Goal: Contribute content: Add original content to the website for others to see

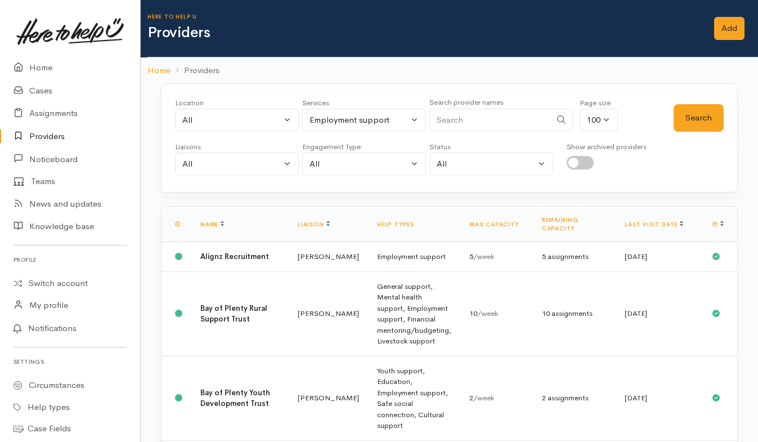
select select "10"
select select "null"
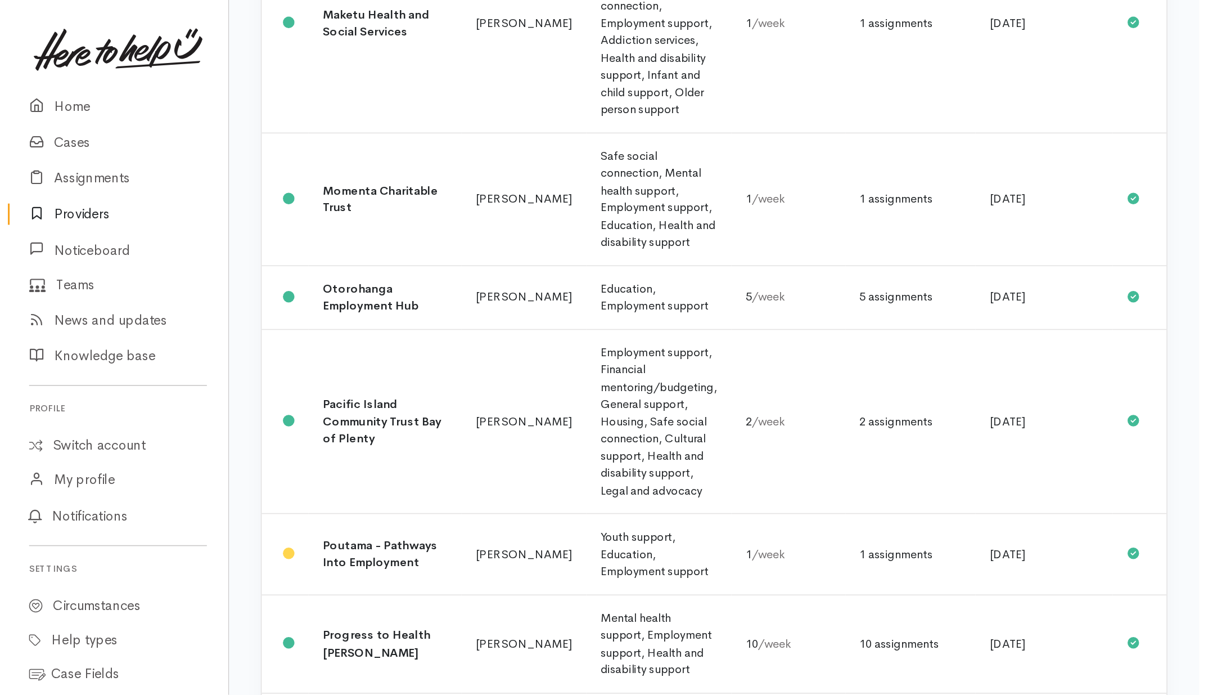
scroll to position [1716, 0]
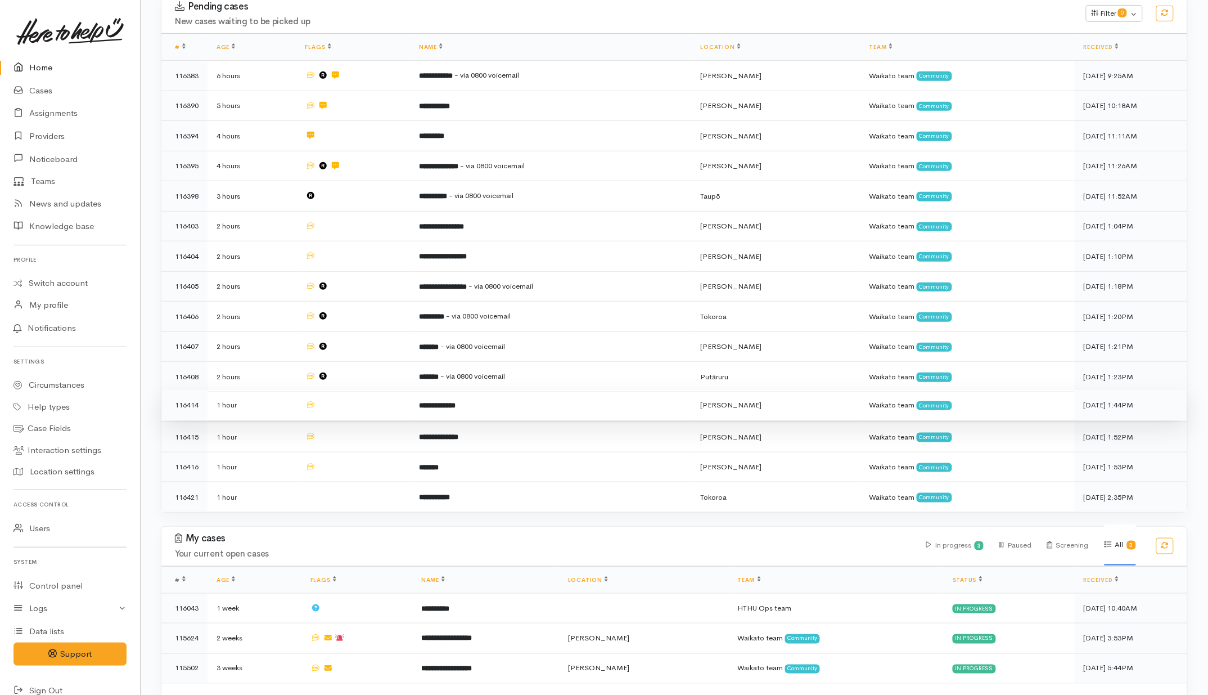
scroll to position [211, 0]
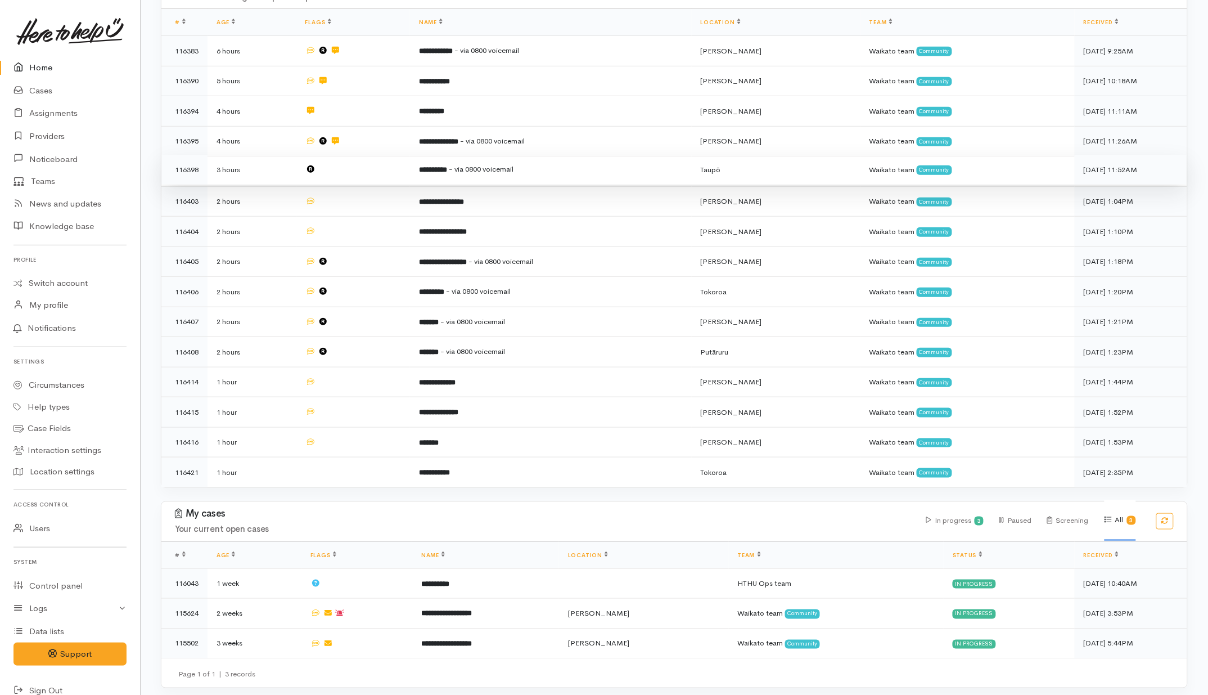
click at [358, 173] on td at bounding box center [353, 170] width 114 height 30
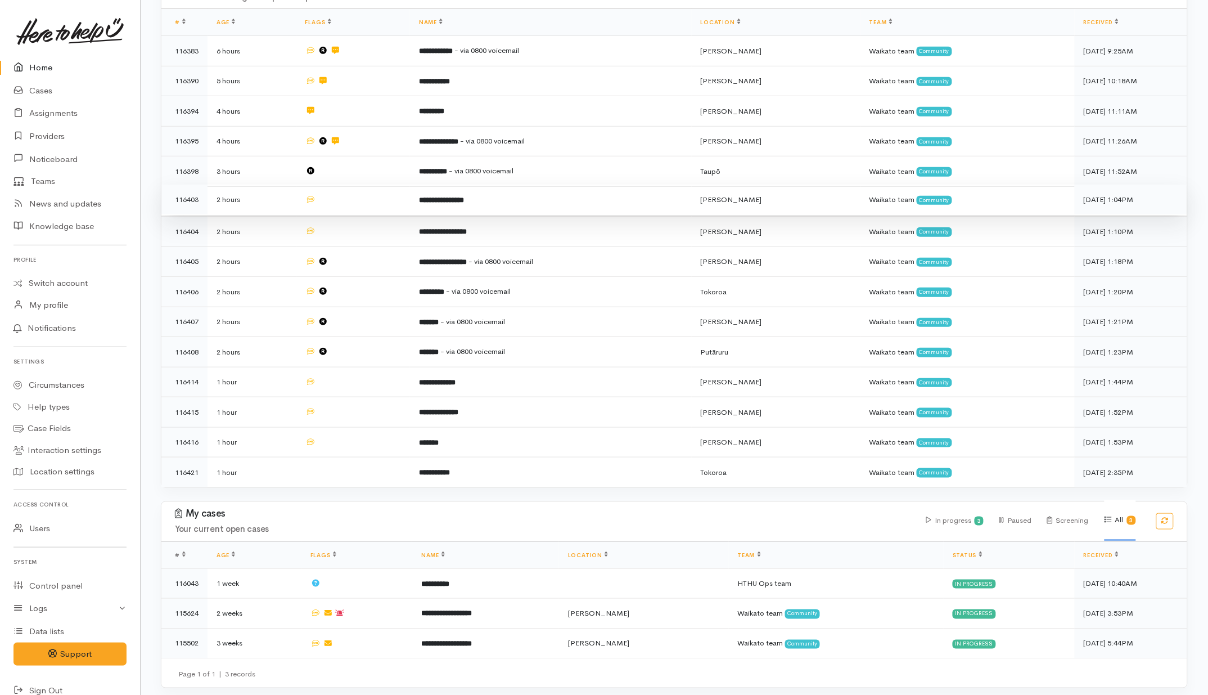
click at [369, 207] on td at bounding box center [353, 200] width 114 height 30
click at [369, 220] on td at bounding box center [353, 230] width 114 height 30
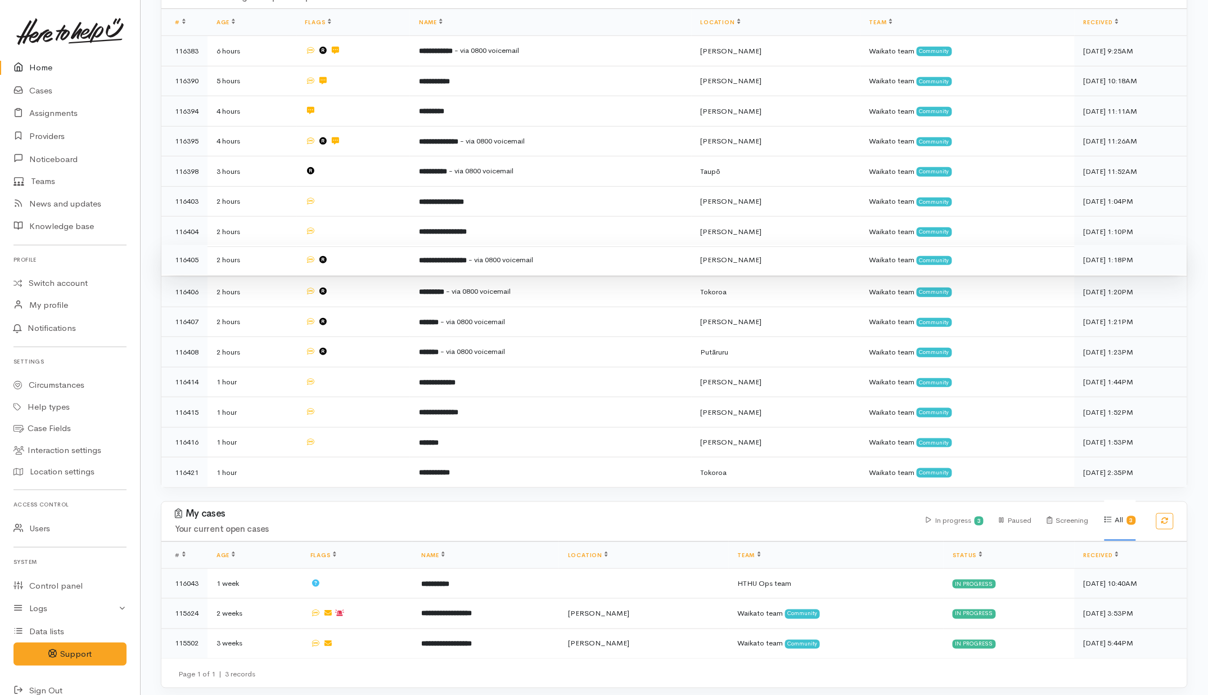
click at [377, 263] on td at bounding box center [353, 260] width 114 height 30
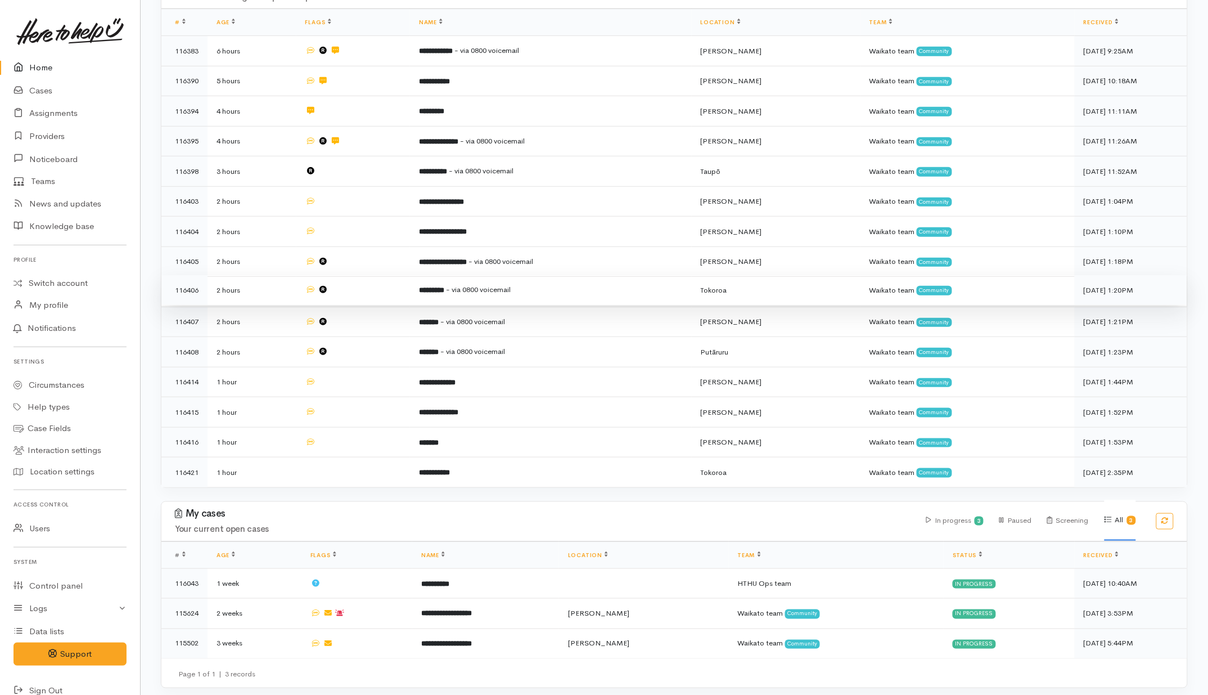
click at [381, 288] on td at bounding box center [353, 290] width 114 height 30
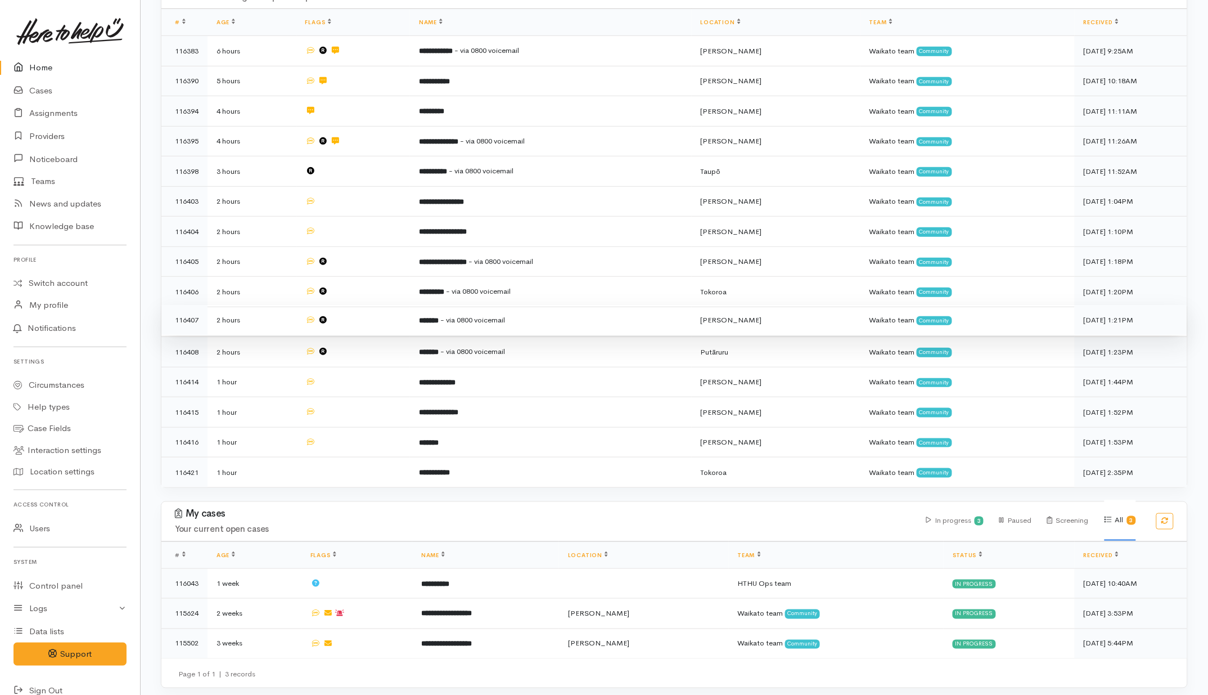
click at [381, 318] on td at bounding box center [353, 320] width 114 height 30
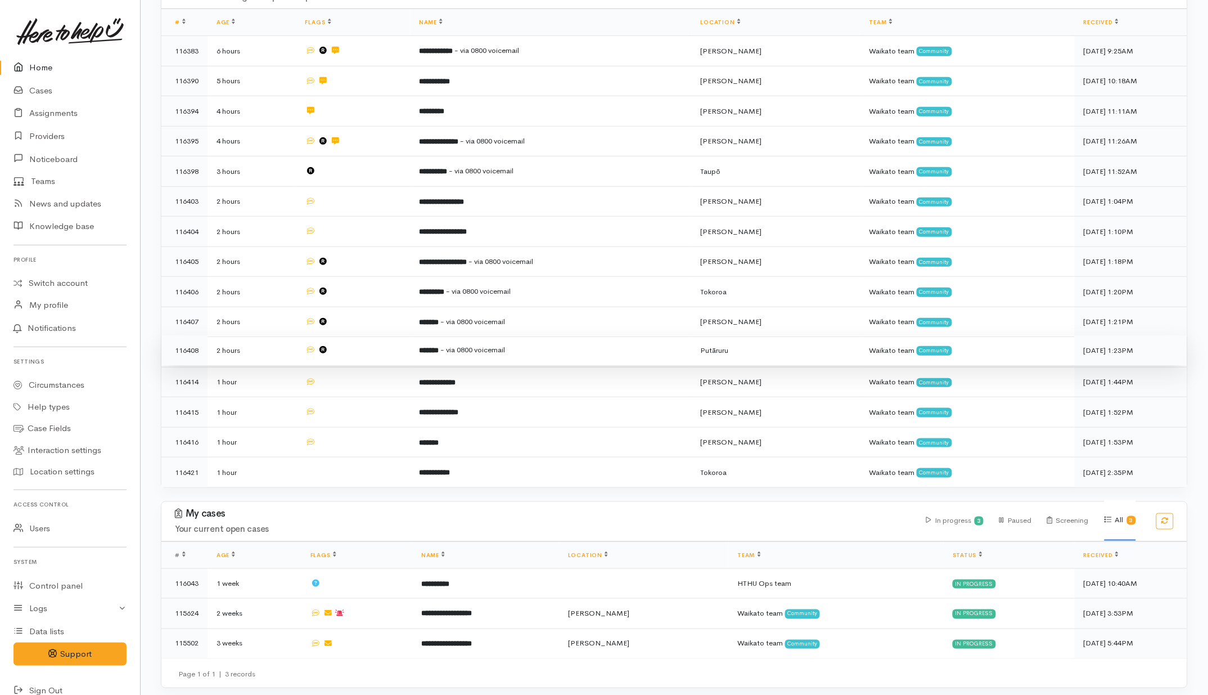
click at [389, 348] on td at bounding box center [353, 350] width 114 height 30
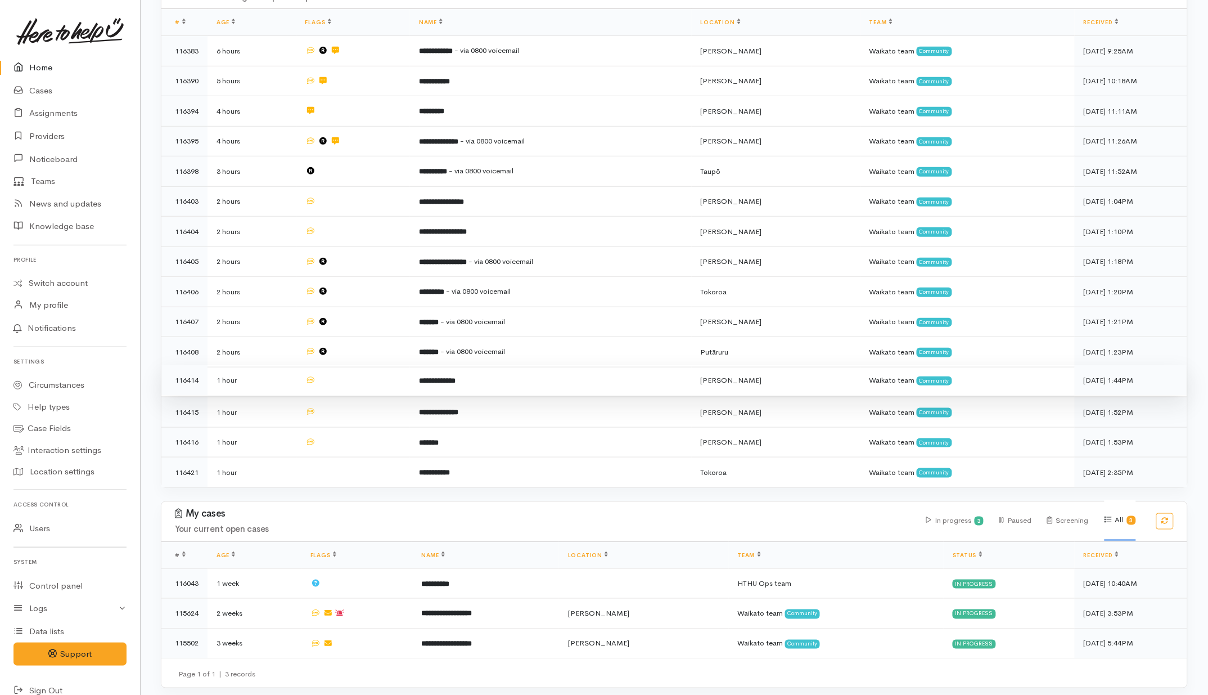
click at [386, 375] on td at bounding box center [353, 380] width 114 height 30
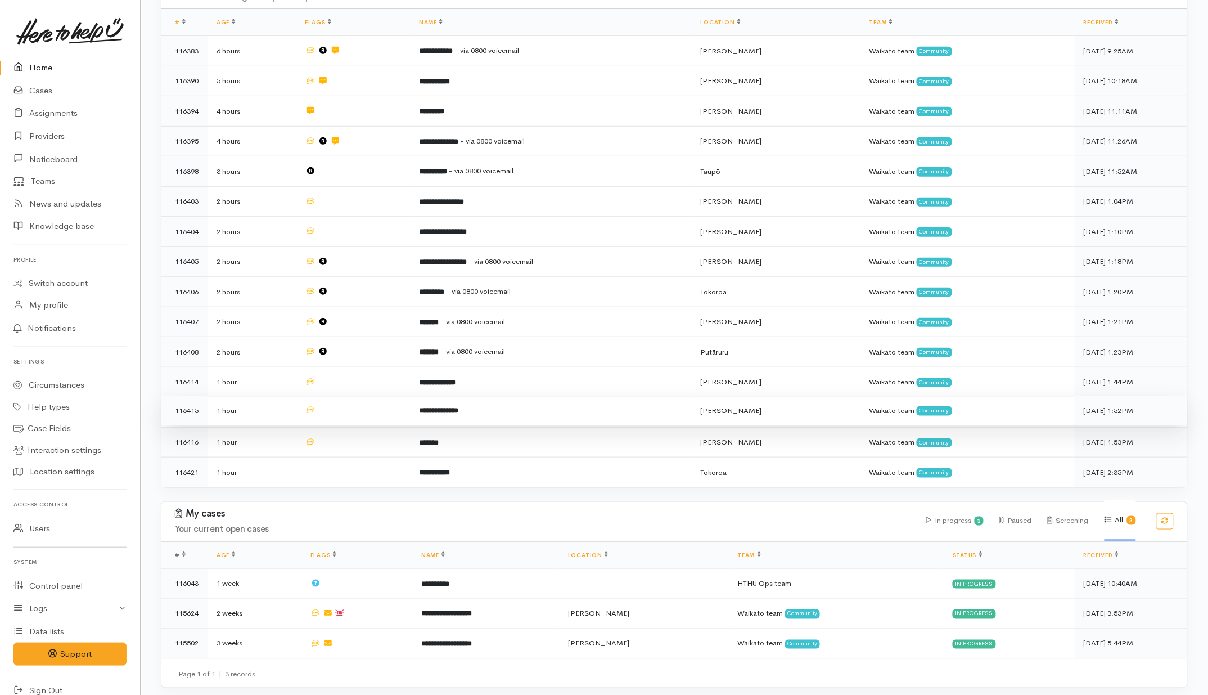
click at [385, 409] on td at bounding box center [353, 410] width 114 height 30
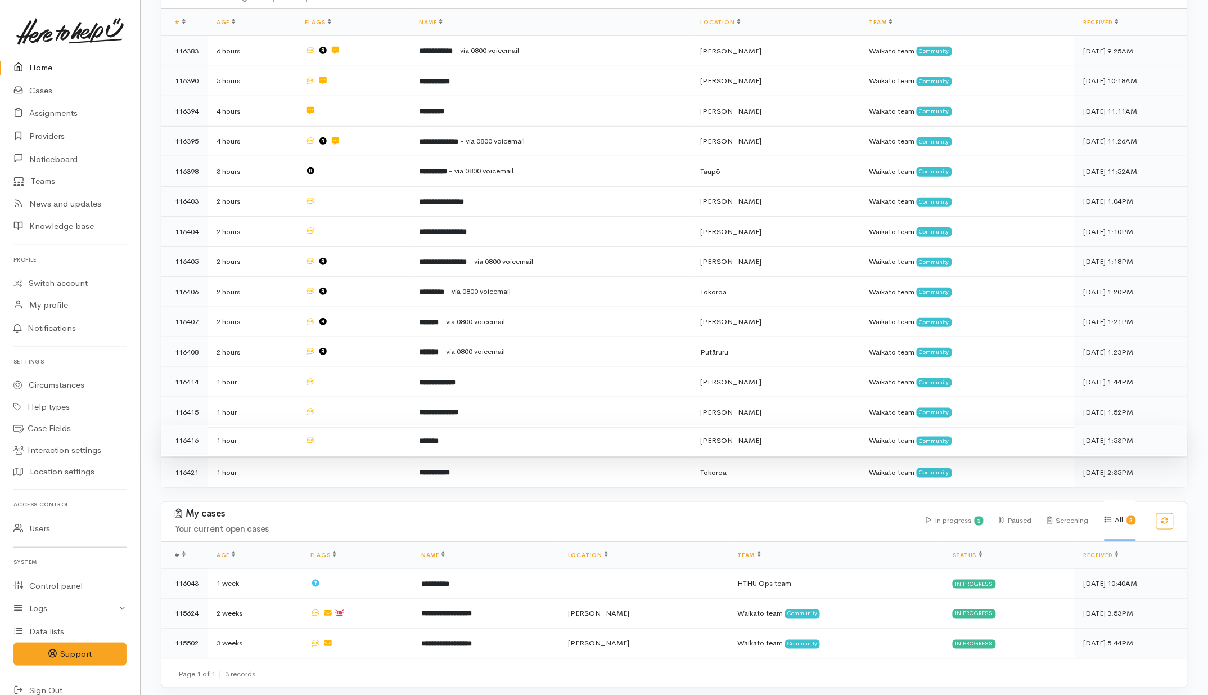
click at [384, 430] on td at bounding box center [353, 440] width 114 height 30
click at [377, 463] on td at bounding box center [353, 471] width 114 height 30
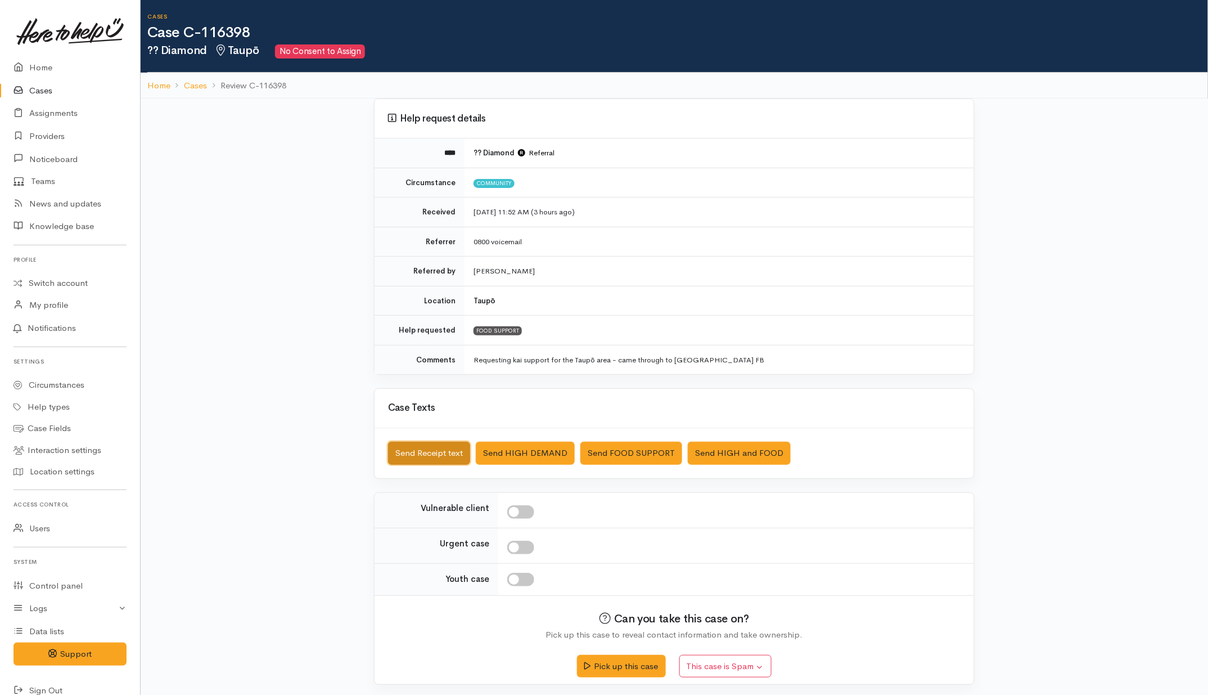
click at [445, 450] on button "Send Receipt text" at bounding box center [429, 453] width 82 height 23
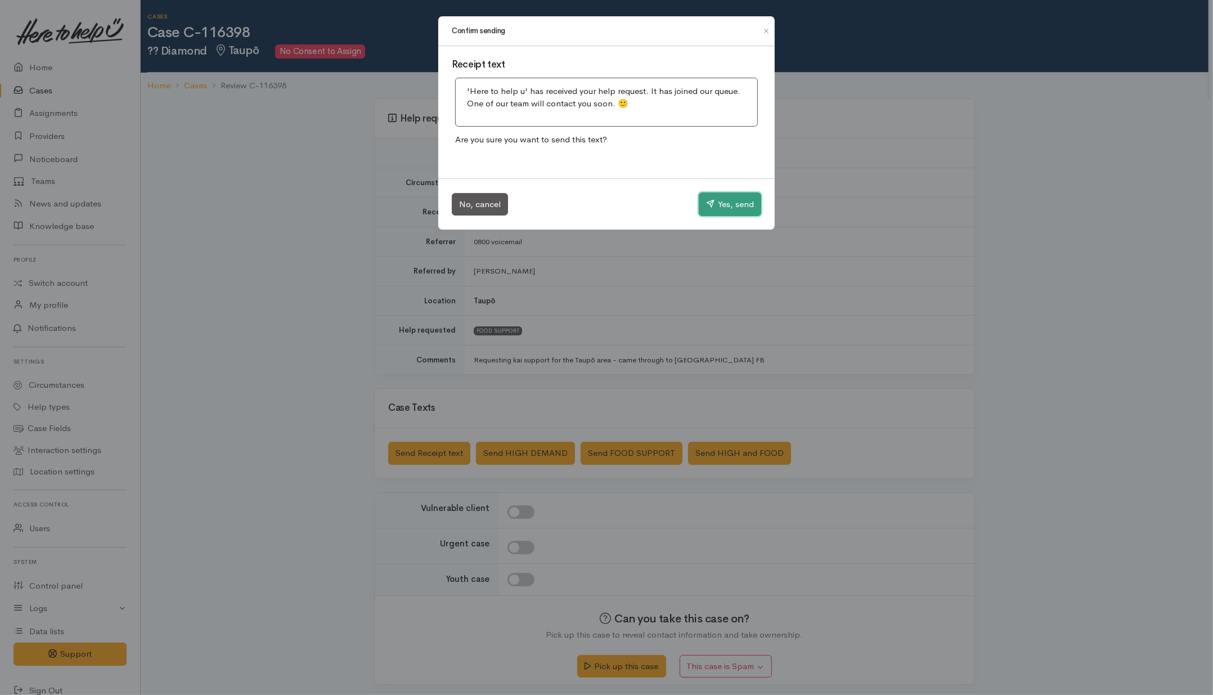
click at [716, 209] on button "Yes, send" at bounding box center [730, 204] width 62 height 24
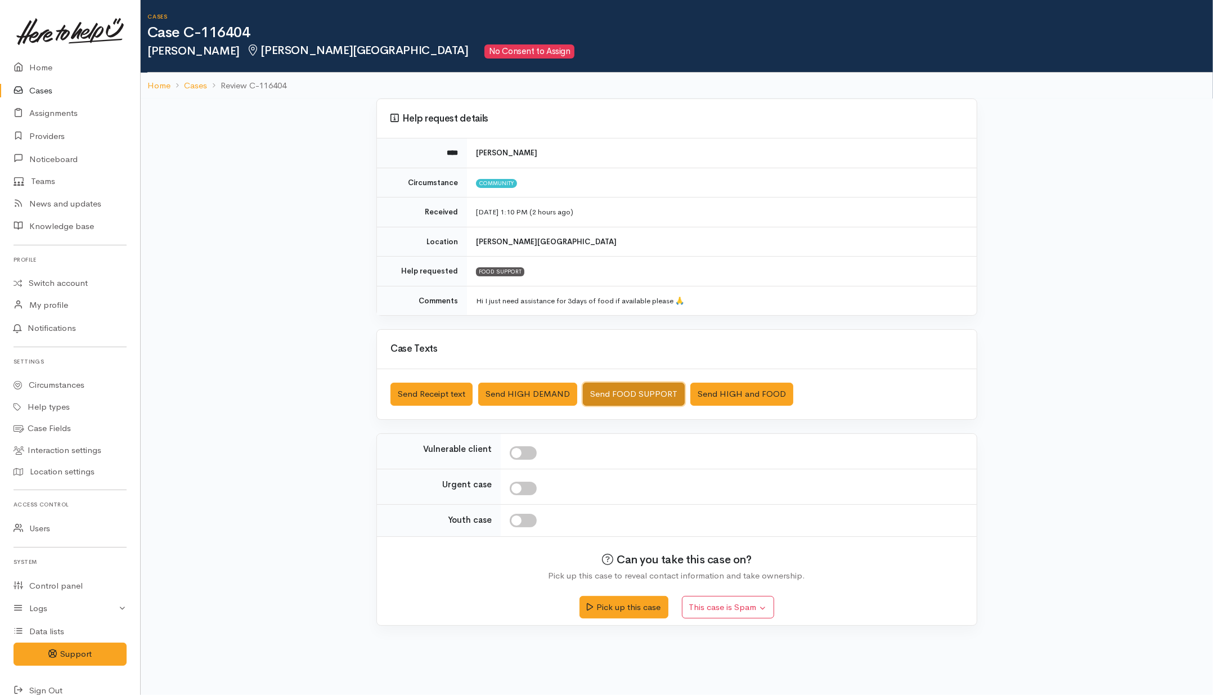
click at [612, 394] on button "Send FOOD SUPPORT" at bounding box center [634, 394] width 102 height 23
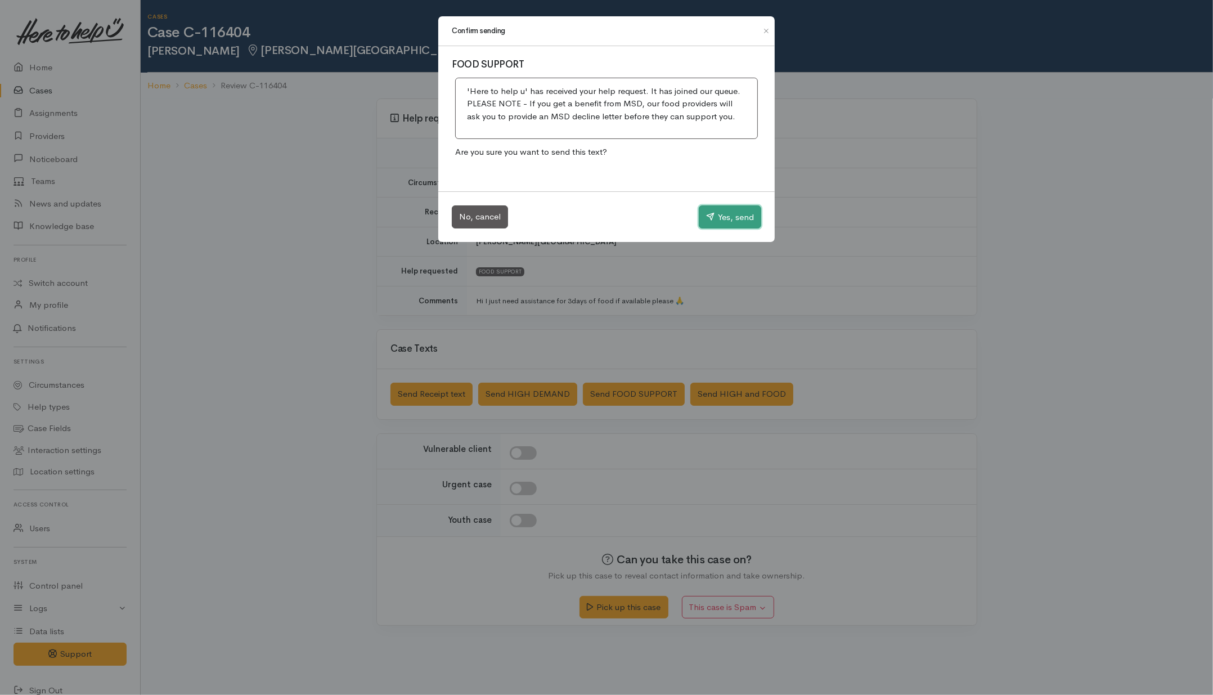
click at [738, 207] on button "Yes, send" at bounding box center [730, 217] width 62 height 24
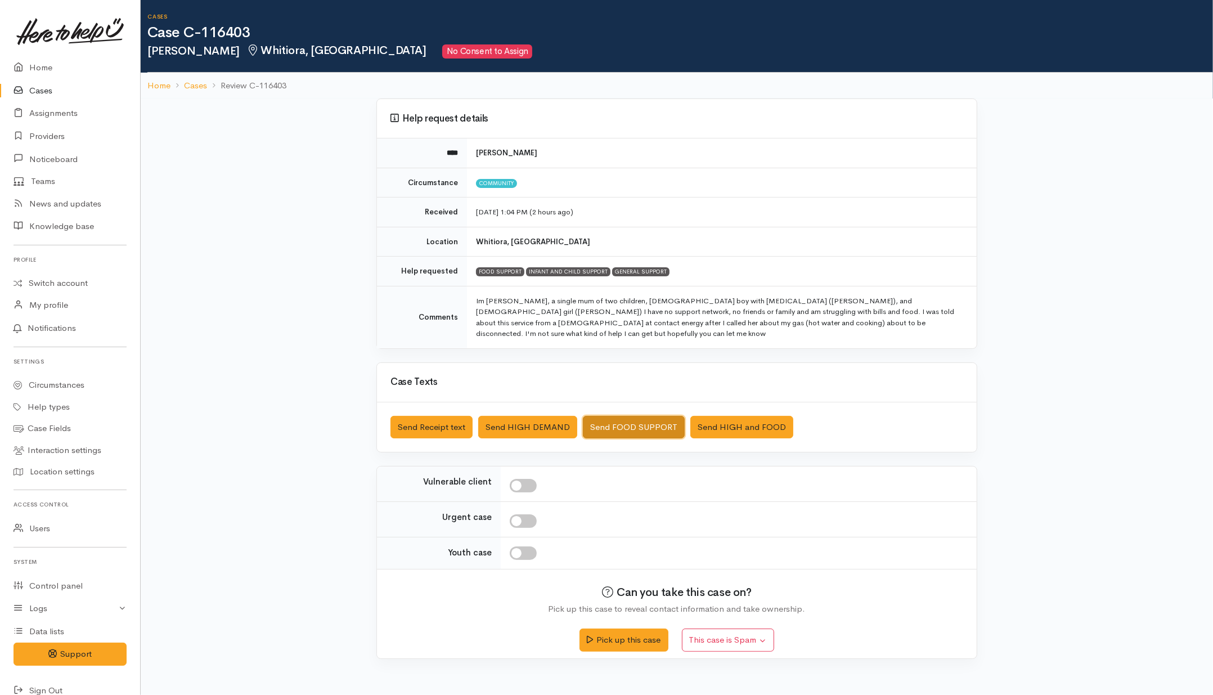
click at [614, 416] on button "Send FOOD SUPPORT" at bounding box center [634, 427] width 102 height 23
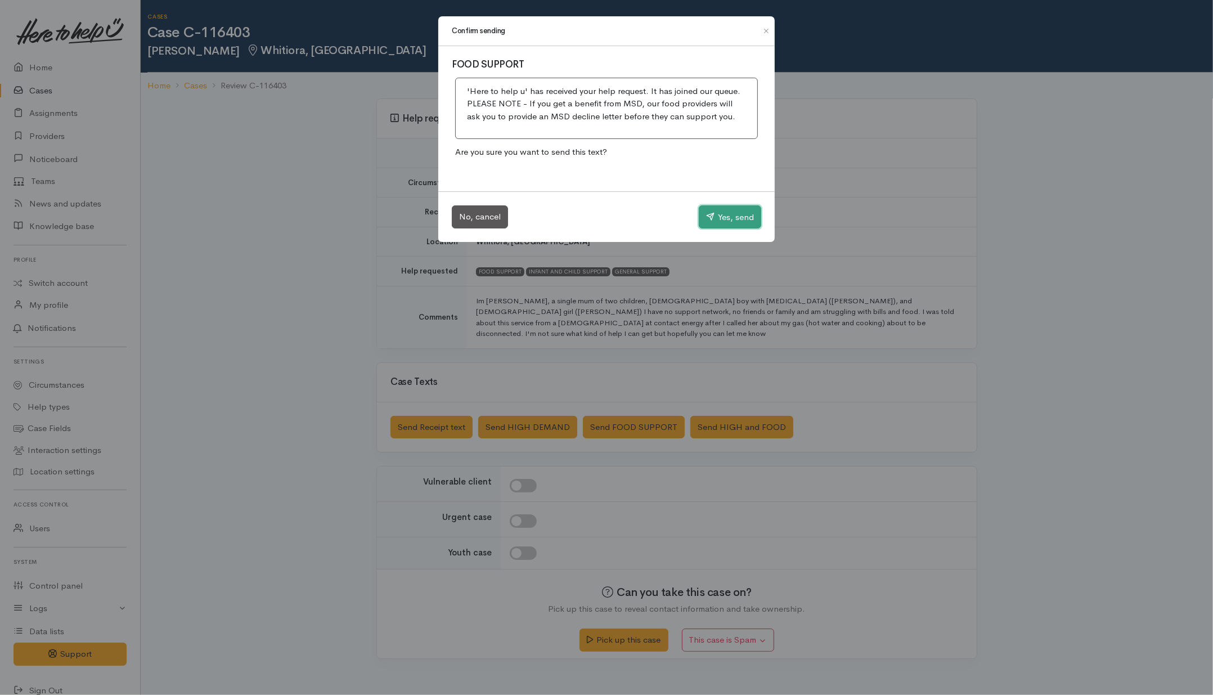
click at [744, 212] on button "Yes, send" at bounding box center [730, 217] width 62 height 24
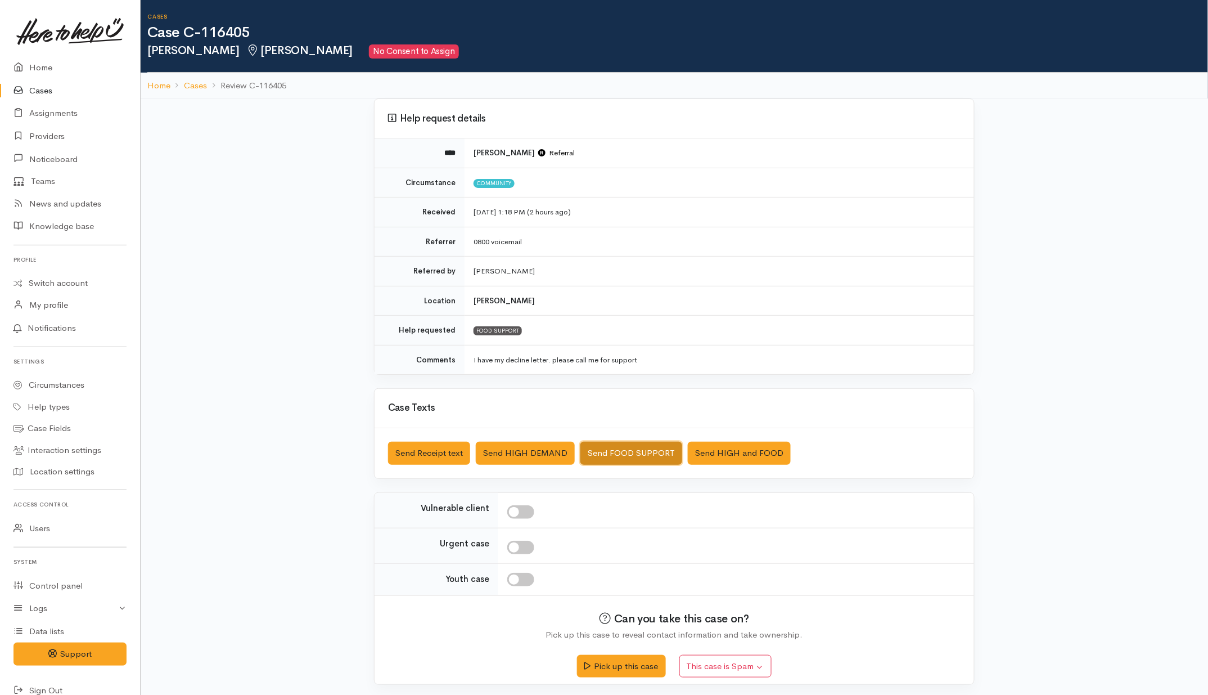
click at [612, 455] on button "Send FOOD SUPPORT" at bounding box center [632, 453] width 102 height 23
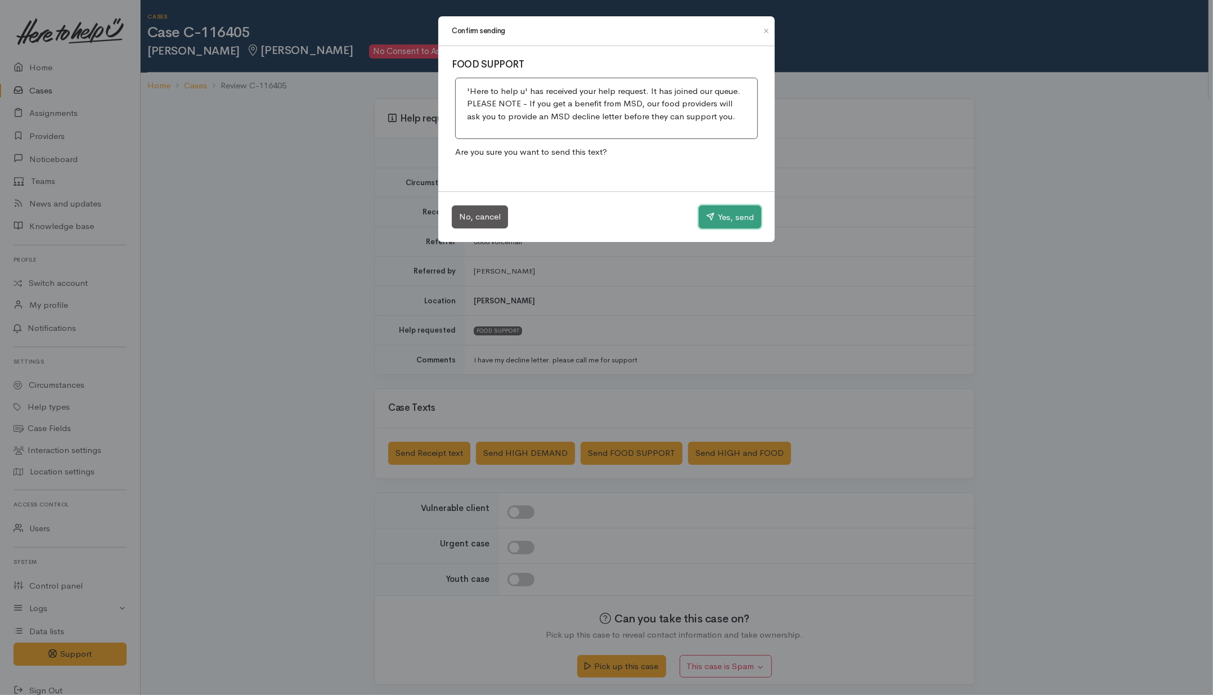
click at [717, 215] on button "Yes, send" at bounding box center [730, 217] width 62 height 24
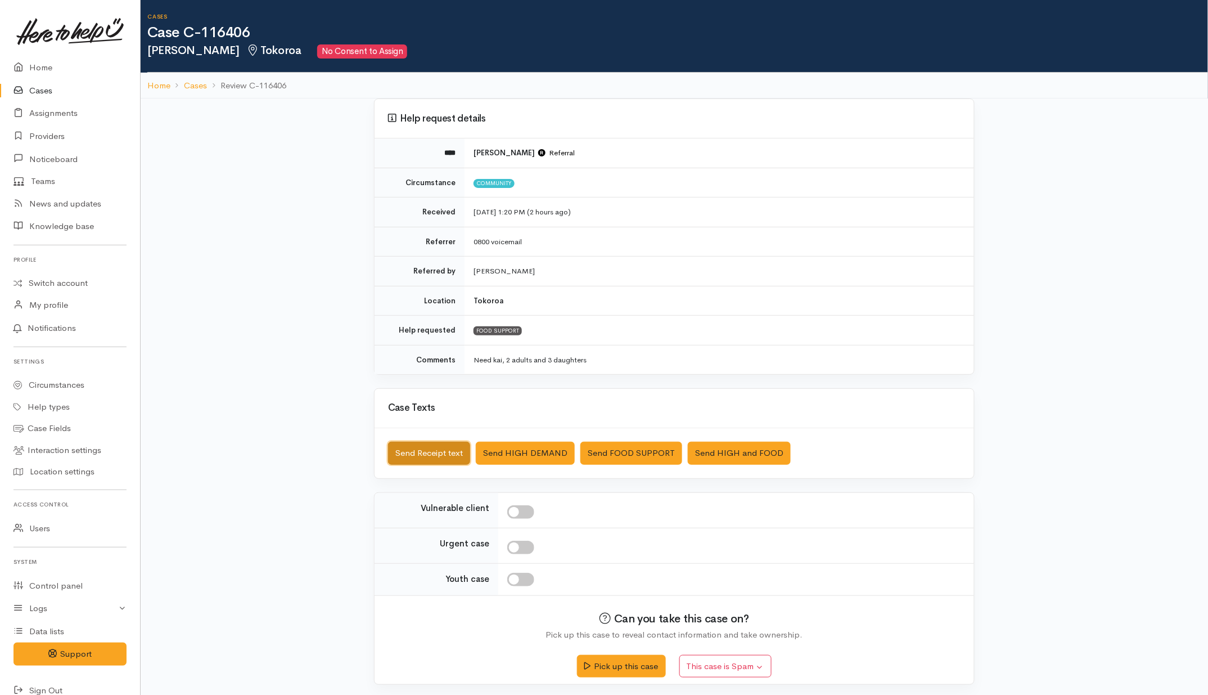
click at [448, 454] on button "Send Receipt text" at bounding box center [429, 453] width 82 height 23
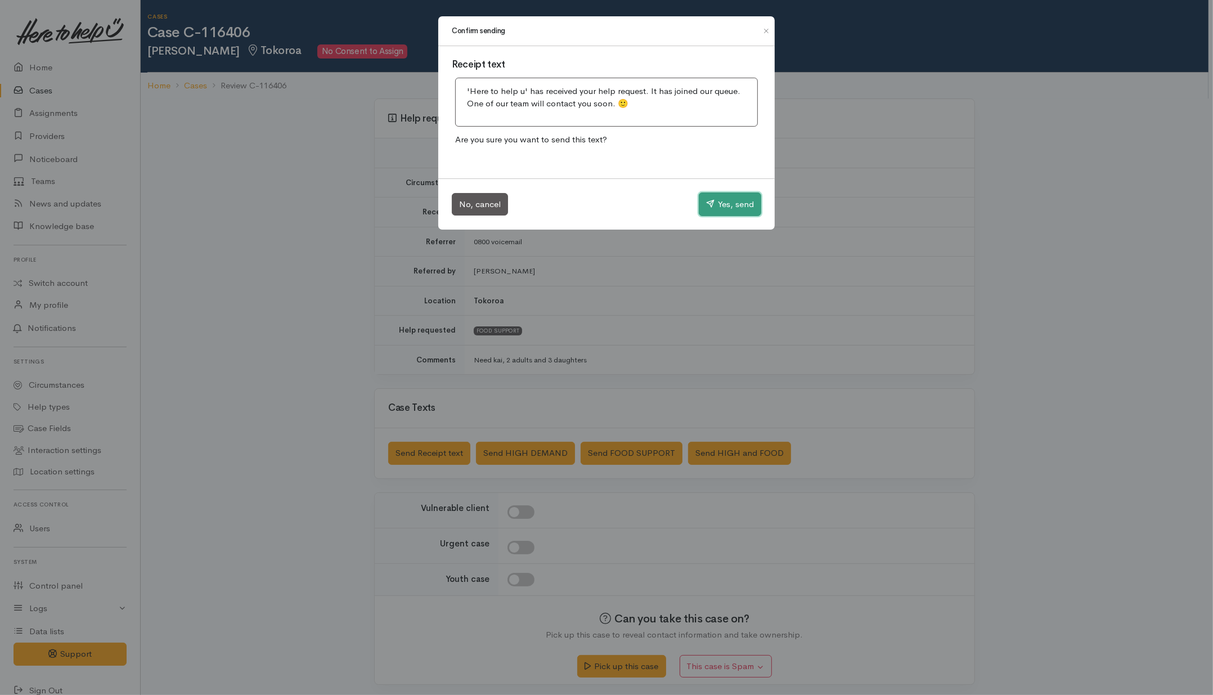
drag, startPoint x: 740, startPoint y: 200, endPoint x: 727, endPoint y: 181, distance: 23.0
click at [740, 197] on button "Yes, send" at bounding box center [730, 204] width 62 height 24
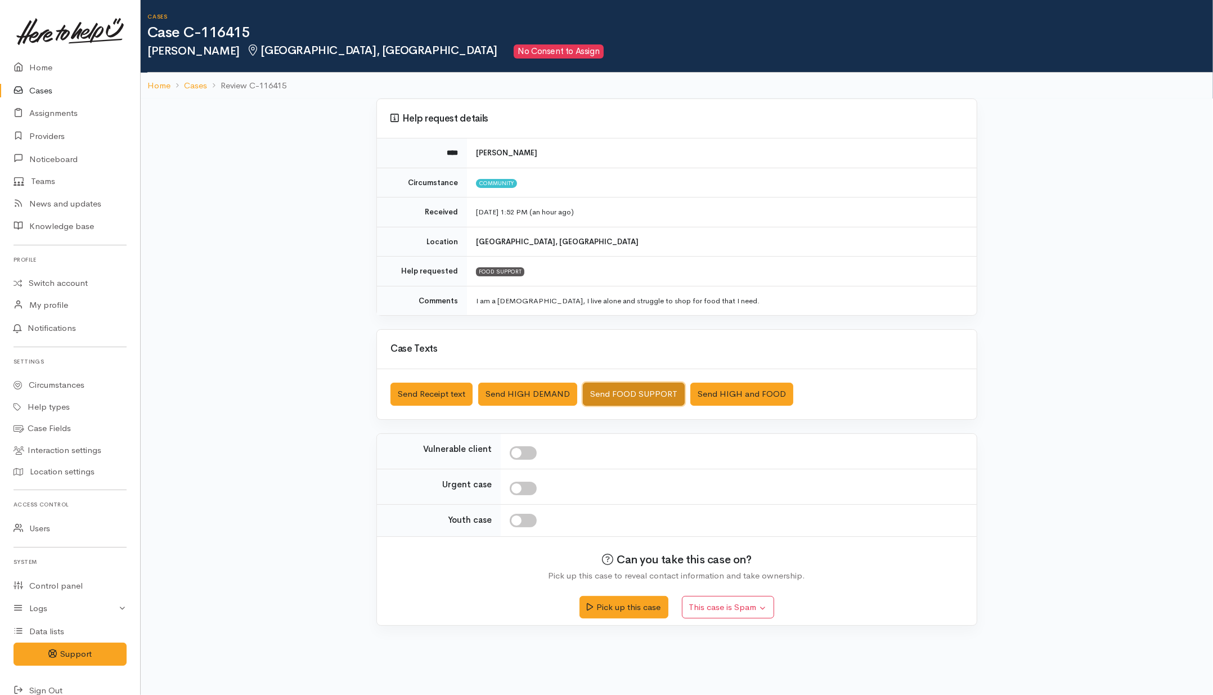
click at [614, 403] on button "Send FOOD SUPPORT" at bounding box center [634, 394] width 102 height 23
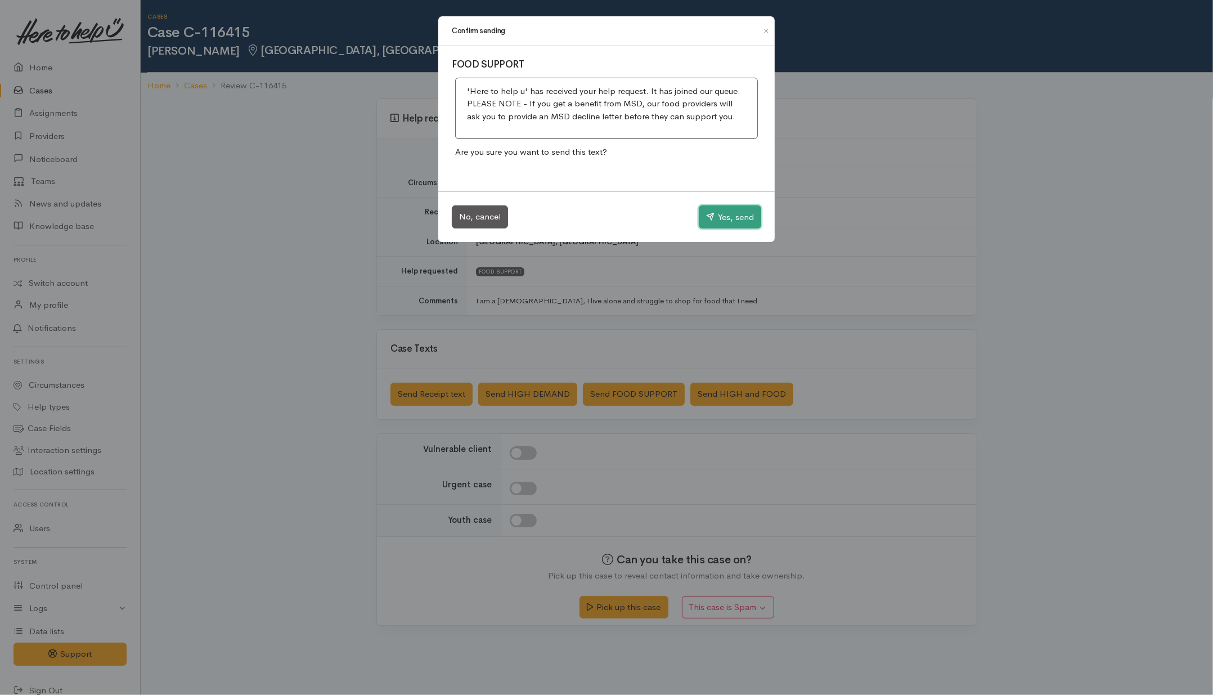
click at [720, 217] on button "Yes, send" at bounding box center [730, 217] width 62 height 24
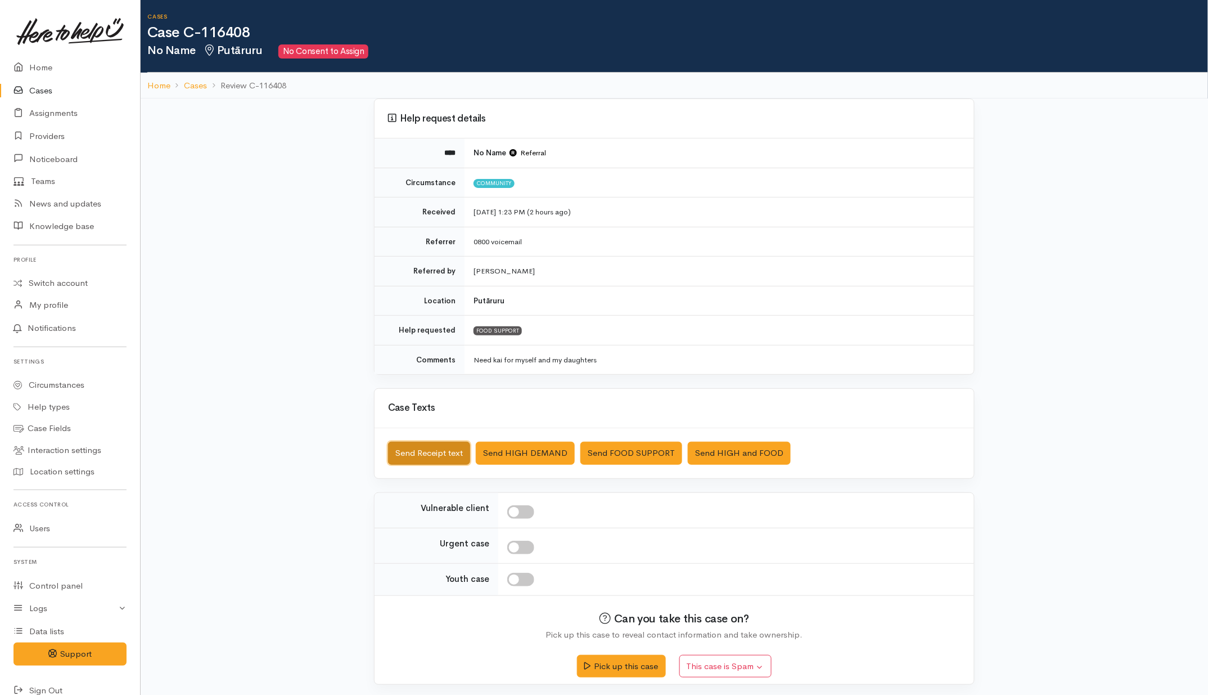
click at [438, 456] on button "Send Receipt text" at bounding box center [429, 453] width 82 height 23
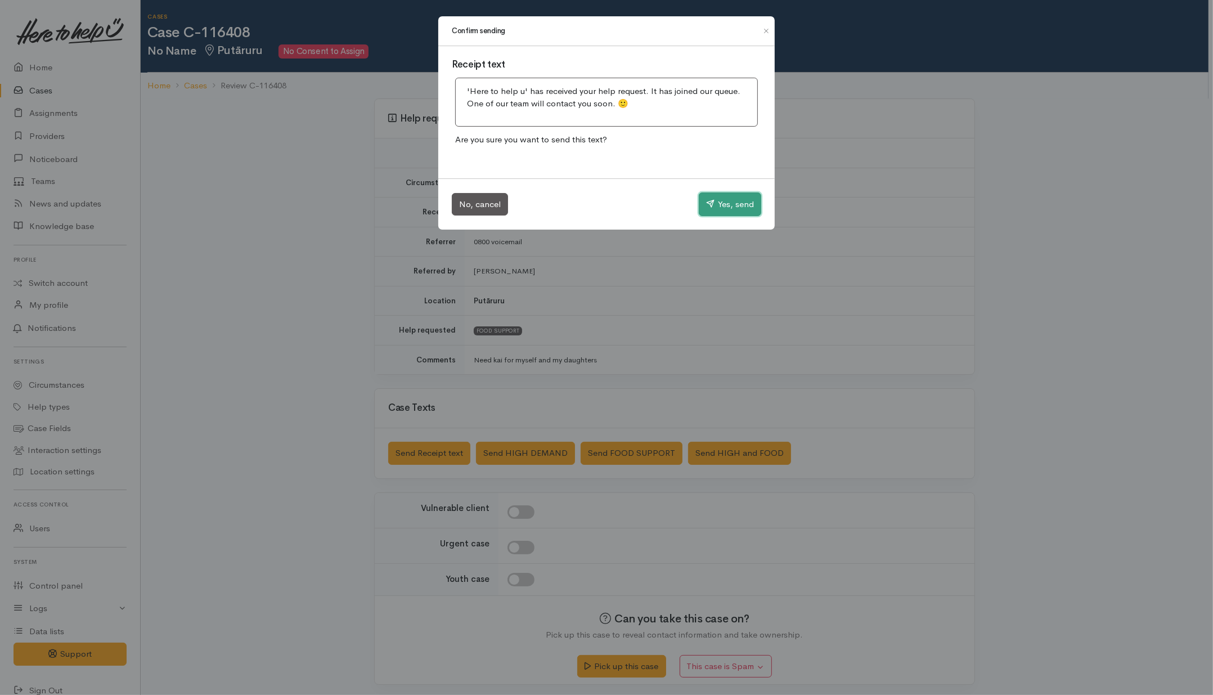
click at [723, 201] on button "Yes, send" at bounding box center [730, 204] width 62 height 24
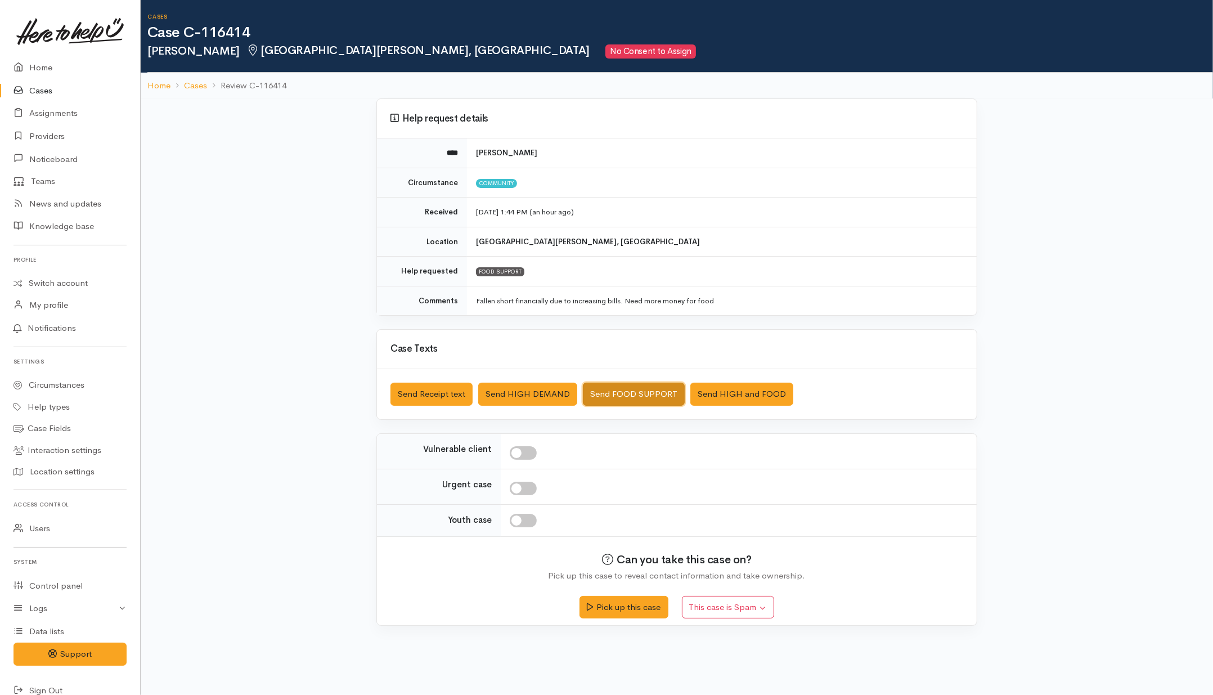
click at [645, 398] on button "Send FOOD SUPPORT" at bounding box center [634, 394] width 102 height 23
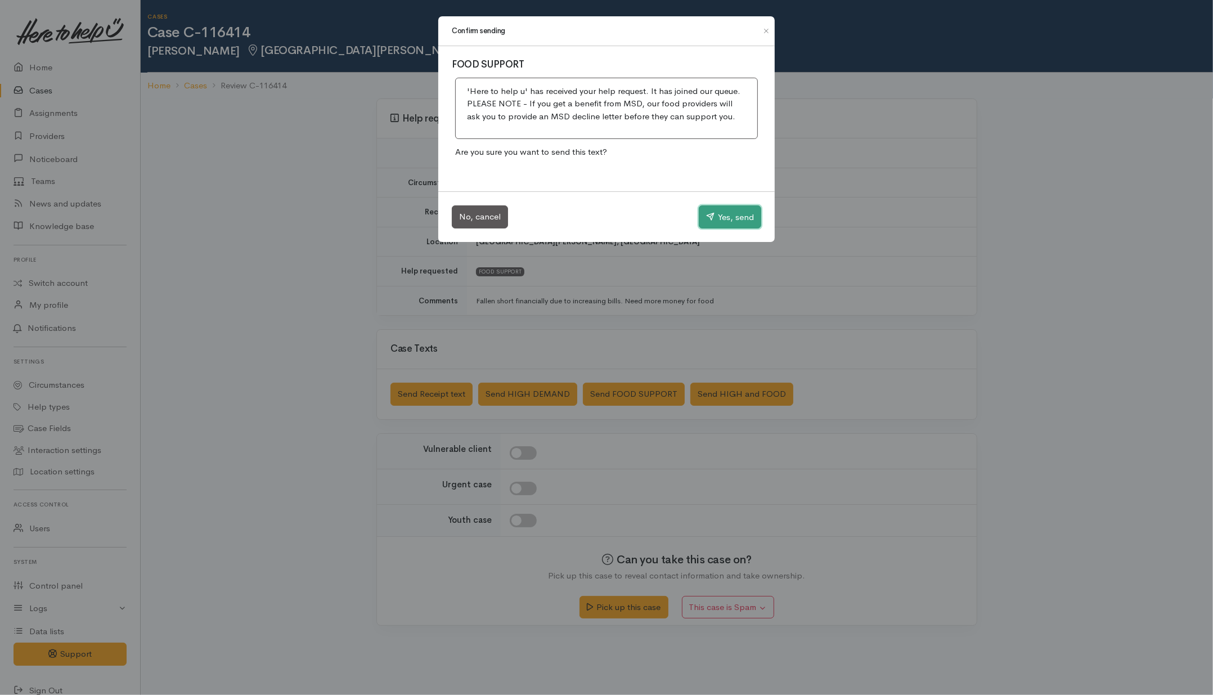
drag, startPoint x: 721, startPoint y: 214, endPoint x: 628, endPoint y: 197, distance: 94.9
click at [722, 210] on button "Yes, send" at bounding box center [730, 217] width 62 height 24
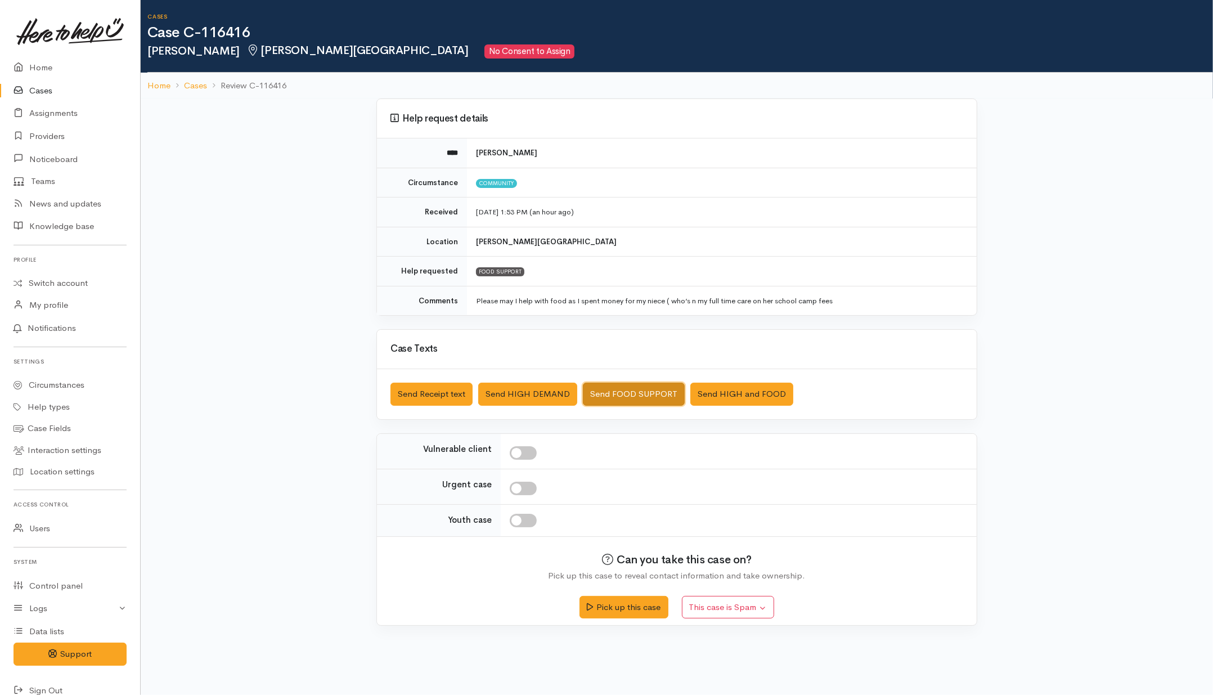
click at [641, 388] on button "Send FOOD SUPPORT" at bounding box center [634, 394] width 102 height 23
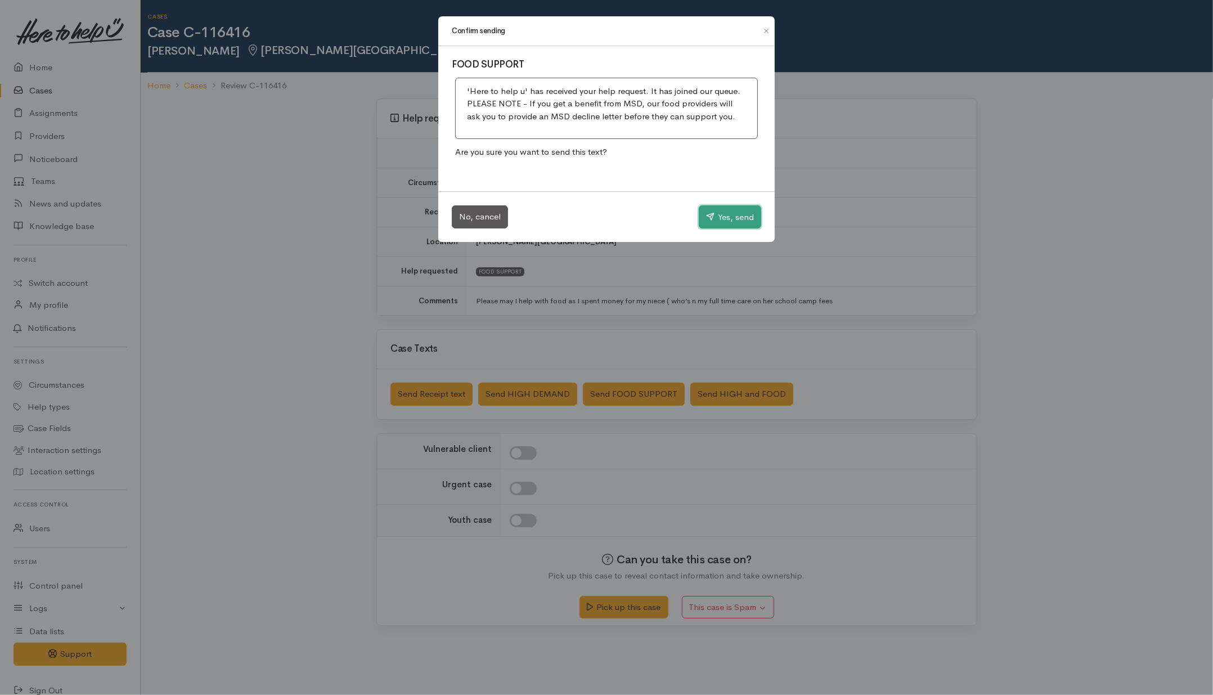
click at [735, 225] on button "Yes, send" at bounding box center [730, 217] width 62 height 24
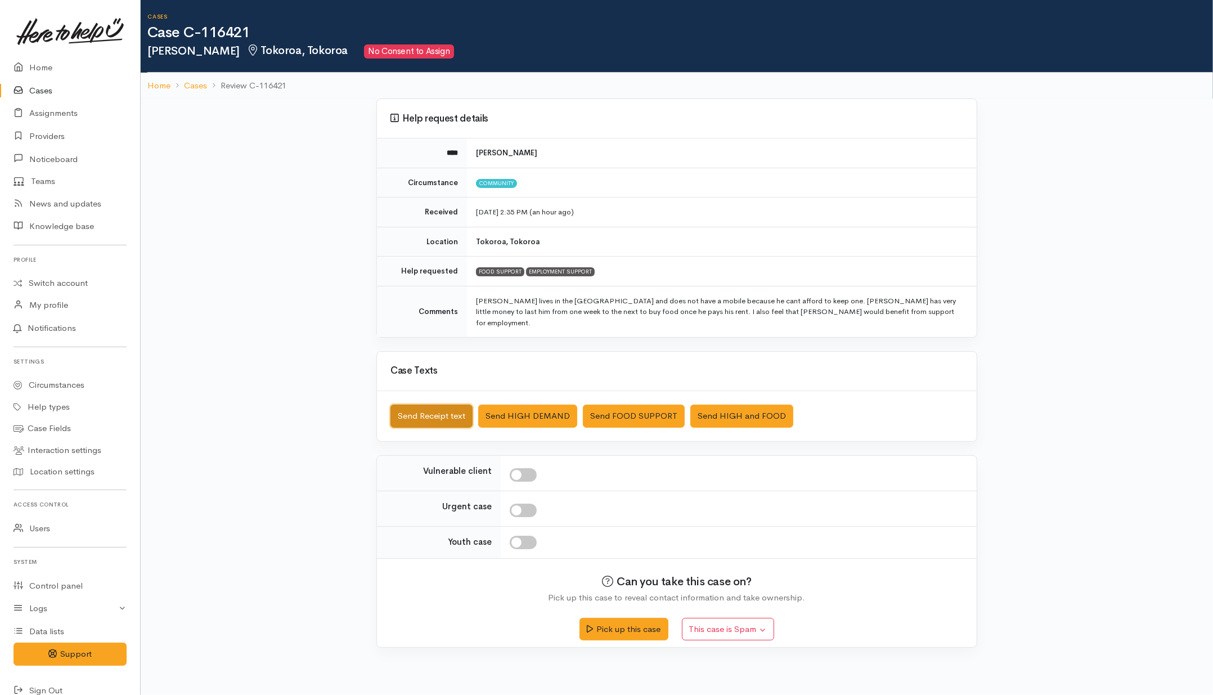
click at [429, 414] on button "Send Receipt text" at bounding box center [431, 415] width 82 height 23
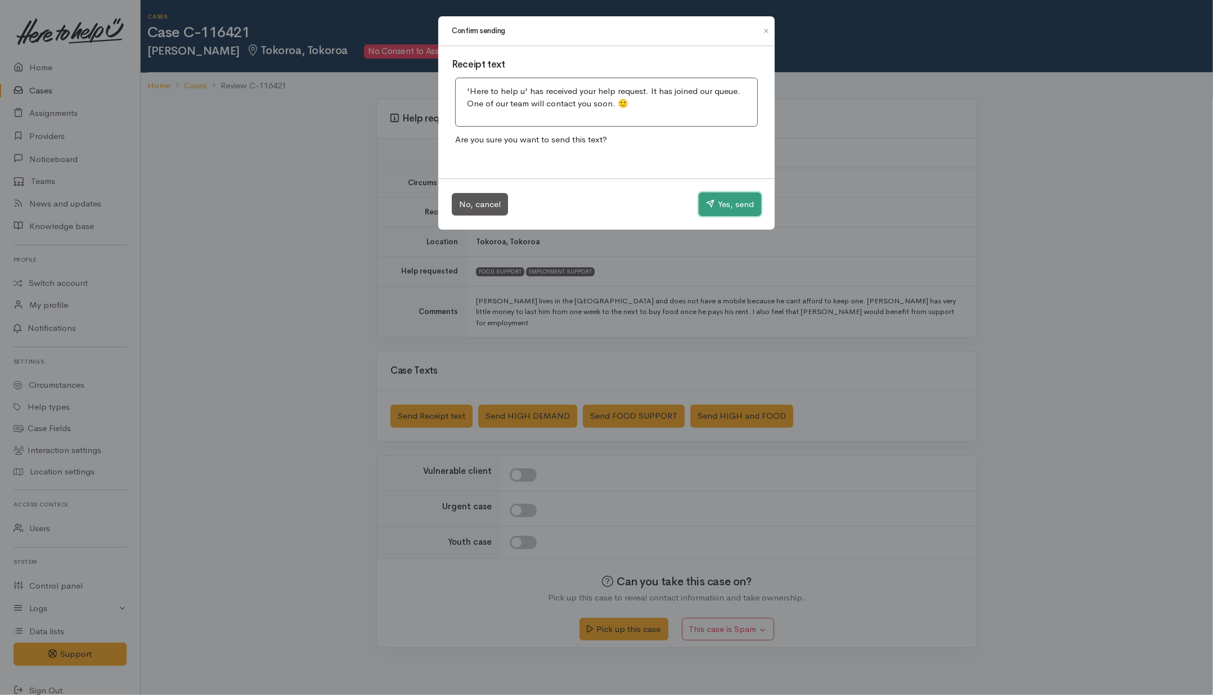
click at [713, 200] on button "Yes, send" at bounding box center [730, 204] width 62 height 24
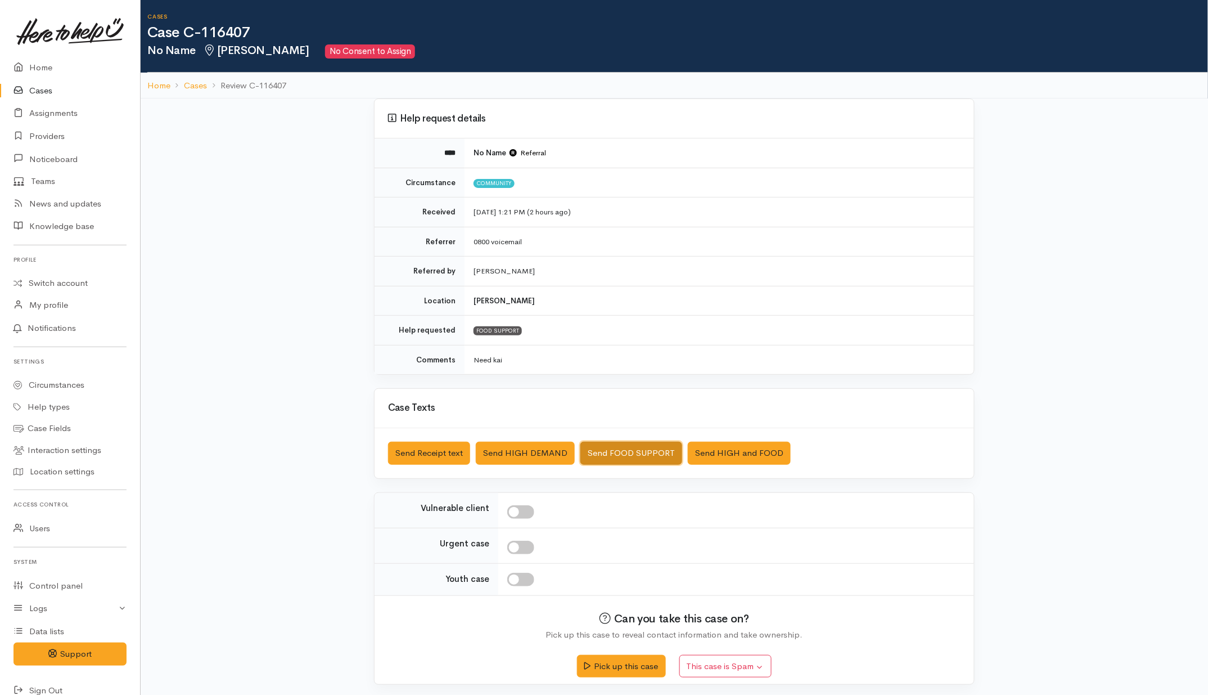
click at [606, 455] on button "Send FOOD SUPPORT" at bounding box center [632, 453] width 102 height 23
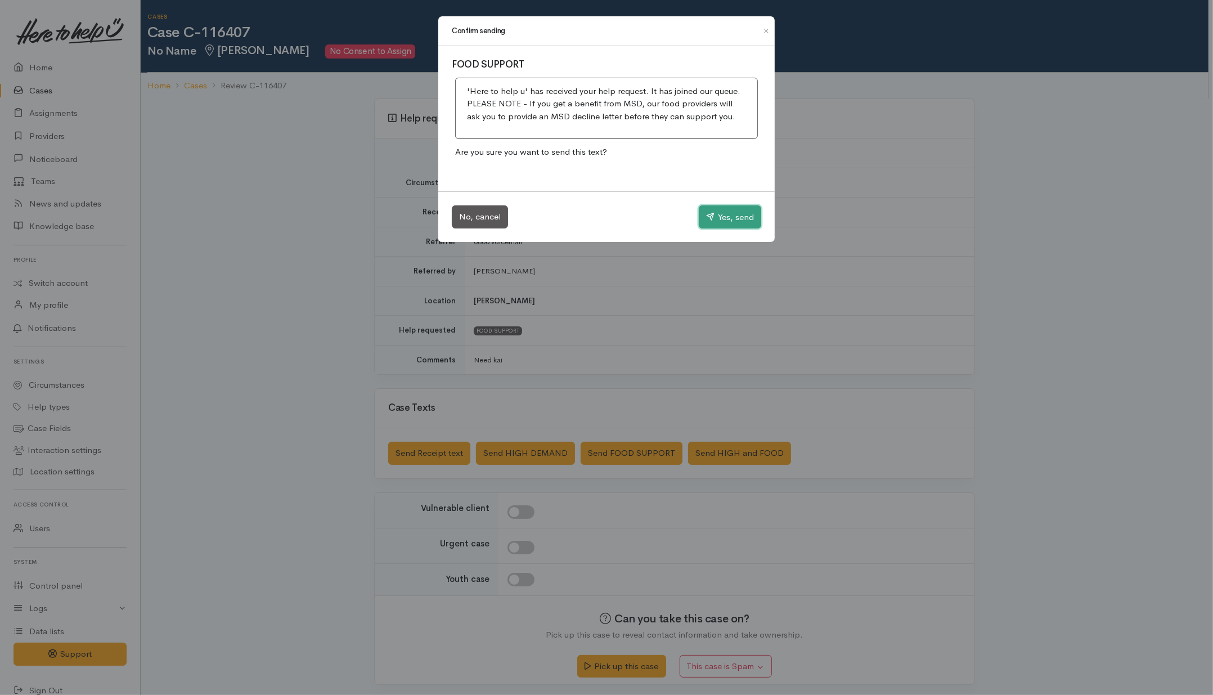
click at [717, 221] on button "Yes, send" at bounding box center [730, 217] width 62 height 24
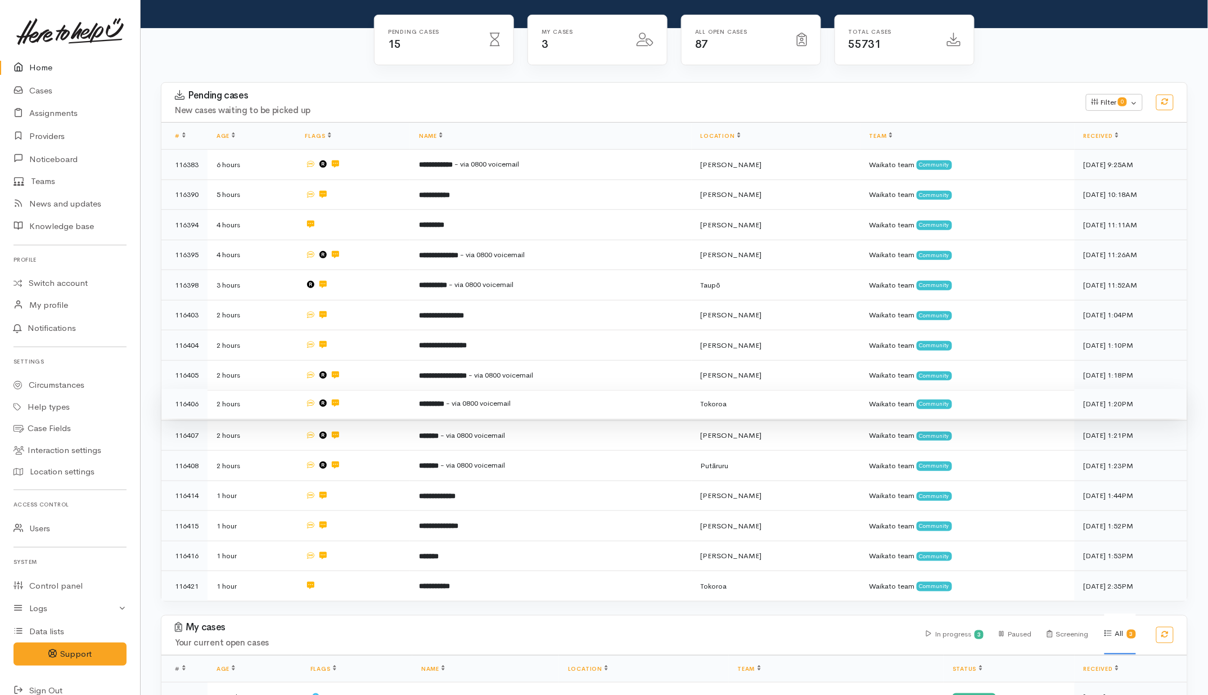
scroll to position [211, 0]
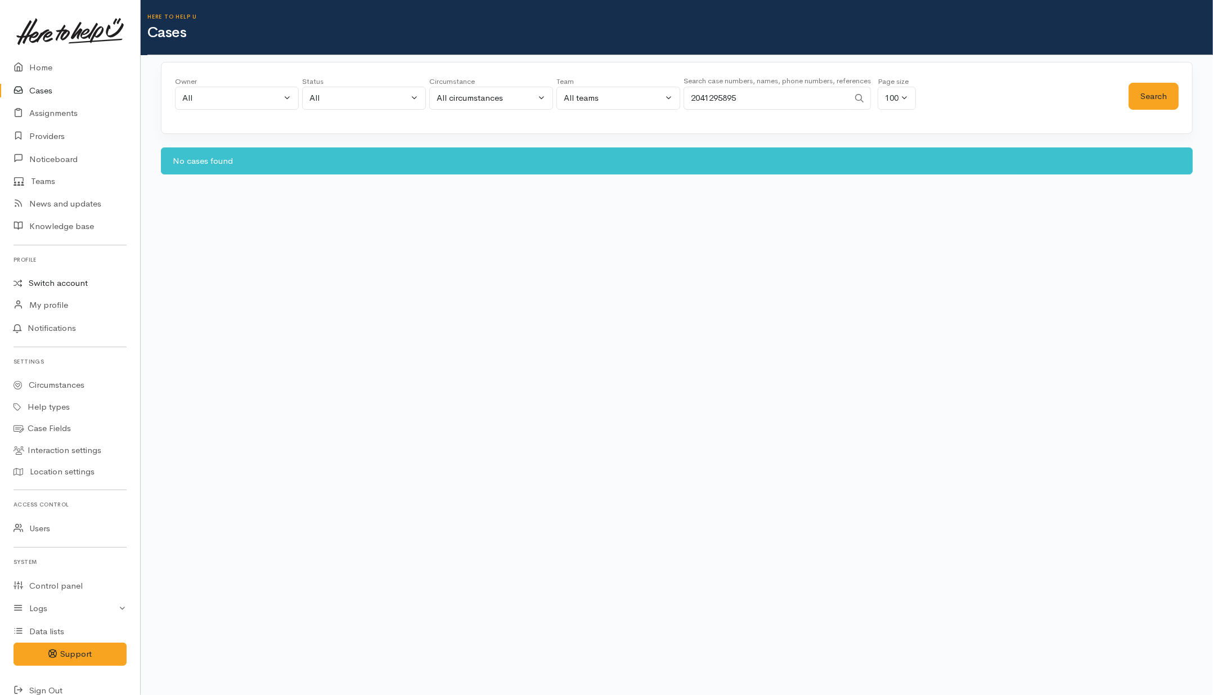
click at [52, 280] on link "Switch account" at bounding box center [70, 283] width 140 height 22
drag, startPoint x: 744, startPoint y: 96, endPoint x: 643, endPoint y: 99, distance: 101.3
click at [643, 99] on div "Owner All My cases 2Alice1 Faye Davies ('Here to help u') Aandrea Murray ('Here…" at bounding box center [652, 96] width 954 height 41
paste input "2108084004"
type input "2108084004"
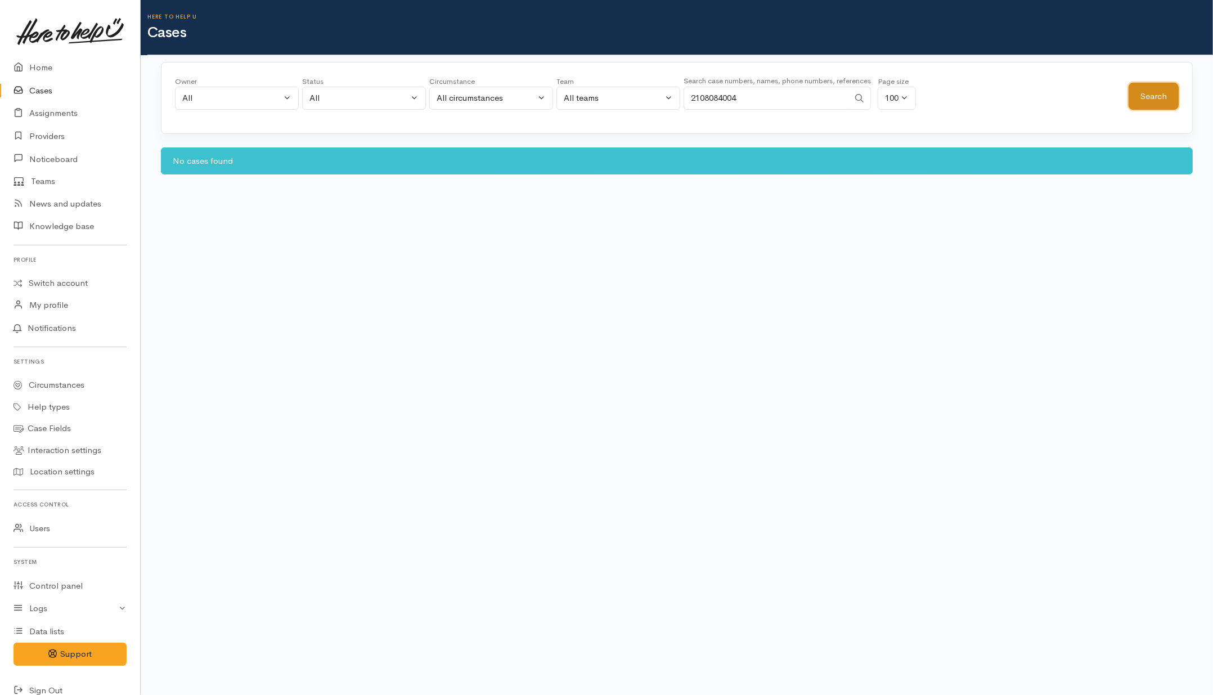
click at [1148, 93] on button "Search" at bounding box center [1154, 97] width 50 height 28
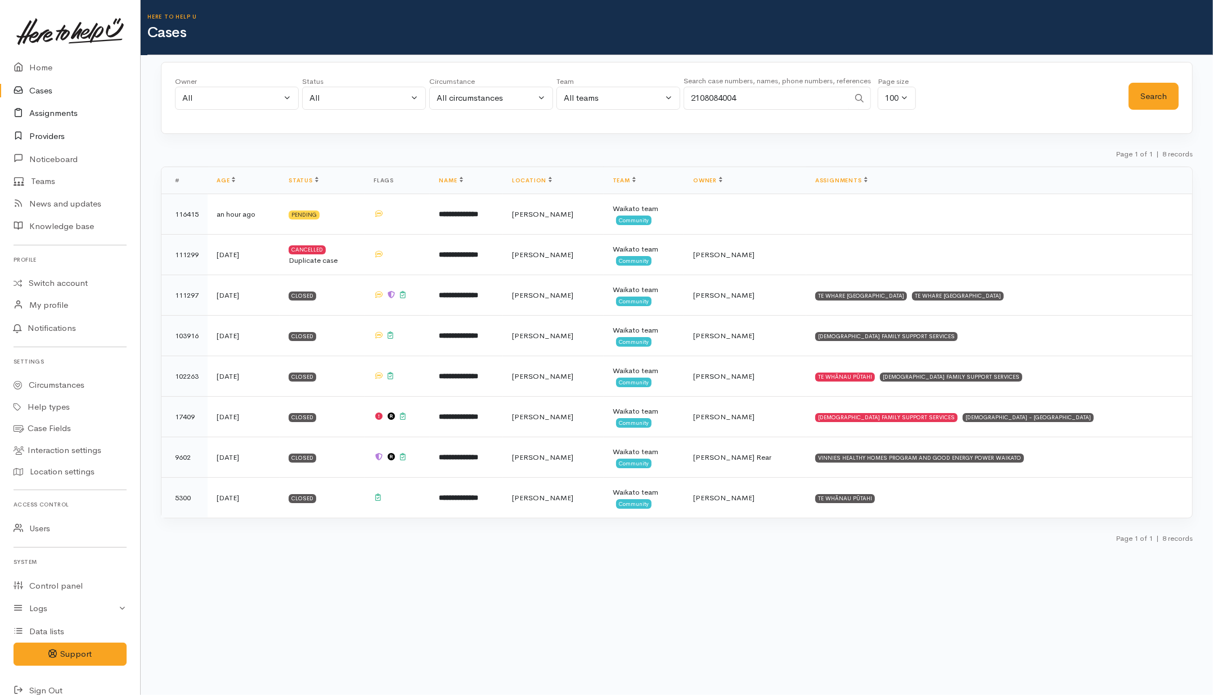
drag, startPoint x: 52, startPoint y: 131, endPoint x: 55, endPoint y: 120, distance: 11.7
click at [52, 131] on link "Providers" at bounding box center [70, 136] width 140 height 23
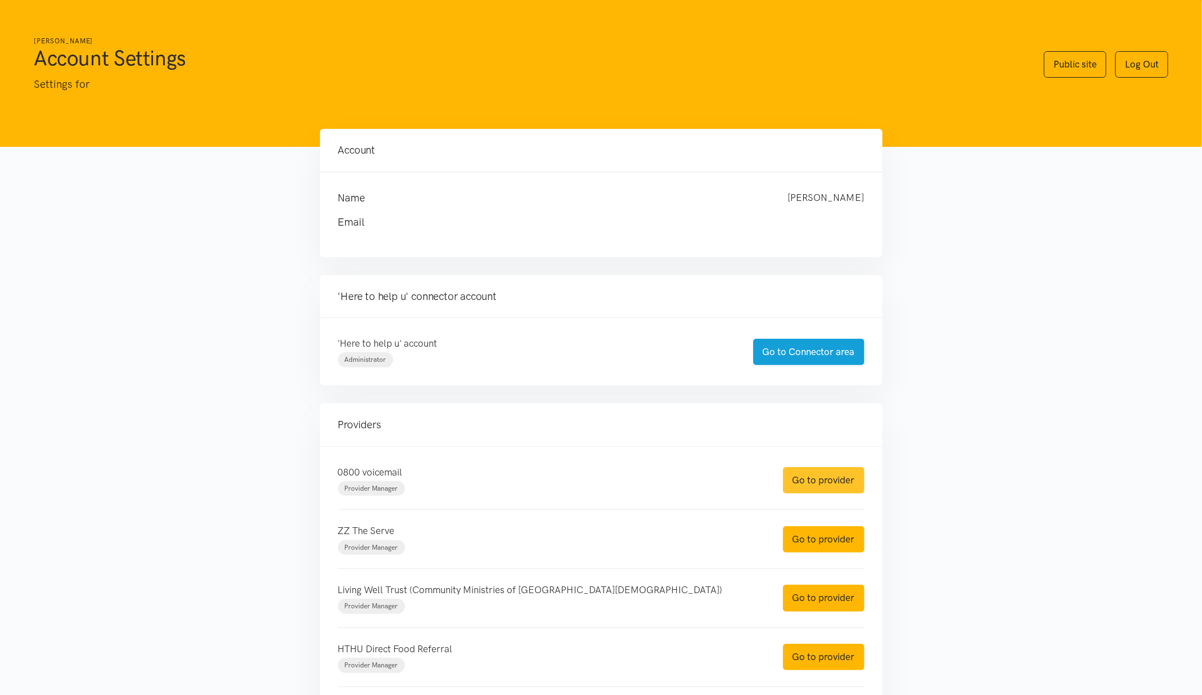
drag, startPoint x: 800, startPoint y: 484, endPoint x: 791, endPoint y: 485, distance: 9.2
click at [800, 484] on link "Go to provider" at bounding box center [824, 480] width 82 height 26
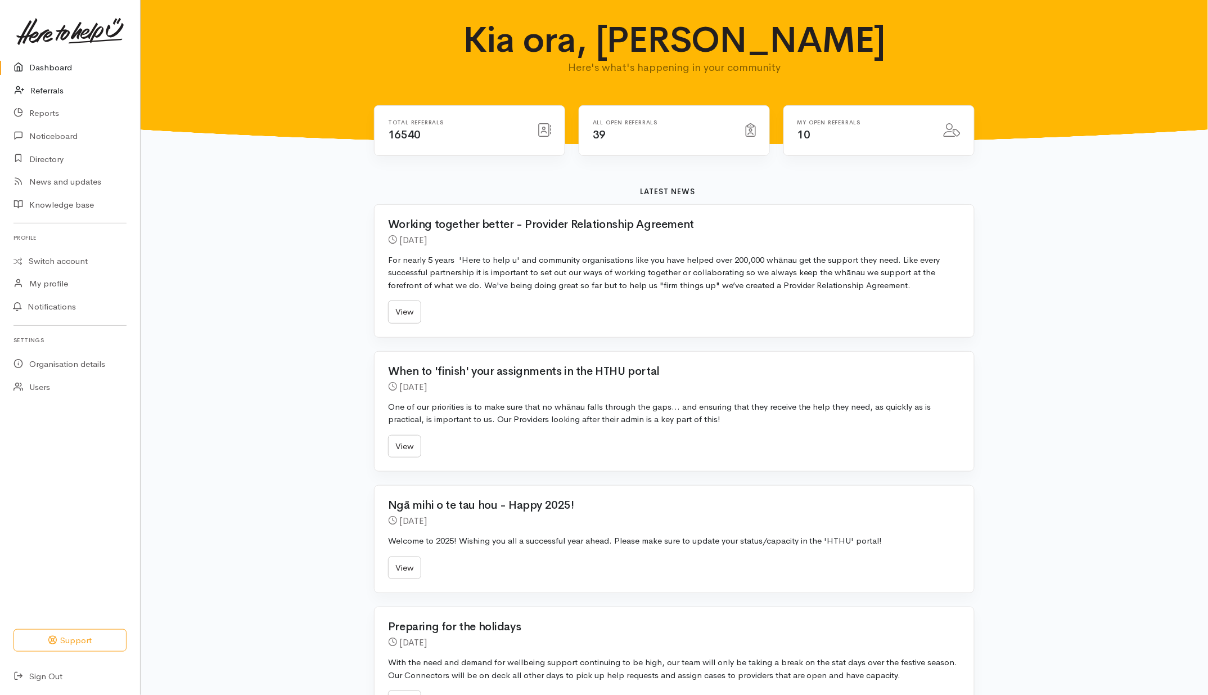
click at [58, 96] on link "Referrals" at bounding box center [70, 90] width 140 height 23
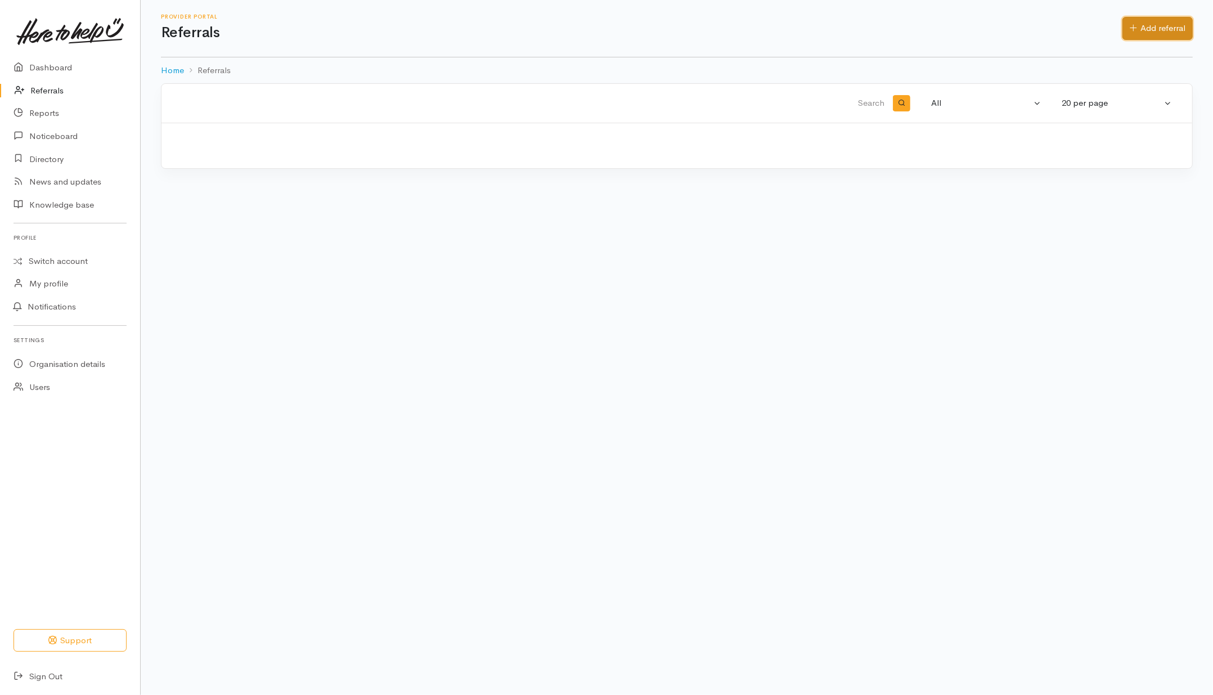
click at [1130, 30] on icon at bounding box center [1133, 28] width 7 height 8
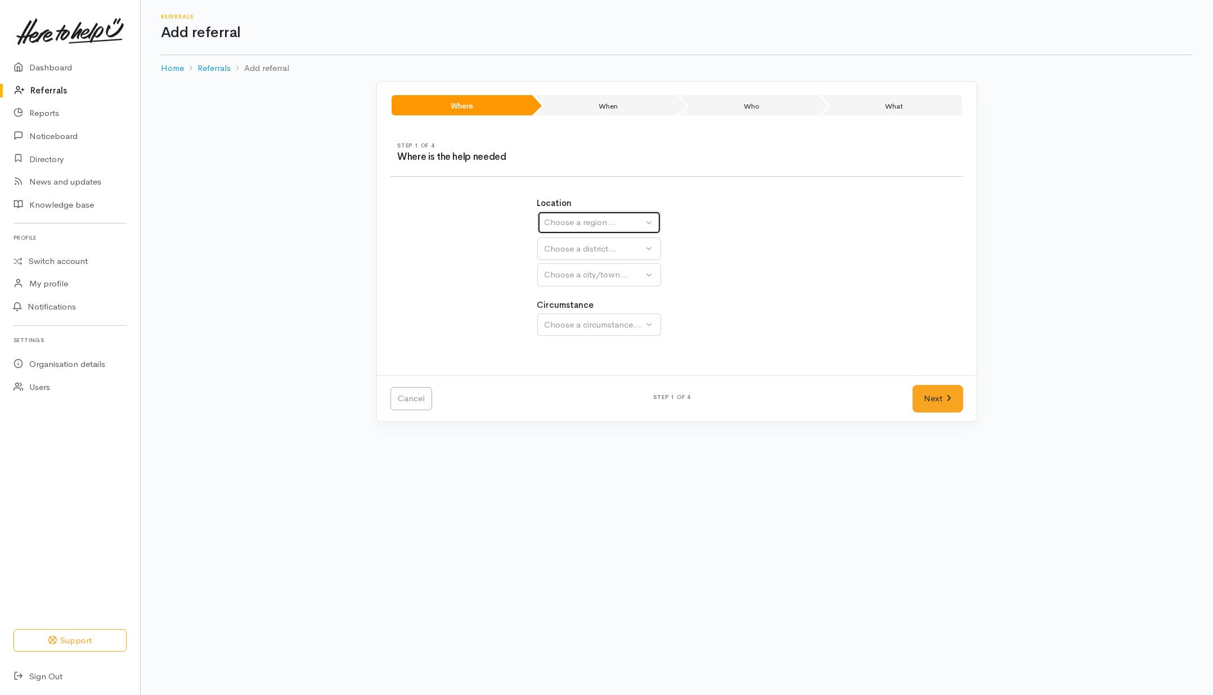
click at [629, 212] on button "Choose a region..." at bounding box center [599, 222] width 124 height 23
click at [577, 291] on span "Waikato" at bounding box center [595, 292] width 89 height 13
select select "3"
select select
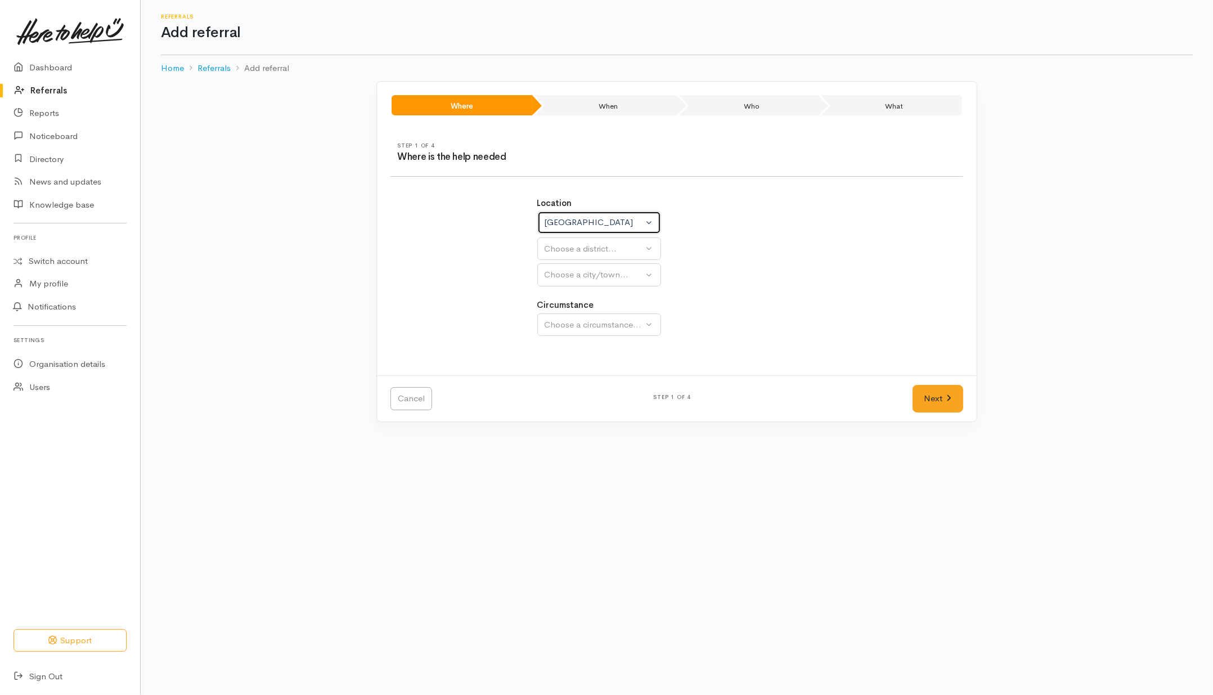
select select
click at [587, 248] on div "Choose a district..." at bounding box center [624, 248] width 158 height 13
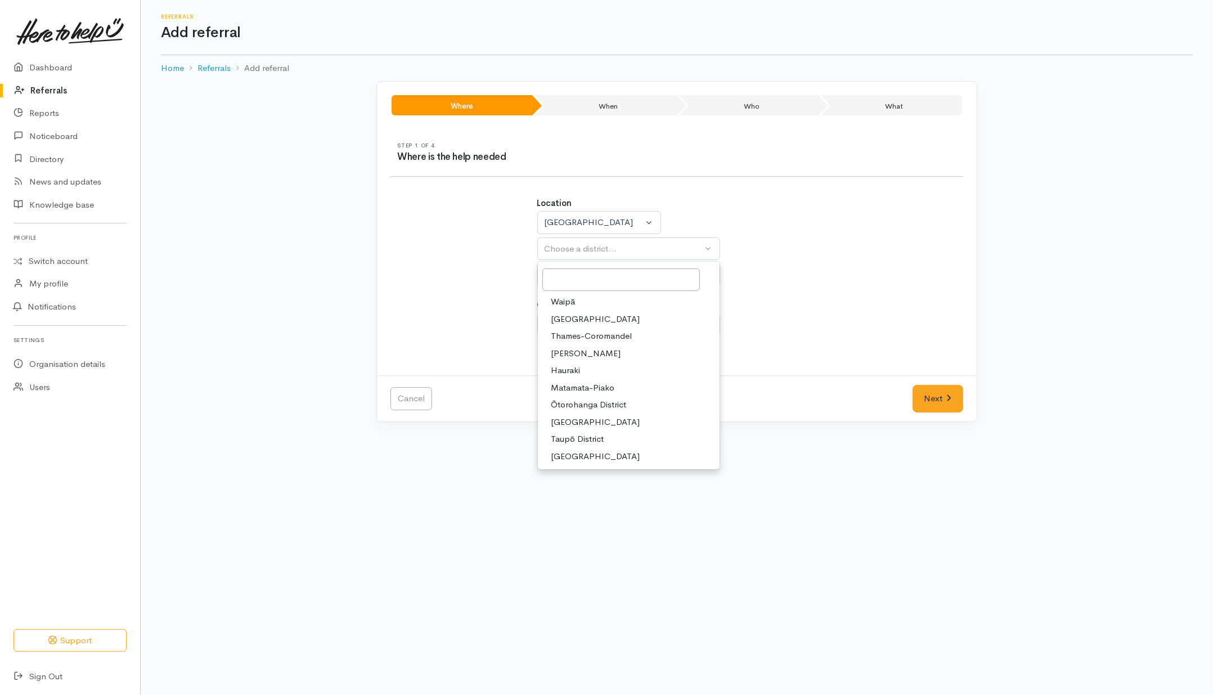
click at [563, 350] on span "[PERSON_NAME]" at bounding box center [586, 353] width 70 height 13
select select "4"
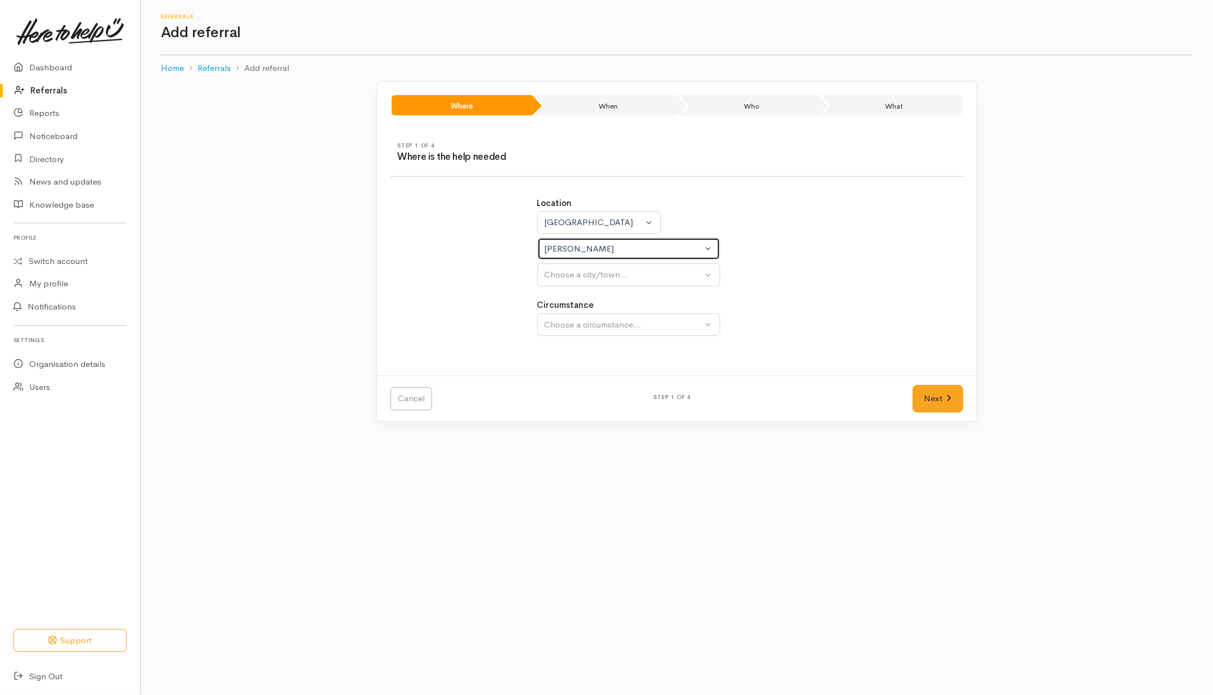
select select
click at [588, 281] on div "Choose a city/town..." at bounding box center [624, 274] width 158 height 13
click at [574, 329] on span "[PERSON_NAME]" at bounding box center [586, 328] width 70 height 13
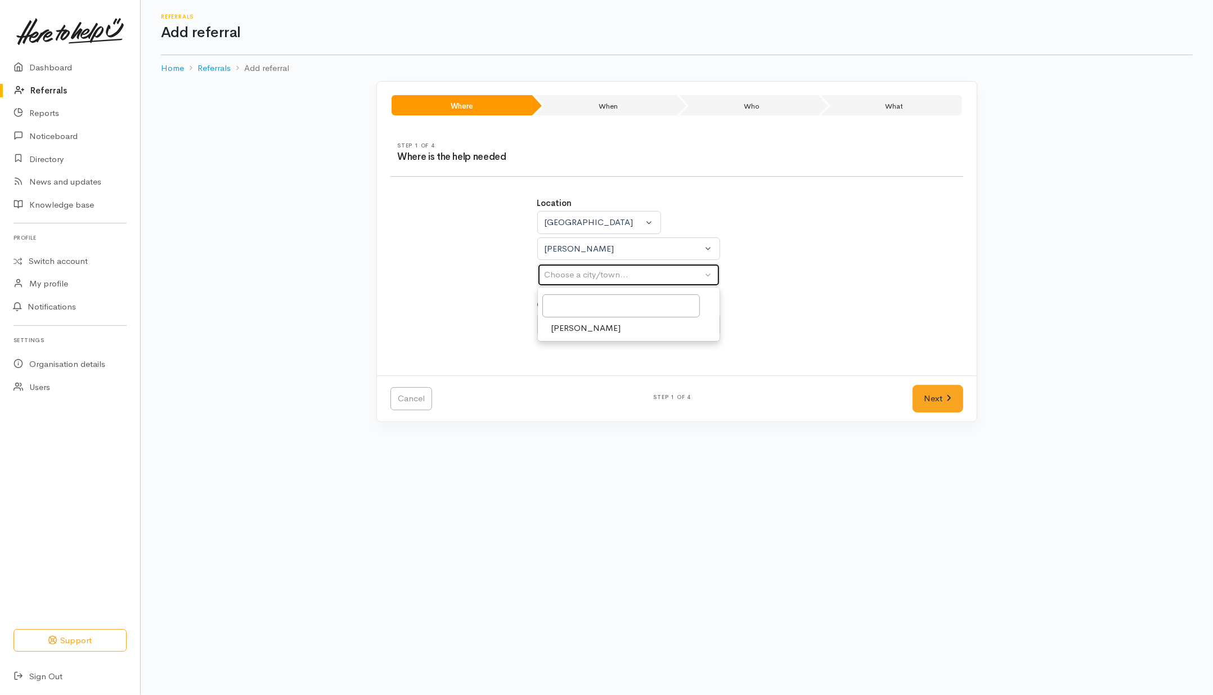
select select "1"
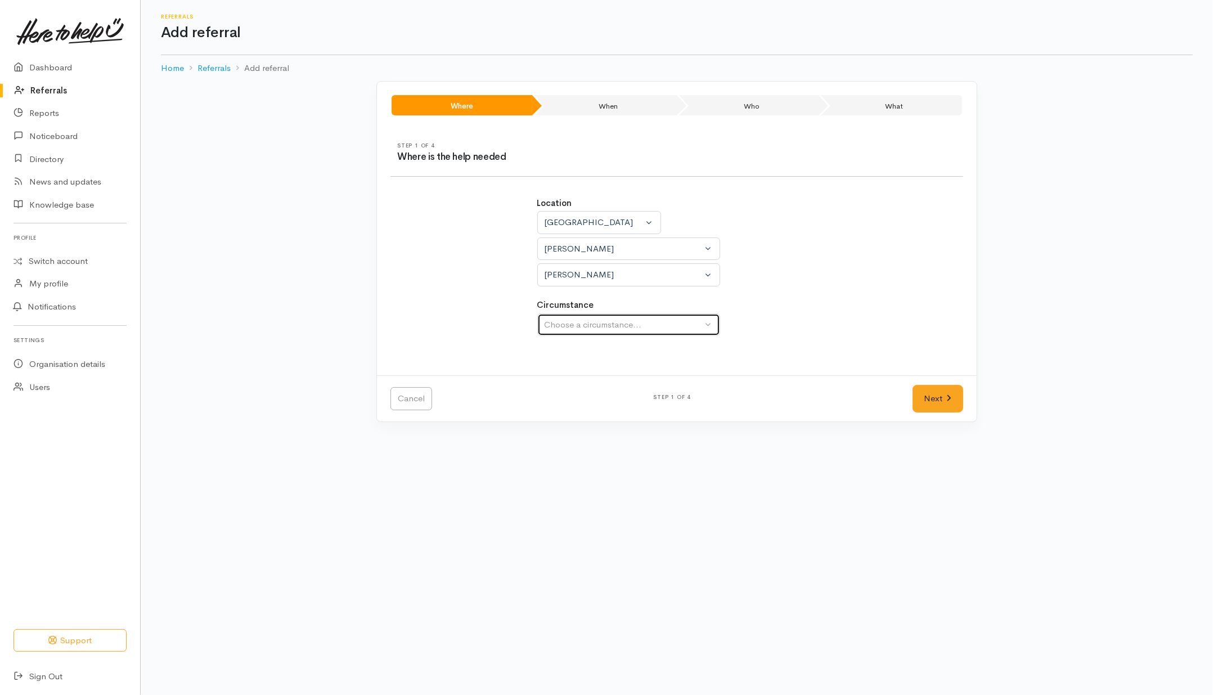
click at [574, 325] on div "Choose a circumstance..." at bounding box center [624, 324] width 158 height 13
click at [568, 379] on span "Community" at bounding box center [572, 377] width 43 height 13
select select "2"
click at [955, 409] on link "Next" at bounding box center [937, 399] width 51 height 28
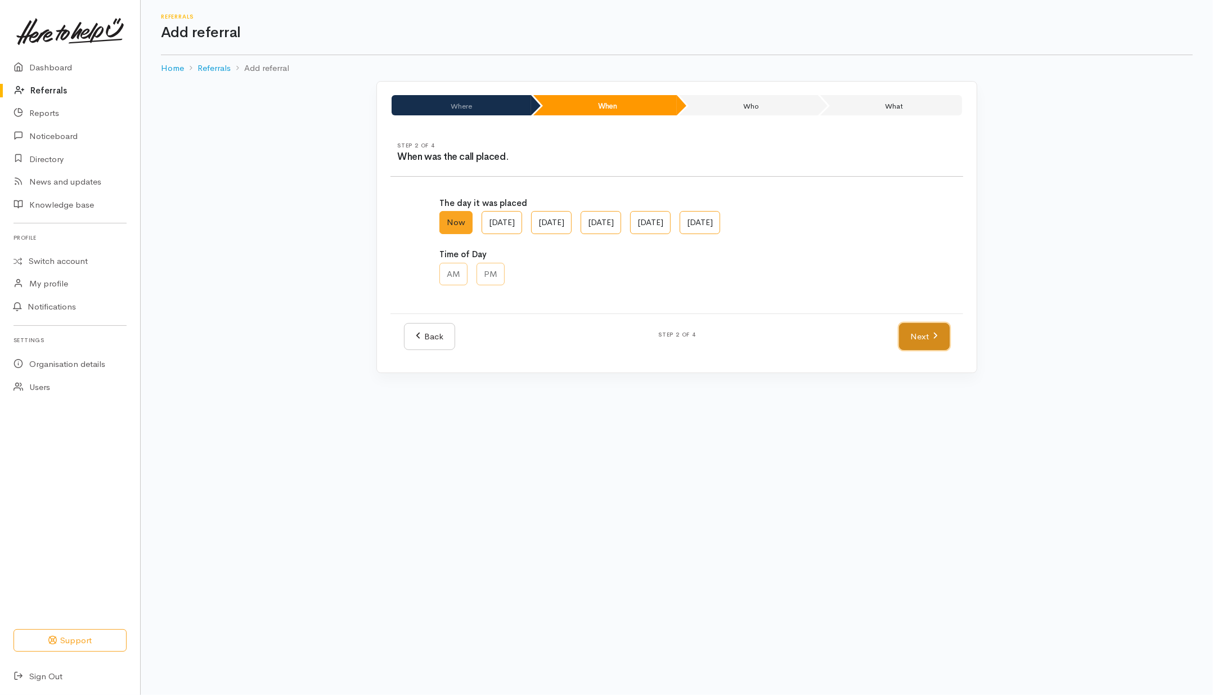
click at [929, 334] on link "Next" at bounding box center [924, 337] width 51 height 28
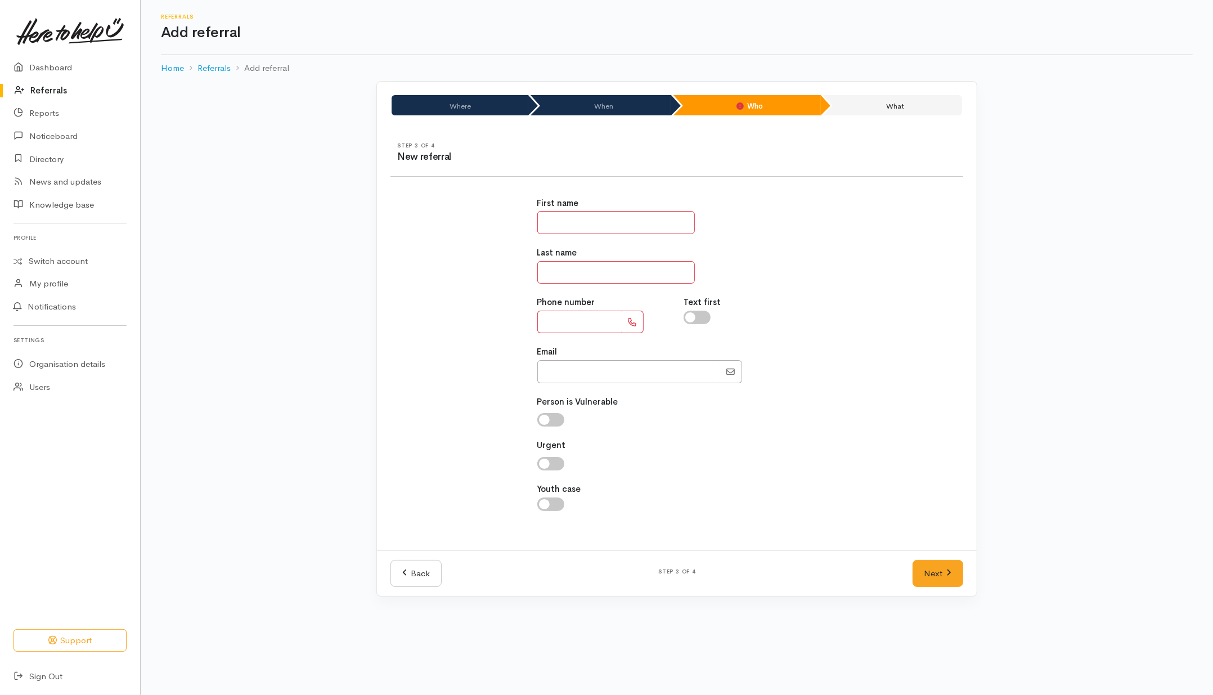
click at [563, 230] on input "text" at bounding box center [616, 222] width 158 height 23
type input "*****"
click at [507, 276] on div "First name ***** Last name Phone number Text first Email" at bounding box center [677, 359] width 586 height 353
click at [560, 269] on input "text" at bounding box center [616, 272] width 158 height 23
type input "*******"
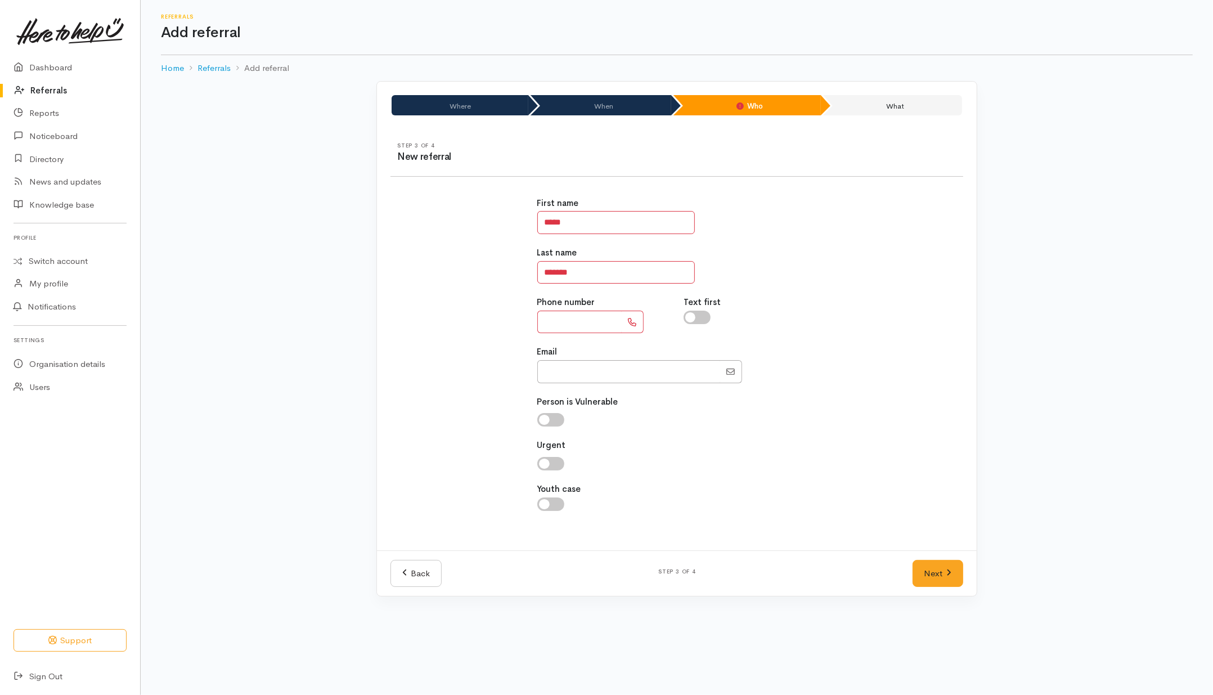
click at [474, 265] on div "First name ***** Last name ******* Phone number Text first Email" at bounding box center [677, 359] width 586 height 353
click at [569, 325] on input "text" at bounding box center [579, 322] width 84 height 23
click at [592, 320] on input "text" at bounding box center [579, 322] width 84 height 23
click at [561, 321] on input "text" at bounding box center [579, 322] width 84 height 23
drag, startPoint x: 565, startPoint y: 325, endPoint x: 566, endPoint y: 318, distance: 6.8
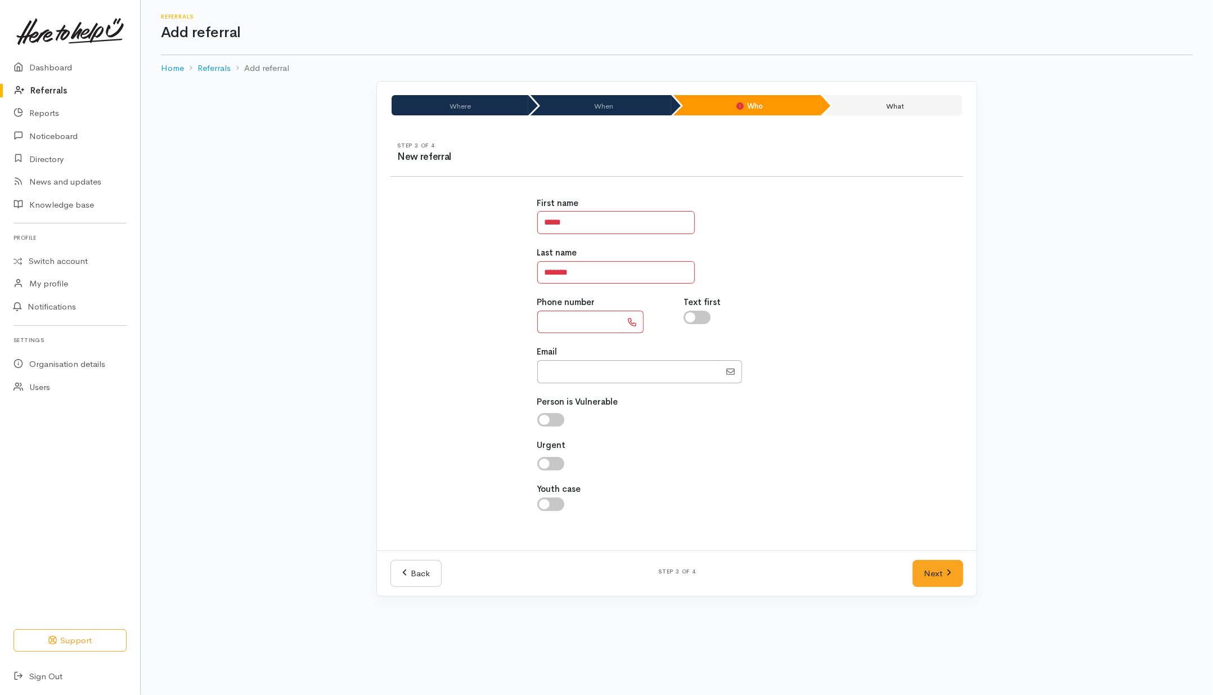
click at [566, 322] on input "text" at bounding box center [579, 322] width 84 height 23
type input "*"
type input "**********"
click at [703, 316] on input "checkbox" at bounding box center [697, 318] width 27 height 14
checkbox input "true"
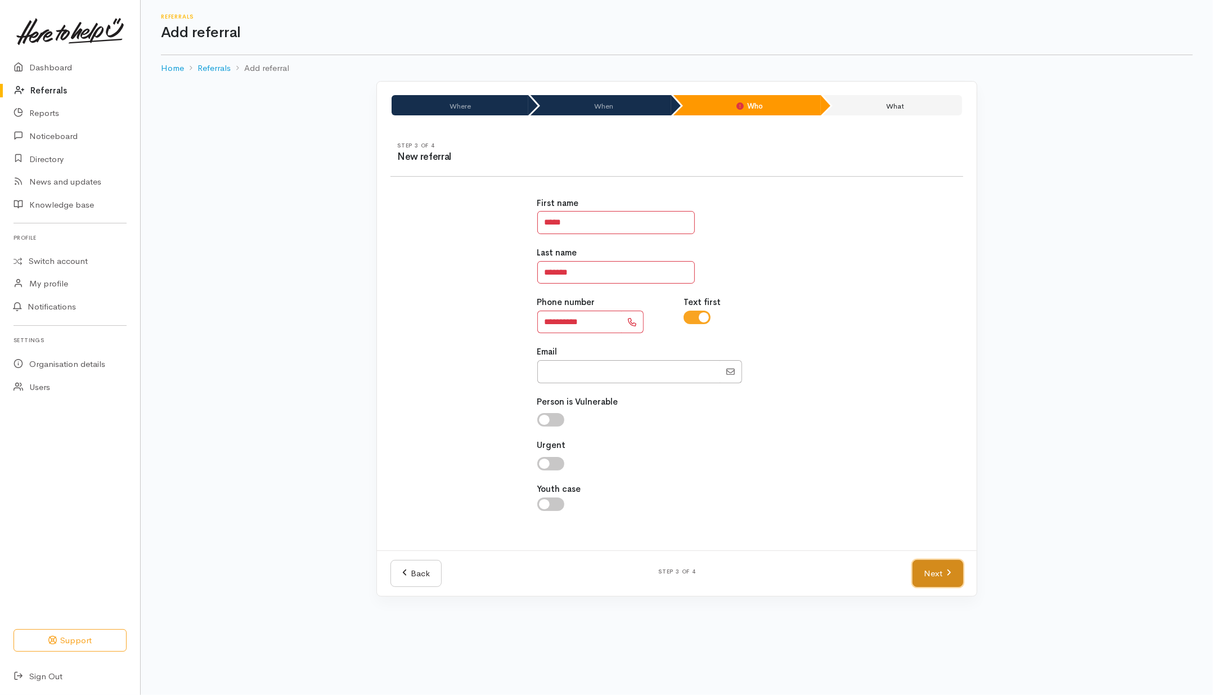
click at [951, 572] on link "Next" at bounding box center [937, 574] width 51 height 28
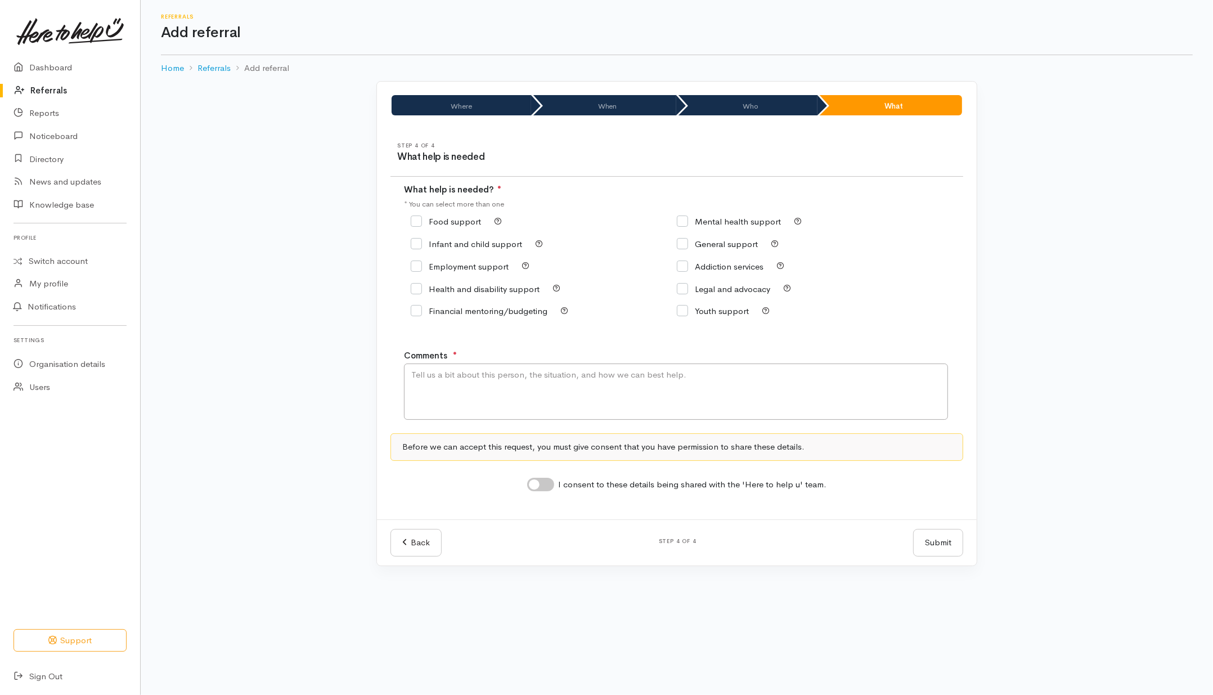
click at [464, 265] on input "Employment support" at bounding box center [460, 266] width 98 height 8
checkbox input "true"
click at [727, 291] on input "Legal and advocacy" at bounding box center [723, 289] width 93 height 8
checkbox input "true"
click at [669, 395] on textarea "Comments" at bounding box center [676, 391] width 544 height 56
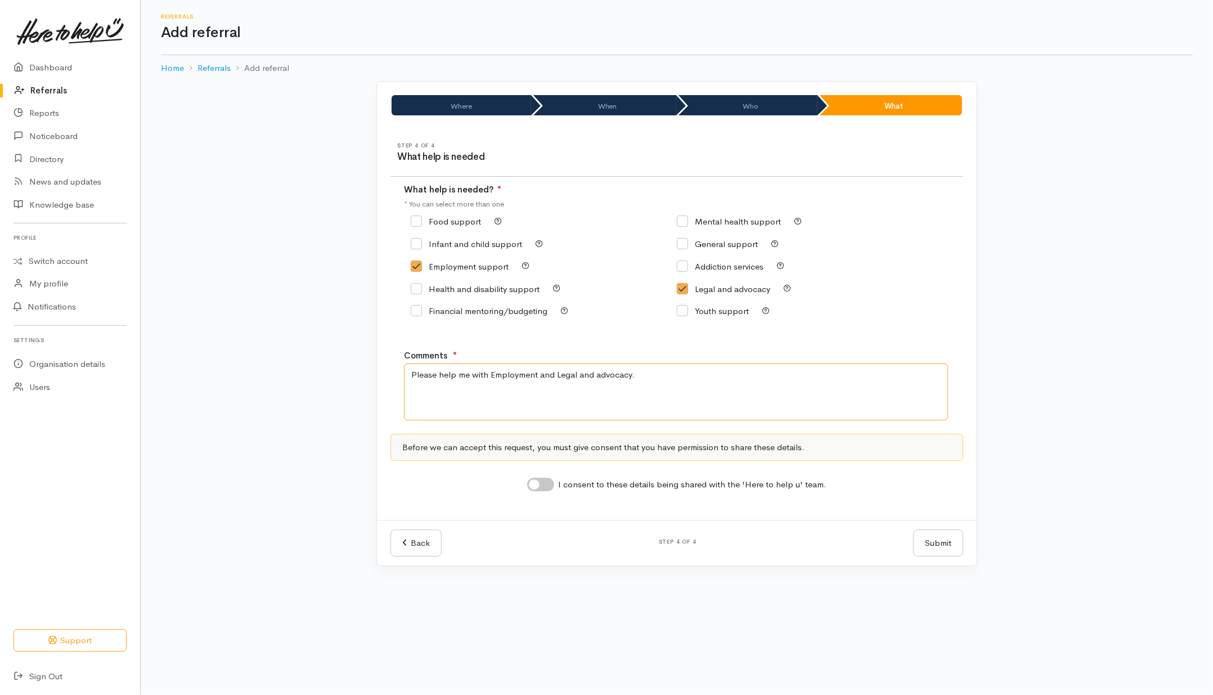
type textarea "Please help me with Employment and Legal and advocacy."
click at [546, 488] on input "I consent to these details being shared with the 'Here to help u' team." at bounding box center [540, 485] width 27 height 14
checkbox input "true"
click at [837, 386] on textarea "Please help me with Employment and Legal and advocacy." at bounding box center [676, 391] width 544 height 57
drag, startPoint x: 650, startPoint y: 376, endPoint x: 658, endPoint y: 368, distance: 10.7
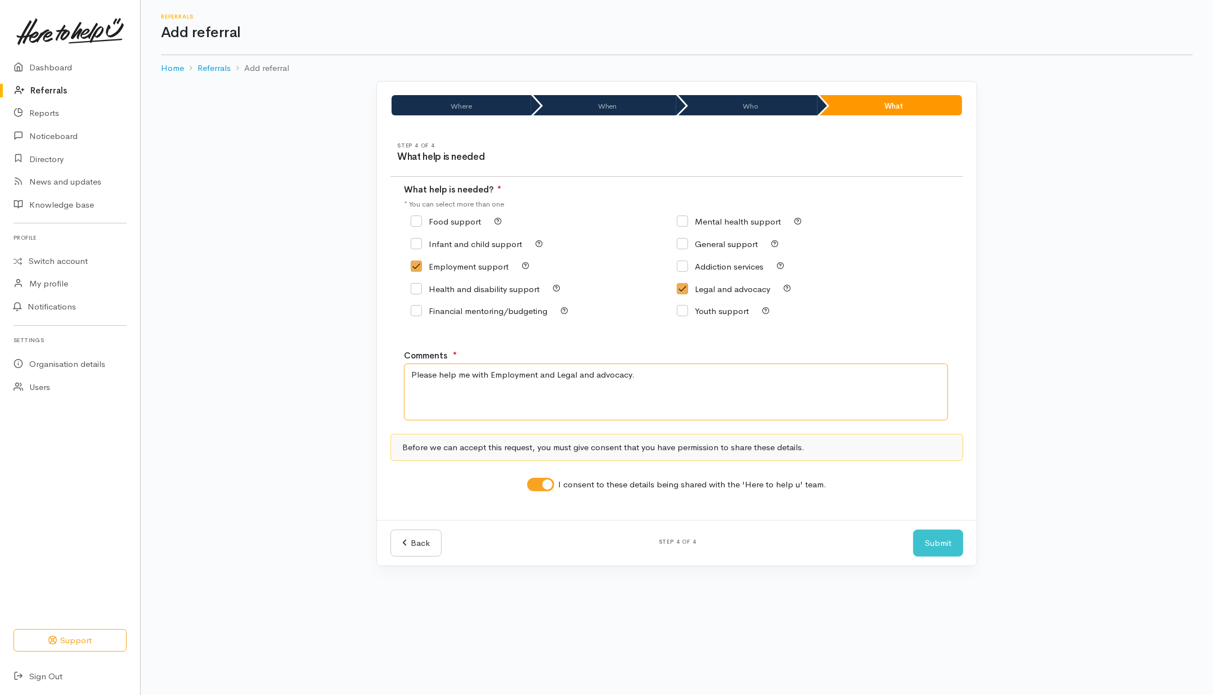
click at [653, 372] on textarea "Please help me with Employment and Legal and advocacy." at bounding box center [676, 391] width 544 height 57
click at [675, 380] on textarea "Please help me with Employment and Legal and advocacy." at bounding box center [676, 391] width 544 height 57
type textarea "Please help me with Employment and Legal and advocacy. Called on 078550086"
click at [937, 544] on button "Submit" at bounding box center [938, 543] width 50 height 28
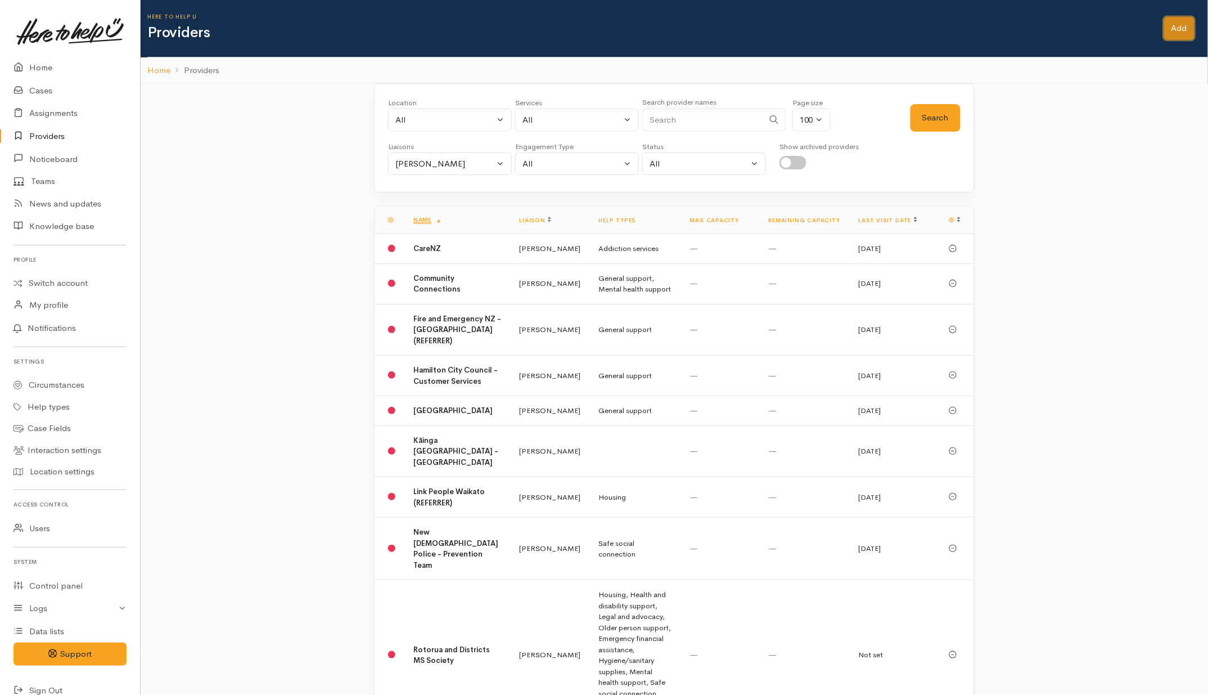
drag, startPoint x: 1180, startPoint y: 28, endPoint x: 1165, endPoint y: 37, distance: 17.7
click at [1180, 28] on link "Add" at bounding box center [1180, 28] width 30 height 23
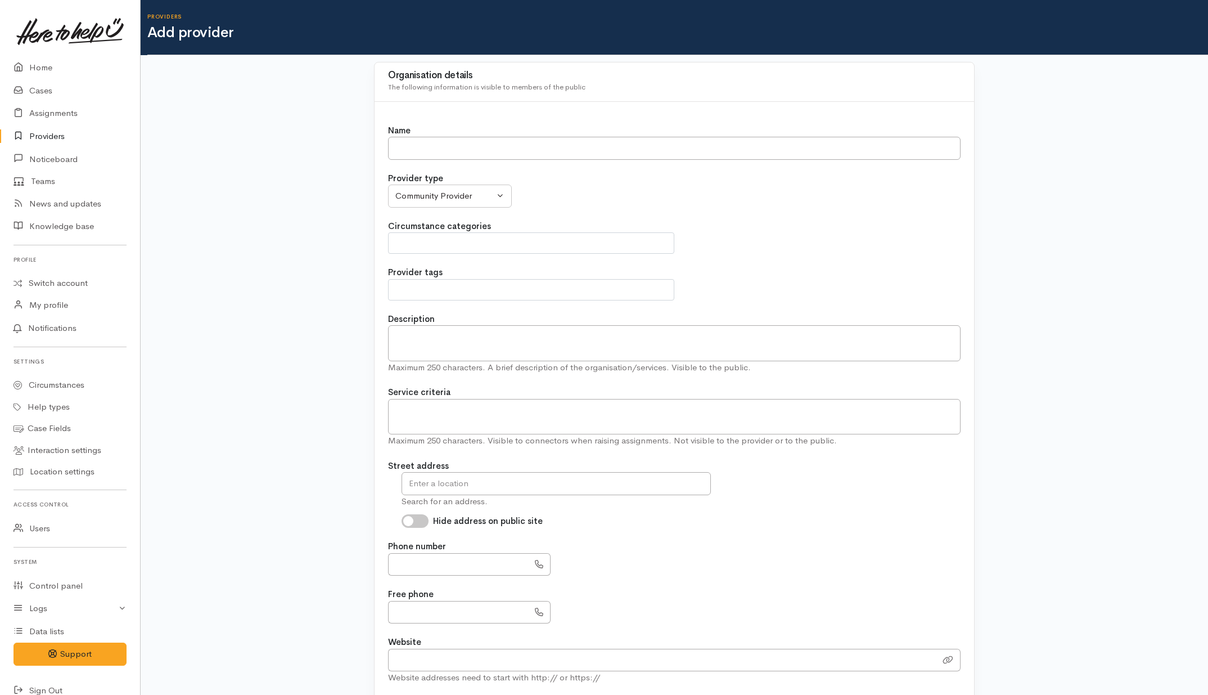
select select
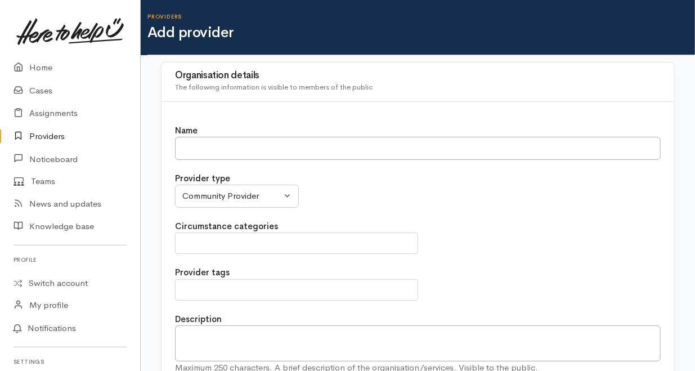
drag, startPoint x: 279, startPoint y: 163, endPoint x: 282, endPoint y: 155, distance: 8.6
click at [282, 152] on input "Name" at bounding box center [417, 148] width 485 height 23
type input "Mana Services"
drag, startPoint x: 352, startPoint y: 187, endPoint x: 357, endPoint y: 185, distance: 5.8
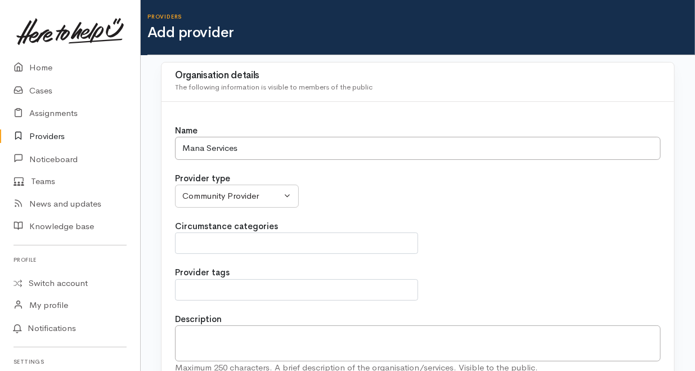
click at [354, 187] on div "Community Provider MSD Community Connector Provider MSD Health Agency Wise Grou…" at bounding box center [266, 196] width 183 height 23
click at [279, 195] on div "Community Provider" at bounding box center [231, 196] width 99 height 13
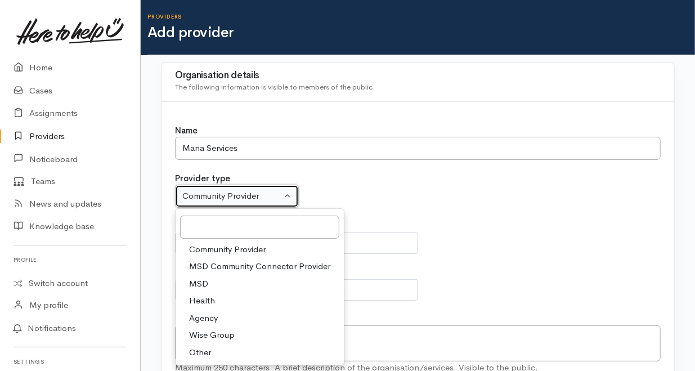
click at [282, 194] on button "Community Provider" at bounding box center [237, 196] width 124 height 23
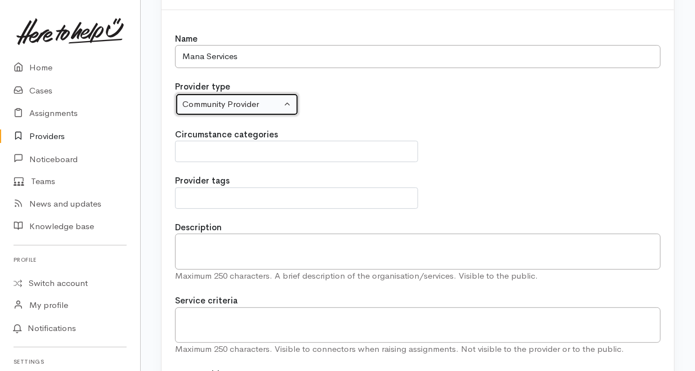
scroll to position [113, 0]
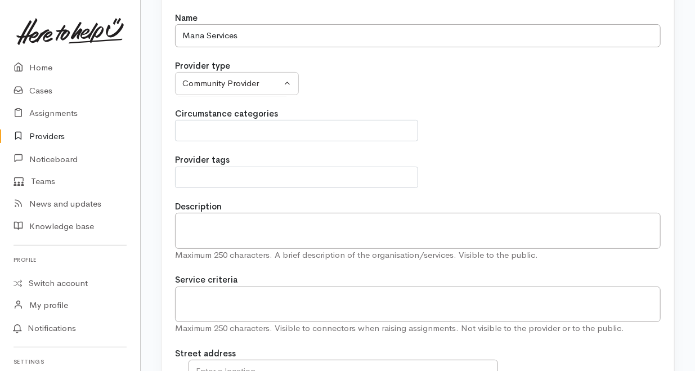
click at [329, 127] on span at bounding box center [296, 131] width 228 height 14
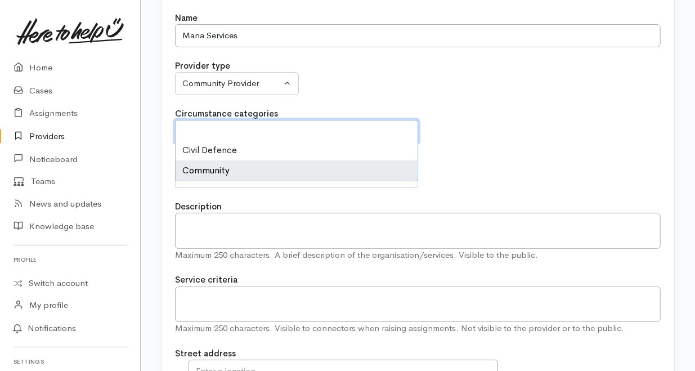
click at [239, 165] on li "Community" at bounding box center [297, 170] width 242 height 20
select select "2"
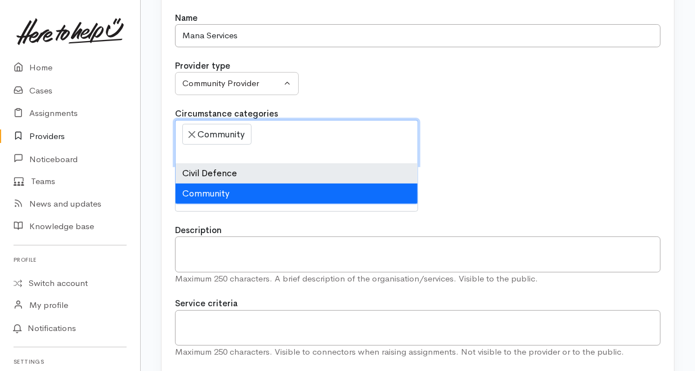
scroll to position [11, 0]
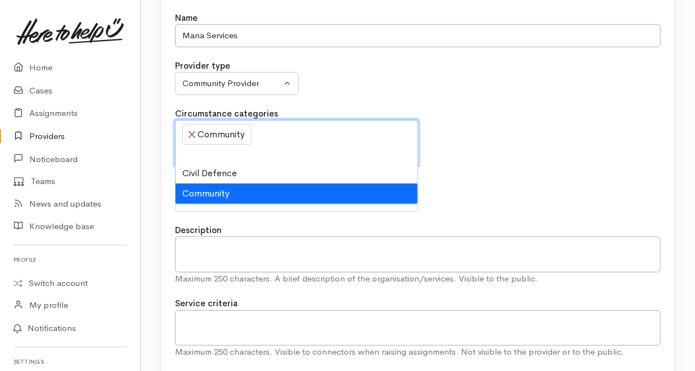
click at [324, 192] on li "Community" at bounding box center [297, 193] width 242 height 20
select select
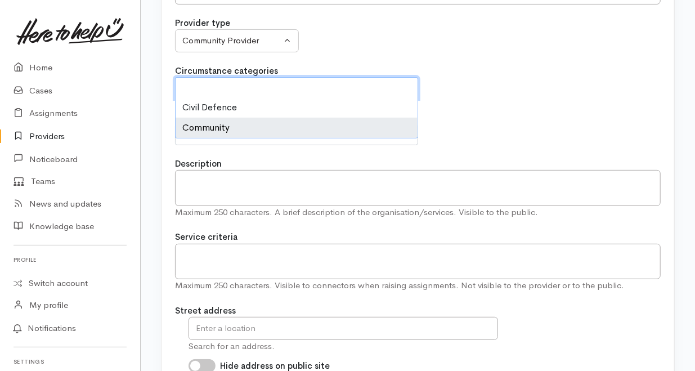
scroll to position [187, 0]
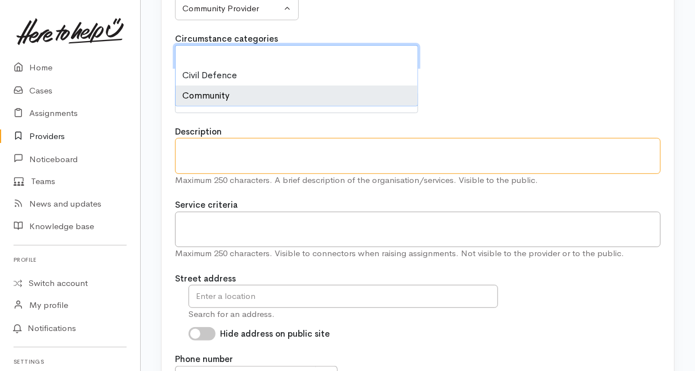
click at [233, 154] on textarea "Description" at bounding box center [417, 156] width 485 height 36
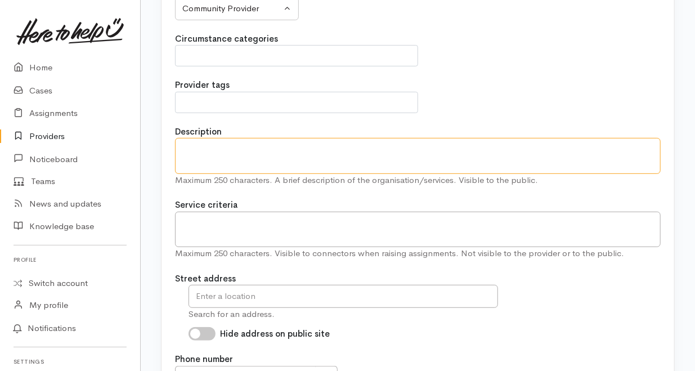
click at [240, 151] on textarea "Description" at bounding box center [417, 156] width 485 height 36
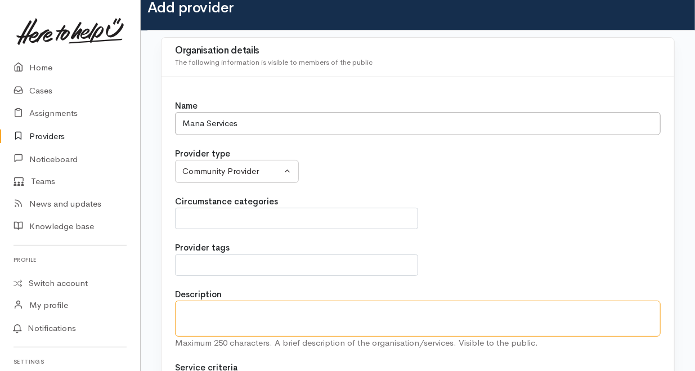
scroll to position [0, 0]
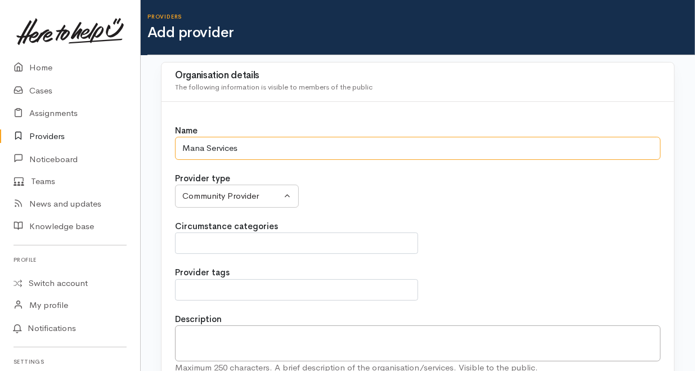
click at [186, 153] on input "Mana Services" at bounding box center [417, 148] width 485 height 23
click at [182, 147] on input "Mana Services" at bounding box center [417, 148] width 485 height 23
click at [255, 151] on input "Mana Services" at bounding box center [417, 148] width 485 height 23
type input "Mana Services - Rangatahi Housing Support"
click at [341, 140] on input "Mana Services - Rangatahi Housing Support" at bounding box center [417, 148] width 485 height 23
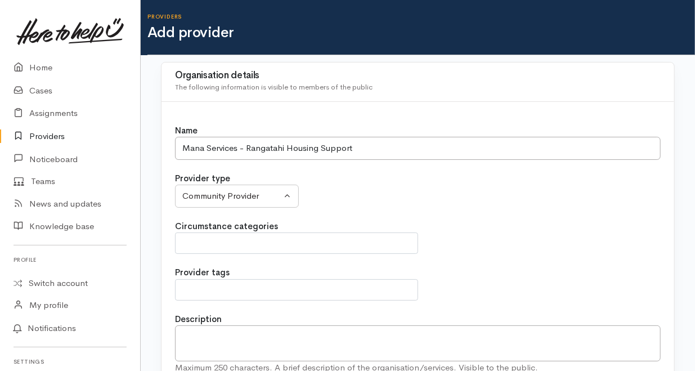
click at [394, 195] on div "Provider type Community Provider MSD Community Connector Provider MSD Health Ag…" at bounding box center [417, 189] width 485 height 35
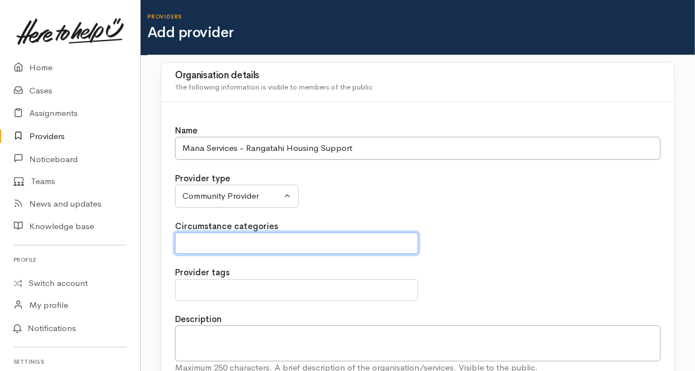
click at [286, 241] on span at bounding box center [296, 243] width 228 height 14
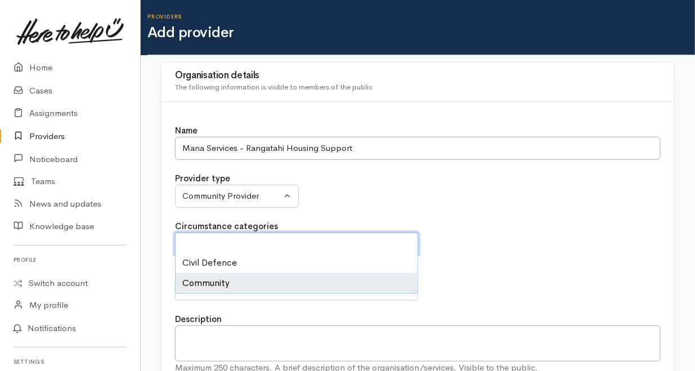
click at [249, 286] on li "Community" at bounding box center [297, 283] width 242 height 20
select select "2"
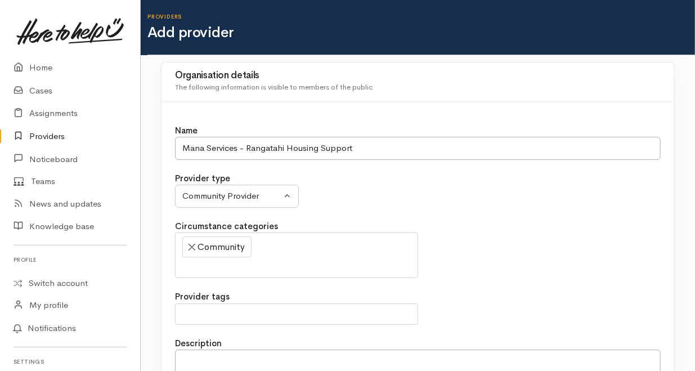
click at [554, 222] on div "Circumstance categories Civil Defence Community × Community" at bounding box center [417, 249] width 485 height 59
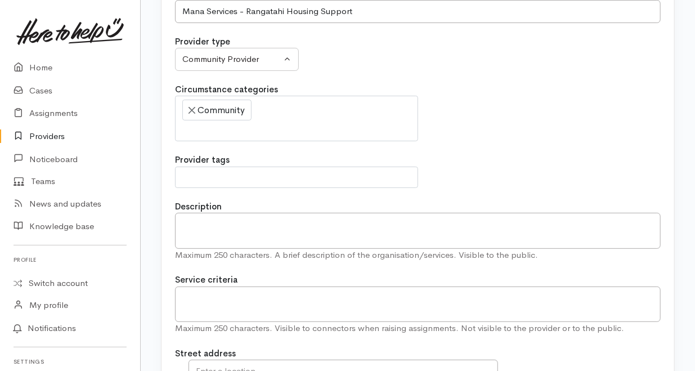
scroll to position [150, 0]
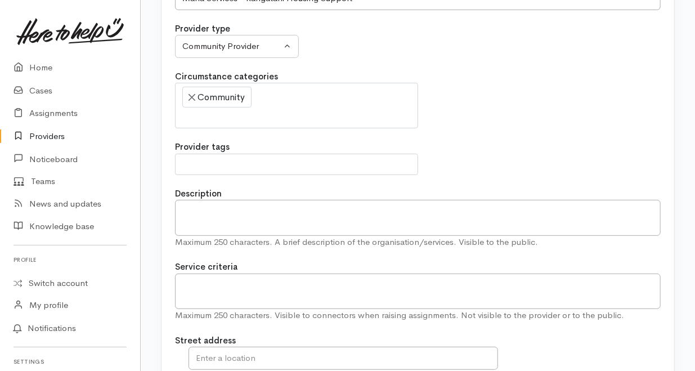
click at [272, 160] on span at bounding box center [296, 165] width 228 height 14
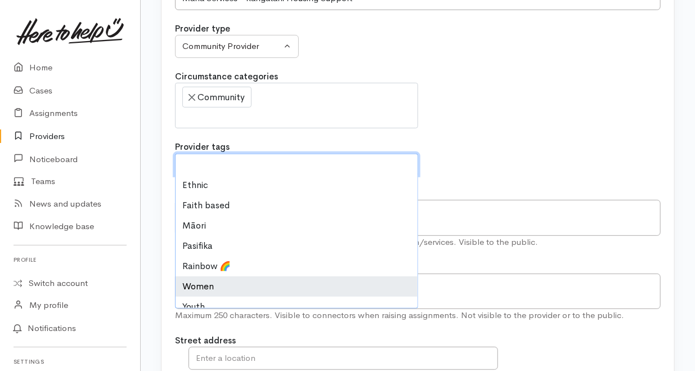
scroll to position [27, 0]
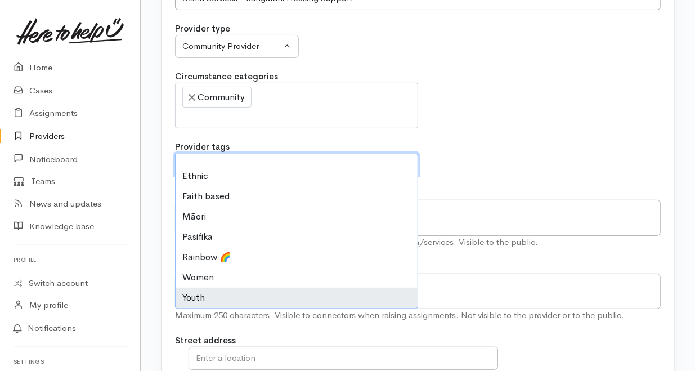
click at [207, 298] on li "Youth" at bounding box center [297, 297] width 242 height 20
select select "1"
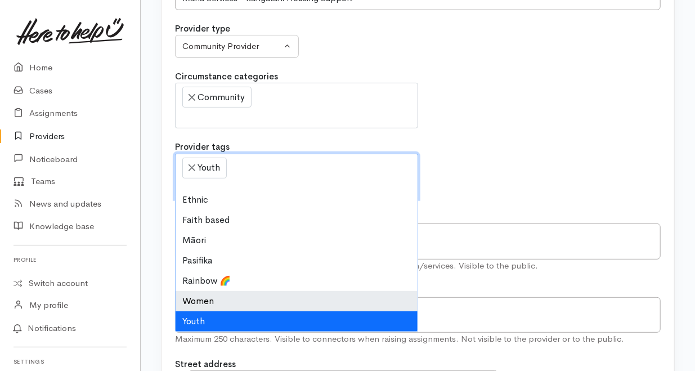
scroll to position [81, 0]
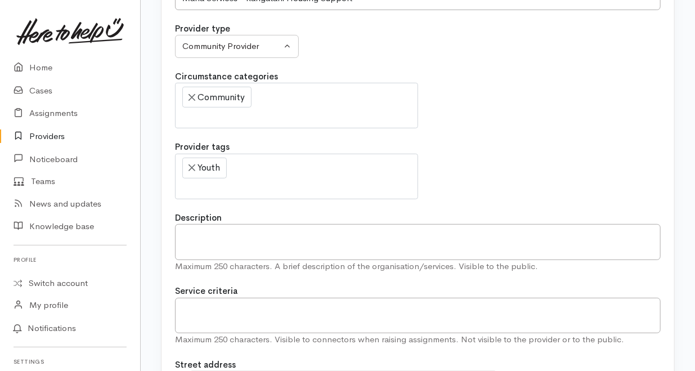
click at [562, 141] on div "Provider tags Accessibility friendly Ethnic Faith based Māori Pasifika Rainbow …" at bounding box center [417, 170] width 485 height 59
click at [256, 245] on textarea "Description" at bounding box center [417, 242] width 485 height 36
click at [254, 237] on textarea "Description" at bounding box center [417, 242] width 485 height 36
paste textarea "To help guide and transform rangatahi by providing meaningful mentorship. We ca…"
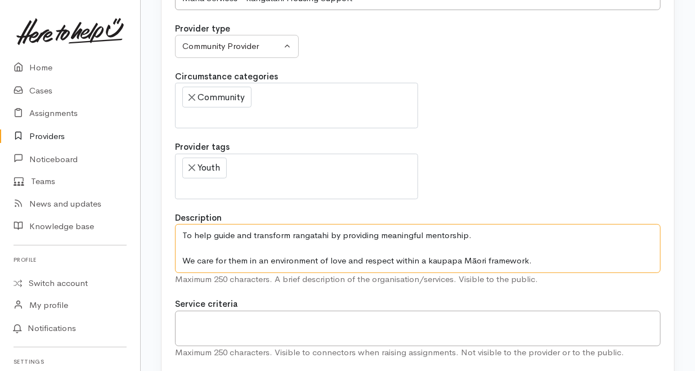
click at [498, 231] on textarea "To help guide and transform rangatahi by providing meaningful mentorship. We ca…" at bounding box center [417, 248] width 485 height 49
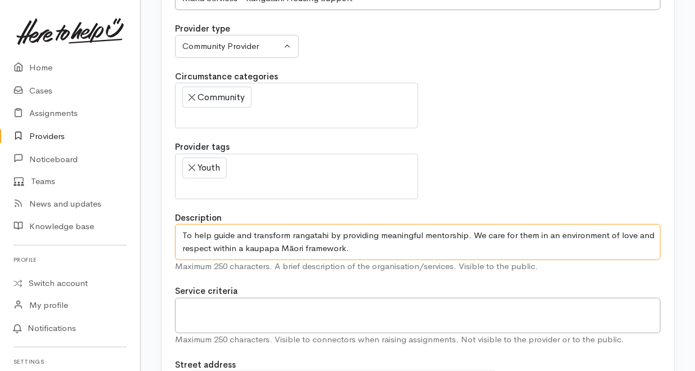
type textarea "To help guide and transform rangatahi by providing meaningful mentorship. We ca…"
click at [393, 245] on textarea "To help guide and transform rangatahi by providing meaningful mentorship. We ca…" at bounding box center [417, 242] width 485 height 36
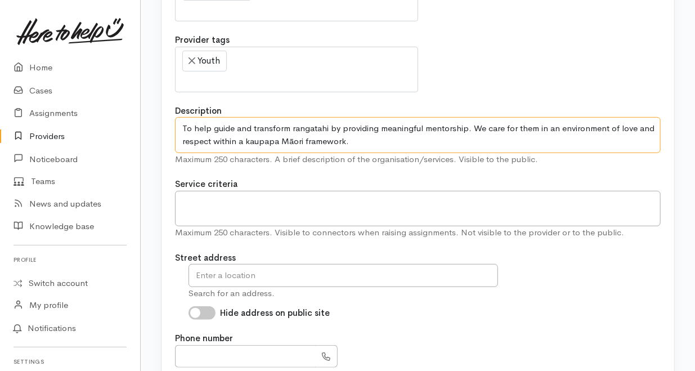
scroll to position [262, 0]
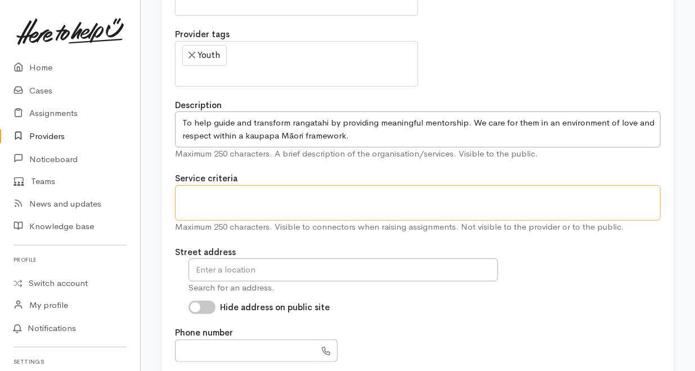
click at [351, 197] on textarea at bounding box center [417, 203] width 485 height 36
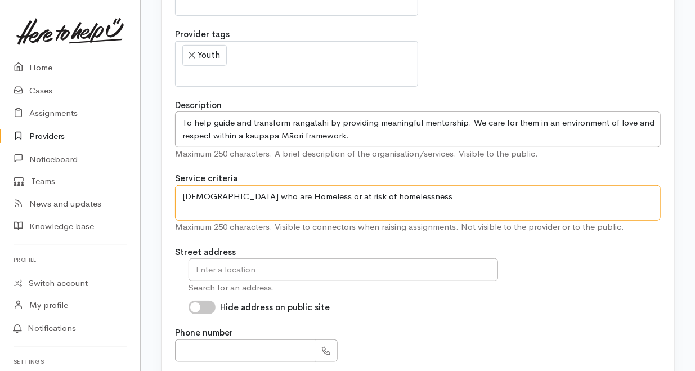
click at [442, 196] on textarea "16 - 24 years old who are Homeless or at risk of homelessness" at bounding box center [417, 203] width 485 height 36
type textarea "16 - 24 years old who are Homeless or at risk of homelessness."
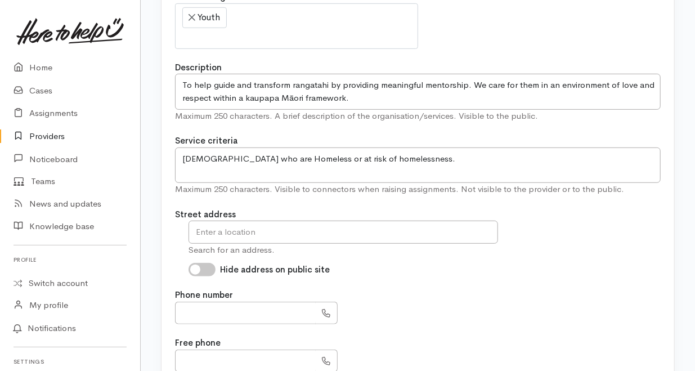
scroll to position [338, 0]
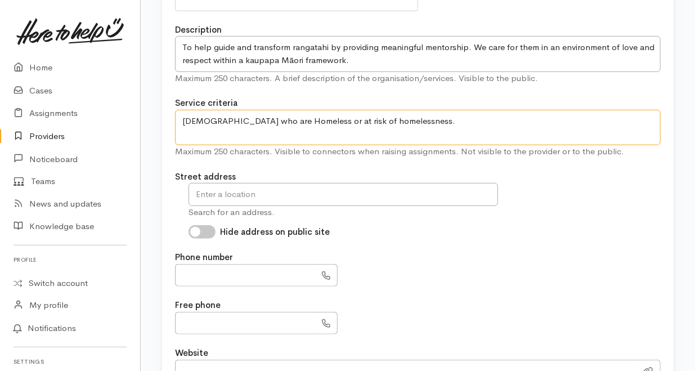
click at [451, 125] on textarea "16 - 24 years old who are Homeless or at risk of homelessness." at bounding box center [417, 128] width 485 height 36
click at [431, 114] on textarea "16 - 24 years old who are Homeless or at risk of homelessness." at bounding box center [417, 128] width 485 height 36
click at [424, 123] on textarea "16 - 24 years old who are Homeless or at risk of homelessness." at bounding box center [417, 128] width 485 height 36
click at [347, 150] on div "Maximum 250 characters. Visible to connectors when raising assignments. Not vis…" at bounding box center [417, 151] width 485 height 13
click at [468, 121] on textarea "16 - 24 years old who are Homeless or at risk of homelessness." at bounding box center [417, 128] width 485 height 36
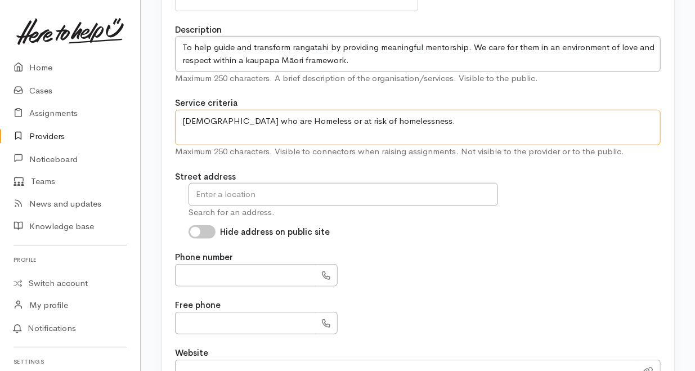
click at [422, 116] on textarea "16 - 24 years old who are Homeless or at risk of homelessness." at bounding box center [417, 128] width 485 height 36
drag, startPoint x: 449, startPoint y: 113, endPoint x: 451, endPoint y: 106, distance: 6.4
click at [451, 110] on textarea "16 - 24 years old who are Homeless or at risk of homelessness." at bounding box center [417, 128] width 485 height 36
click at [295, 195] on input "text" at bounding box center [342, 194] width 309 height 23
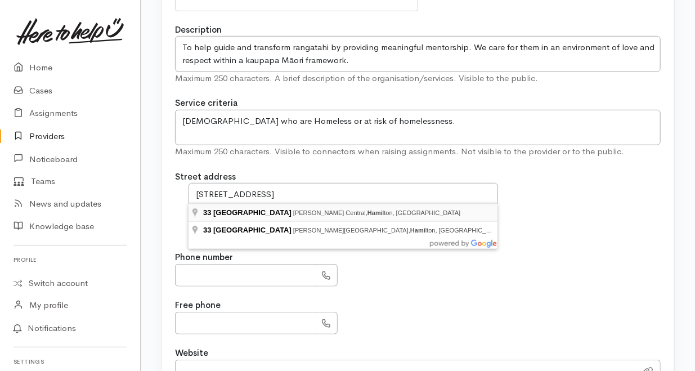
type input "33 Victoria Street, Hamilton Central, Hamilton, New Zealand"
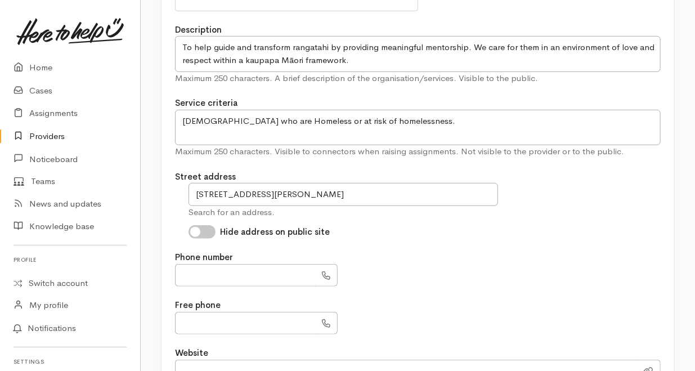
click at [332, 222] on div "33 Victoria Street, Hamilton Central, Hamilton, New Zealand Search for an addre…" at bounding box center [417, 211] width 485 height 56
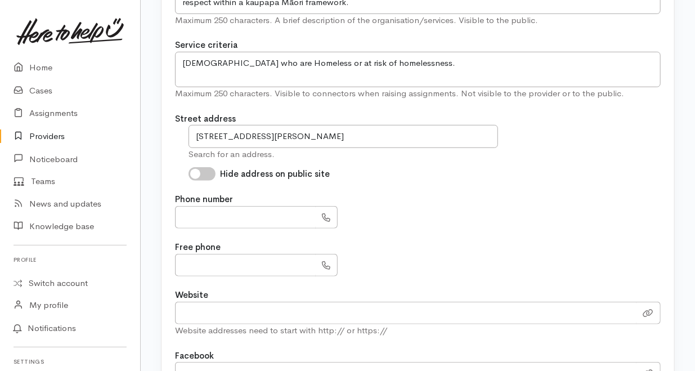
scroll to position [412, 0]
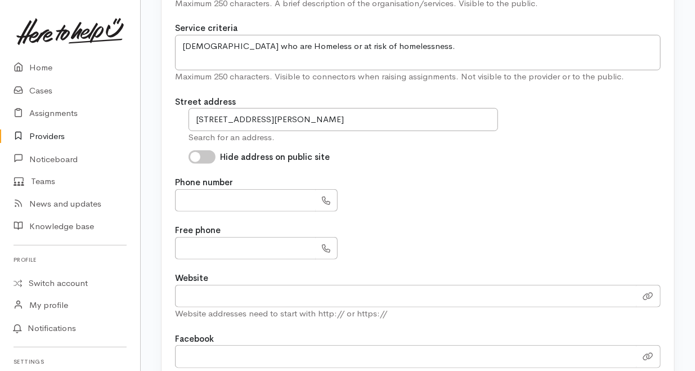
click at [298, 165] on div "Name Mana Services - Rangatahi Housing Support Provider type Community Provider…" at bounding box center [417, 84] width 513 height 790
drag, startPoint x: 232, startPoint y: 193, endPoint x: 228, endPoint y: 182, distance: 11.2
click at [232, 192] on input "text" at bounding box center [245, 200] width 141 height 23
click at [348, 168] on div "Name Mana Services - Rangatahi Housing Support Provider type Community Provider…" at bounding box center [417, 84] width 513 height 790
click at [231, 200] on input "text" at bounding box center [245, 200] width 141 height 23
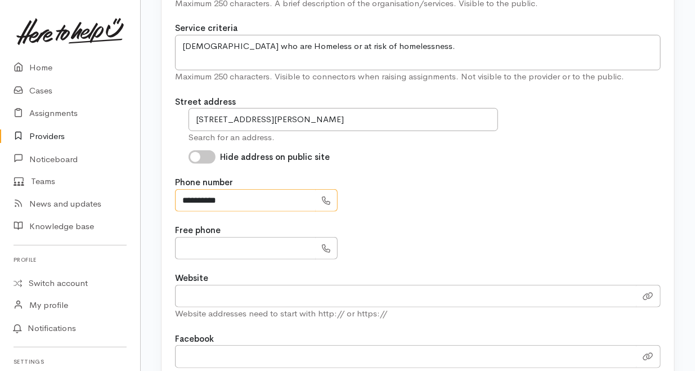
type input "**********"
drag, startPoint x: 262, startPoint y: 219, endPoint x: 261, endPoint y: 226, distance: 7.4
click at [262, 219] on div "Name Mana Services - Rangatahi Housing Support Provider type Community Provider…" at bounding box center [417, 84] width 513 height 790
click at [232, 243] on input "text" at bounding box center [245, 248] width 141 height 23
type input "**********"
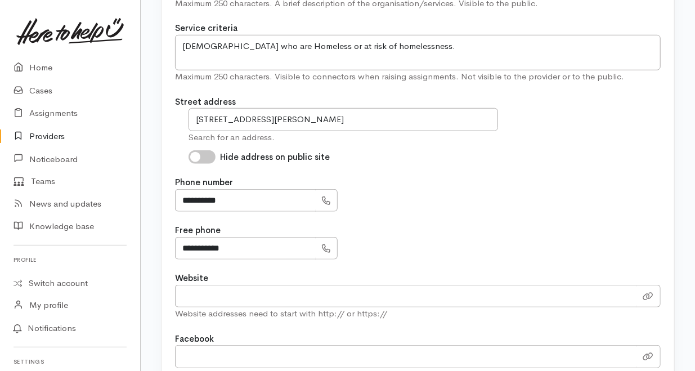
click at [383, 181] on div "**********" at bounding box center [417, 193] width 485 height 35
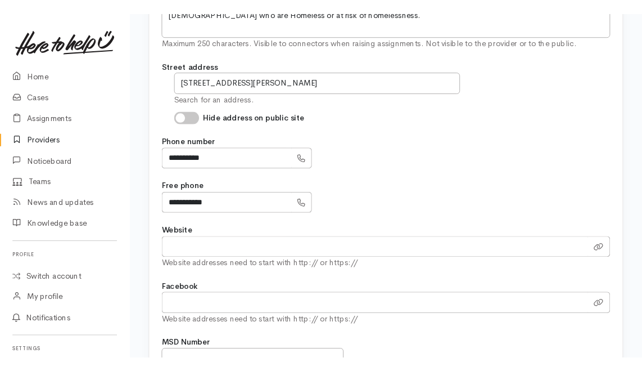
scroll to position [525, 0]
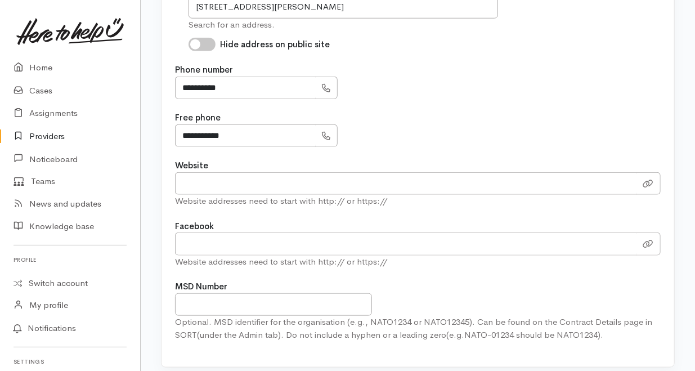
click at [298, 177] on input "Website" at bounding box center [405, 183] width 461 height 23
paste input "[URL][DOMAIN_NAME]"
type input "[URL][DOMAIN_NAME]"
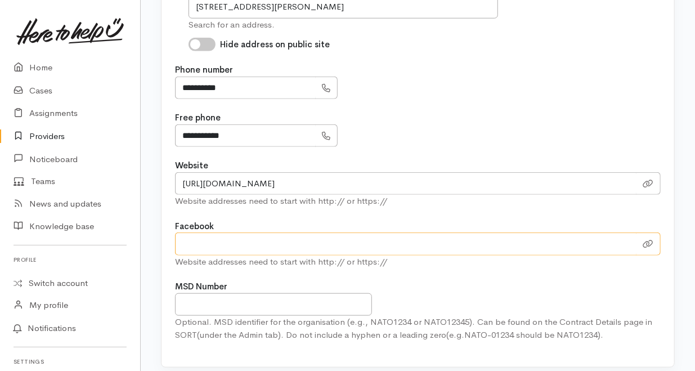
drag, startPoint x: 224, startPoint y: 243, endPoint x: 214, endPoint y: 243, distance: 10.7
click at [224, 243] on input "url" at bounding box center [405, 243] width 461 height 23
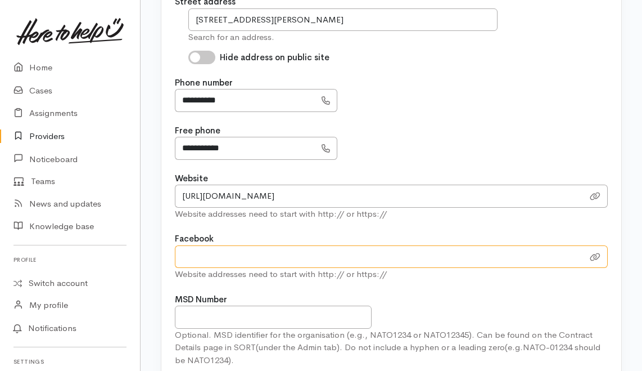
click at [259, 257] on input "url" at bounding box center [379, 256] width 409 height 23
paste input "[URL][DOMAIN_NAME]"
type input "[URL][DOMAIN_NAME]"
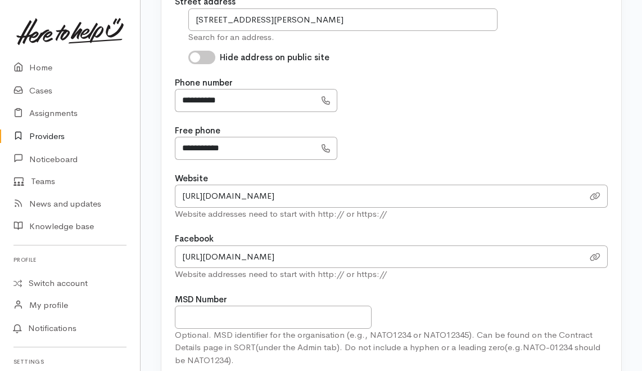
click at [410, 293] on div "MSD Number Optional. MSD identifier for the organisation (e.g., NATO1234 or NAT…" at bounding box center [391, 330] width 433 height 74
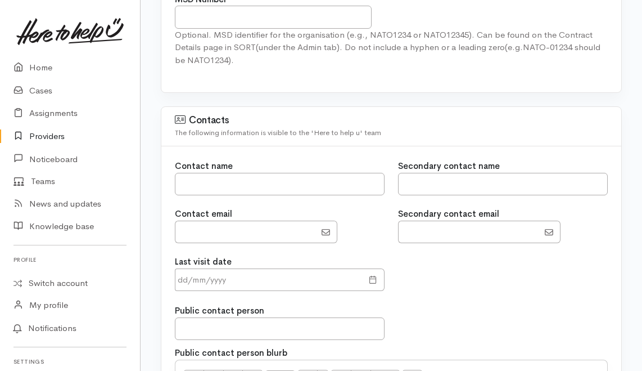
scroll to position [825, 0]
click at [258, 179] on input "text" at bounding box center [280, 184] width 210 height 23
click at [235, 177] on input "text" at bounding box center [280, 184] width 210 height 23
type input "Mahia"
click at [433, 176] on input "text" at bounding box center [503, 184] width 210 height 23
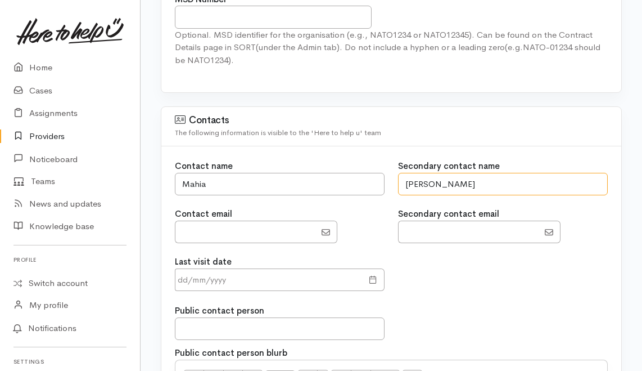
click at [420, 178] on input "Roshelle" at bounding box center [503, 184] width 210 height 23
type input "Rochelle"
click at [383, 208] on div "Contact email" at bounding box center [280, 225] width 210 height 35
click at [250, 232] on input "EmailAddress" at bounding box center [245, 232] width 141 height 23
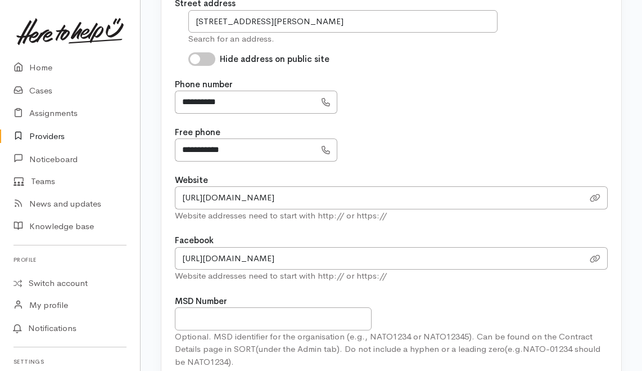
scroll to position [450, 0]
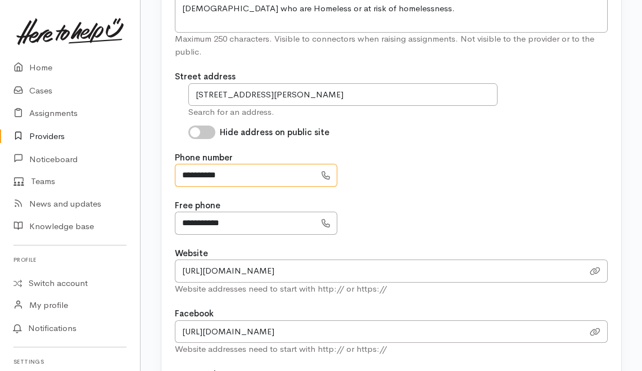
drag, startPoint x: 237, startPoint y: 173, endPoint x: 177, endPoint y: 175, distance: 60.2
click at [177, 176] on input "**********" at bounding box center [245, 175] width 141 height 23
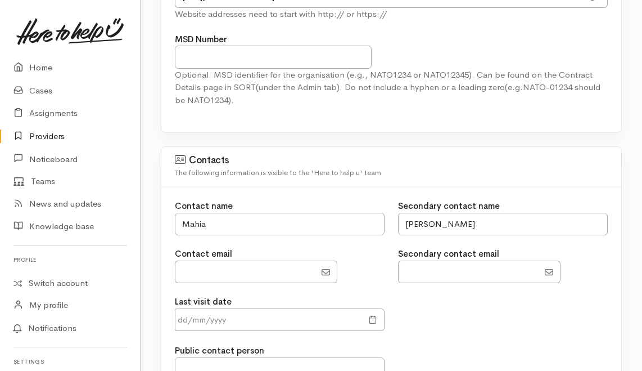
scroll to position [788, 0]
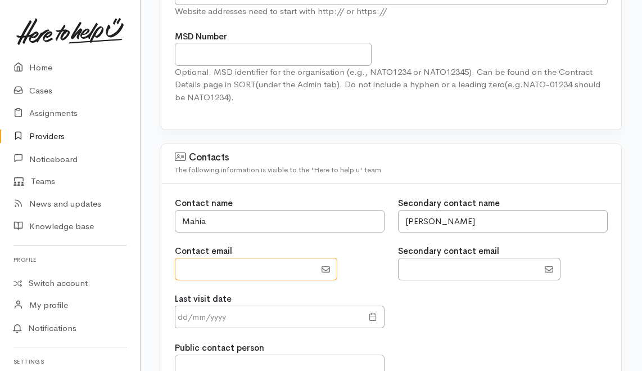
click at [232, 261] on input "EmailAddress" at bounding box center [245, 269] width 141 height 23
type input "[EMAIL_ADDRESS][DOMAIN_NAME]"
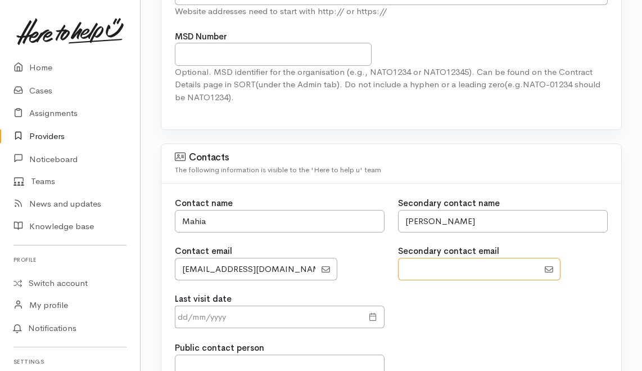
click at [506, 266] on input "EmailAddress" at bounding box center [468, 269] width 141 height 23
click at [482, 293] on div "Last visit date" at bounding box center [391, 314] width 447 height 42
click at [505, 265] on input "EmailAddress" at bounding box center [468, 269] width 141 height 23
type input "[EMAIL_ADDRESS][DOMAIN_NAME]"
click at [480, 299] on div "Last visit date" at bounding box center [391, 314] width 447 height 42
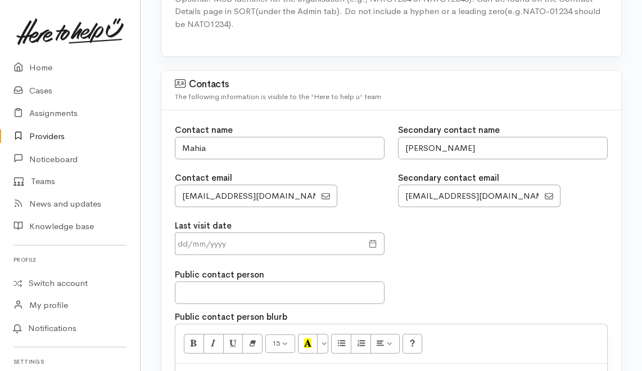
scroll to position [862, 0]
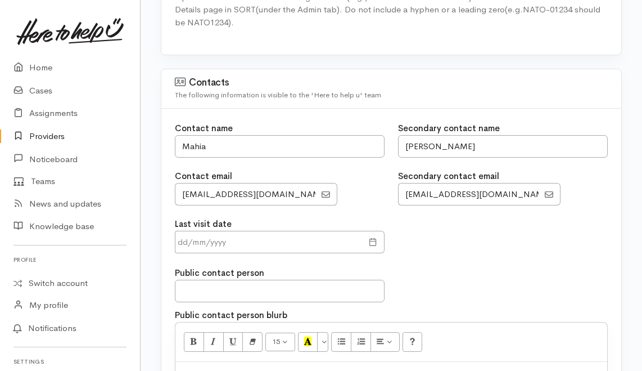
click at [377, 236] on span at bounding box center [373, 242] width 8 height 13
click at [370, 236] on span at bounding box center [373, 242] width 8 height 13
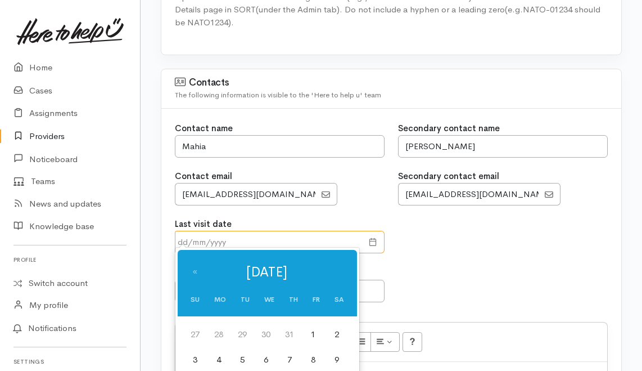
click at [260, 235] on input "text" at bounding box center [269, 242] width 188 height 23
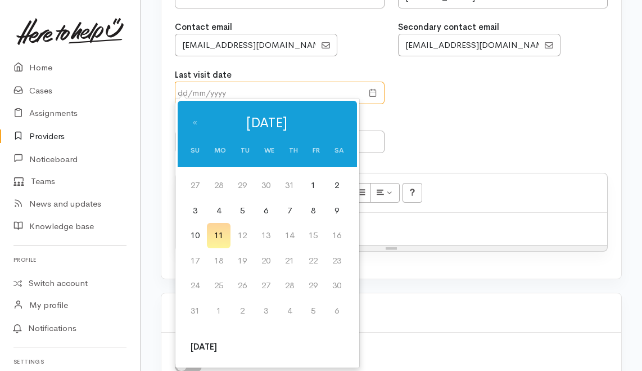
scroll to position [1013, 0]
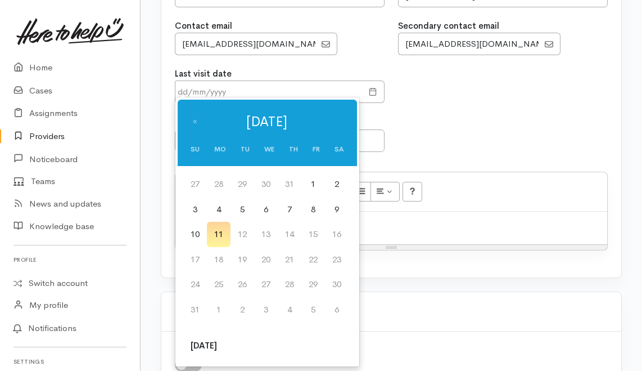
click at [227, 239] on td "11" at bounding box center [219, 234] width 24 height 25
type input "11 Aug 2025"
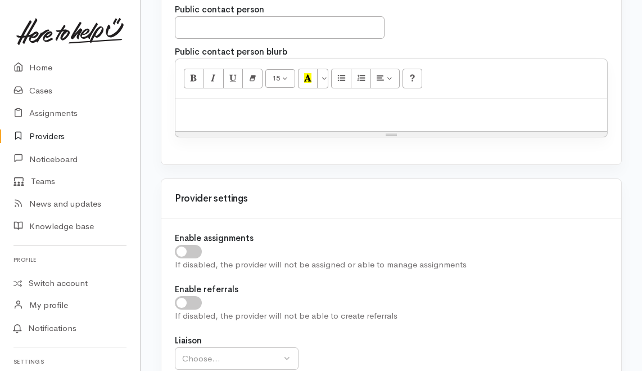
scroll to position [1162, 0]
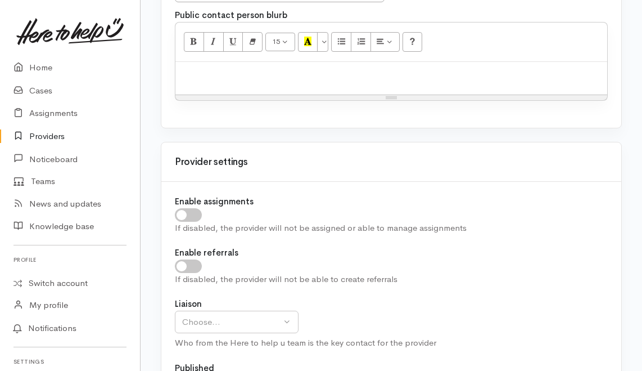
click at [196, 210] on input "checkbox" at bounding box center [188, 215] width 27 height 14
checkbox input "true"
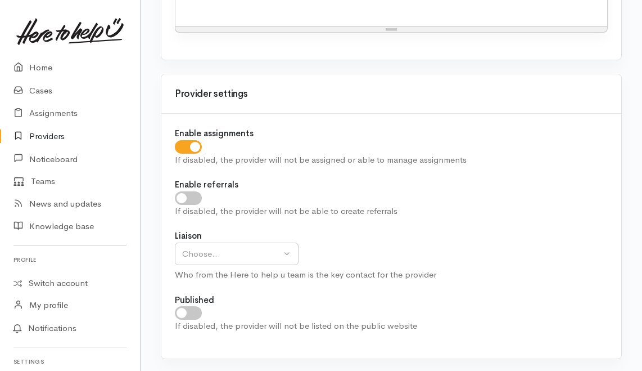
scroll to position [1238, 0]
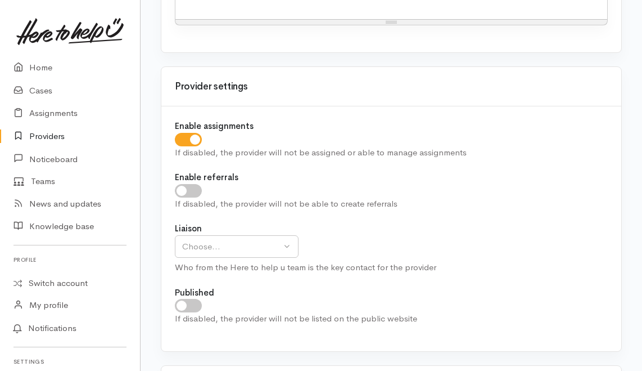
click at [192, 185] on input "checkbox" at bounding box center [188, 191] width 27 height 14
checkbox input "true"
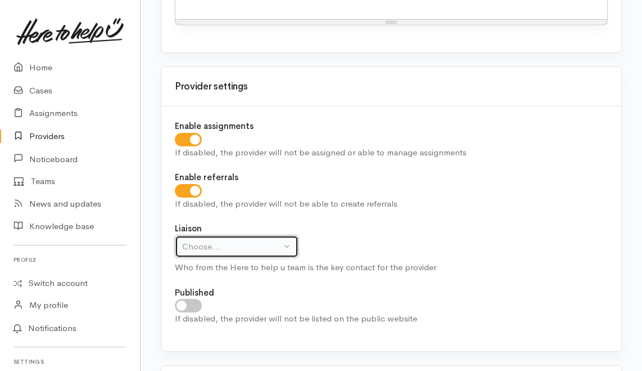
click at [224, 242] on div "Choose..." at bounding box center [231, 246] width 99 height 13
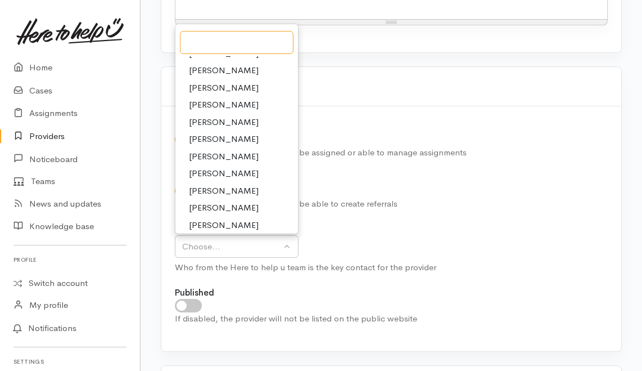
scroll to position [150, 0]
click at [216, 200] on span "Nicole Rusk" at bounding box center [224, 206] width 70 height 13
select select "2314"
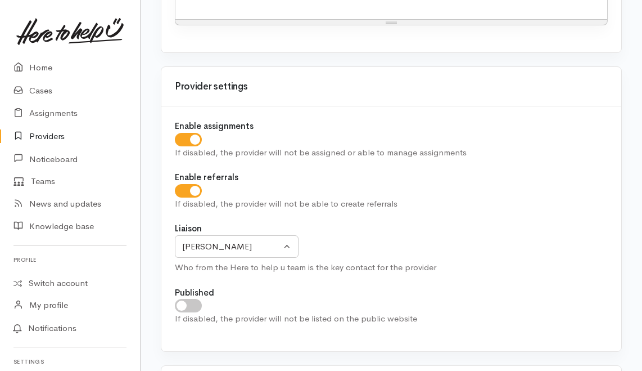
click at [360, 232] on div "Liaison Aandrea Murray Akash Prakash Amanda Gabb Dan Simmons Eilidh Botha Garet…" at bounding box center [391, 248] width 433 height 52
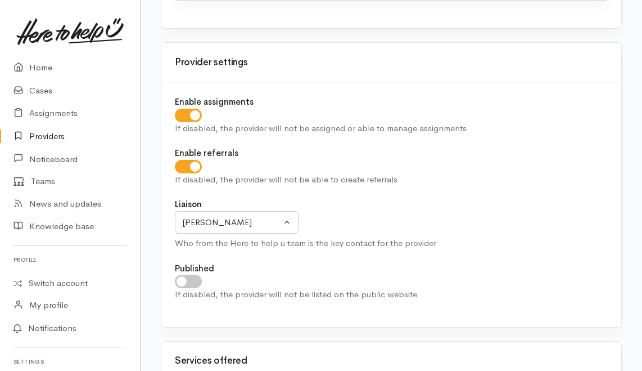
scroll to position [1275, 0]
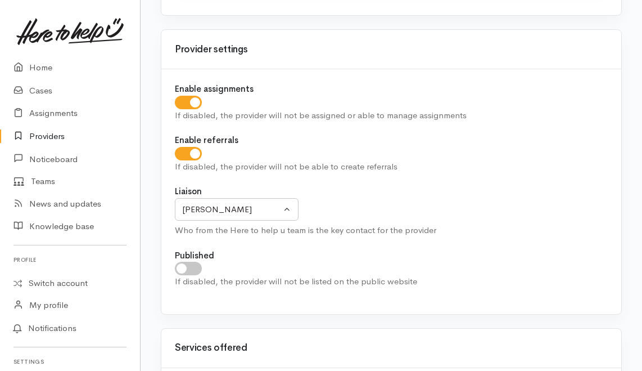
click at [186, 147] on input "checkbox" at bounding box center [188, 154] width 27 height 14
click at [294, 160] on div "If disabled, the provider will not be able to create referrals" at bounding box center [391, 166] width 433 height 13
click at [250, 147] on div at bounding box center [391, 154] width 433 height 14
click at [189, 147] on input "checkbox" at bounding box center [188, 154] width 27 height 14
checkbox input "true"
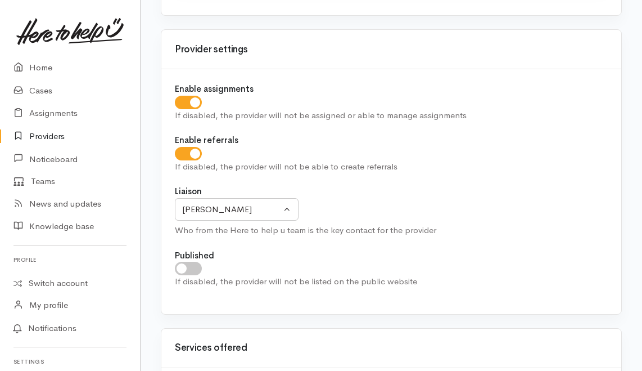
click at [359, 147] on div at bounding box center [391, 154] width 433 height 14
click at [287, 249] on div "Published If disabled, the provider will not be listed on the public website" at bounding box center [391, 268] width 433 height 39
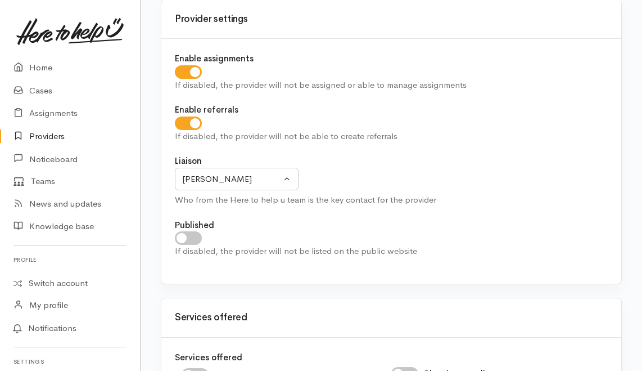
scroll to position [1350, 0]
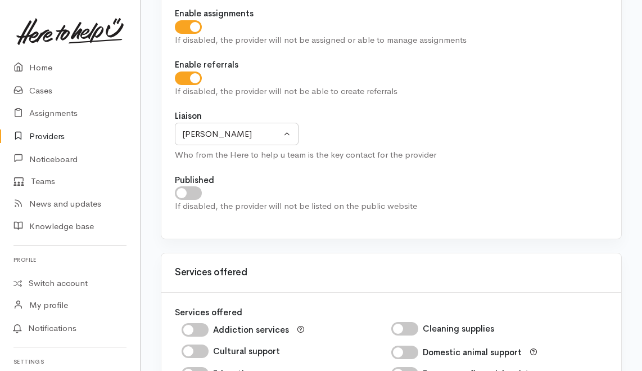
click at [197, 189] on input "checkbox" at bounding box center [188, 193] width 27 height 14
checkbox input "true"
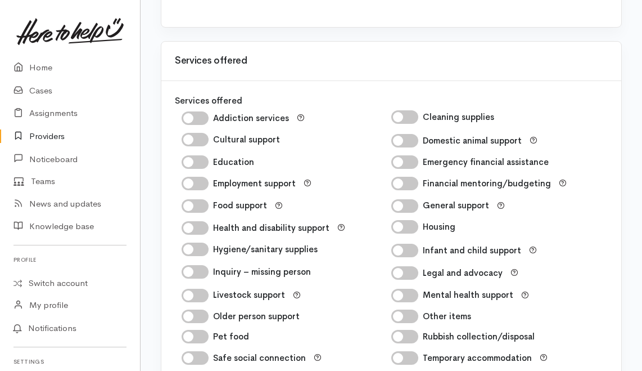
scroll to position [1612, 0]
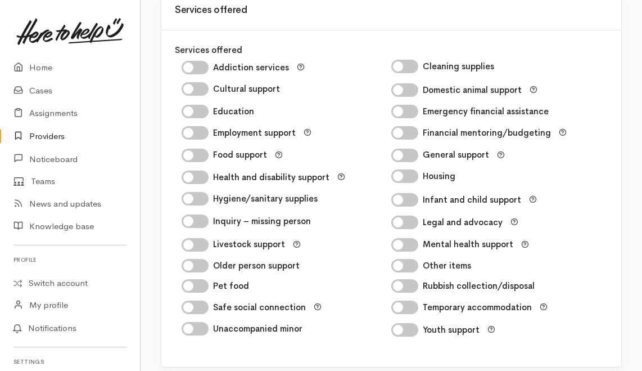
click at [408, 169] on input "Housing" at bounding box center [405, 176] width 27 height 14
checkbox input "true"
click at [408, 323] on input "Youth support" at bounding box center [405, 330] width 27 height 14
checkbox input "true"
click at [407, 300] on input "Temporary accommodation" at bounding box center [405, 307] width 27 height 14
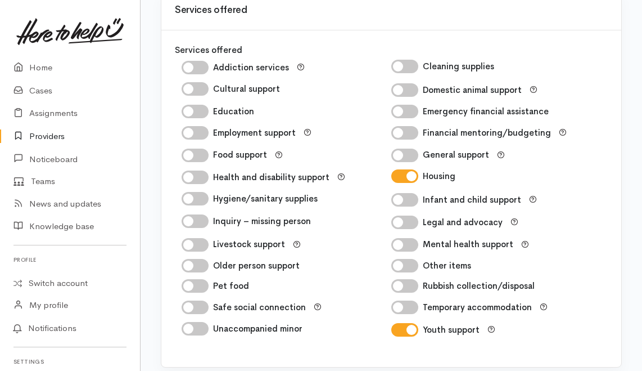
checkbox input "true"
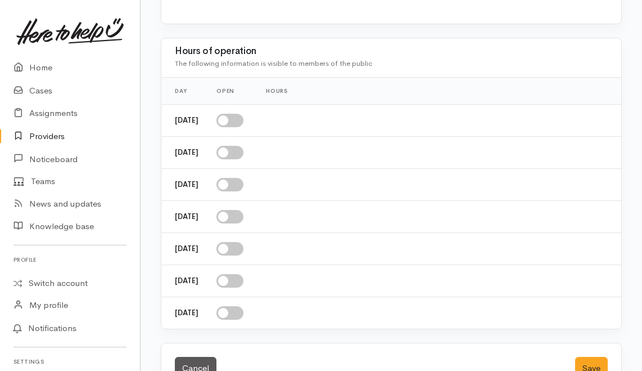
scroll to position [1982, 0]
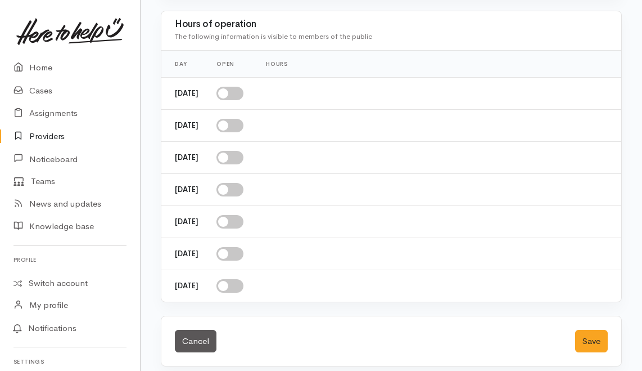
click at [244, 87] on input "checkbox" at bounding box center [230, 94] width 27 height 14
checkbox input "true"
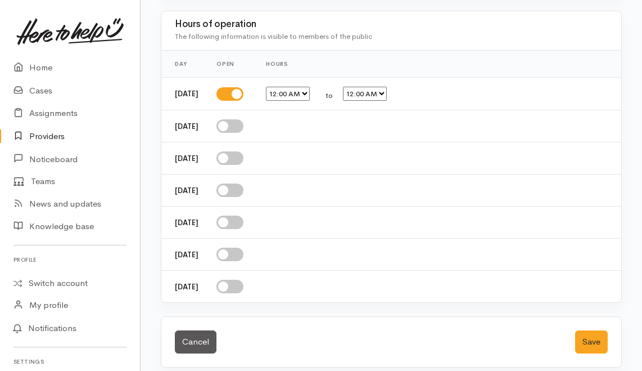
click at [244, 119] on input "checkbox" at bounding box center [230, 126] width 27 height 14
checkbox input "true"
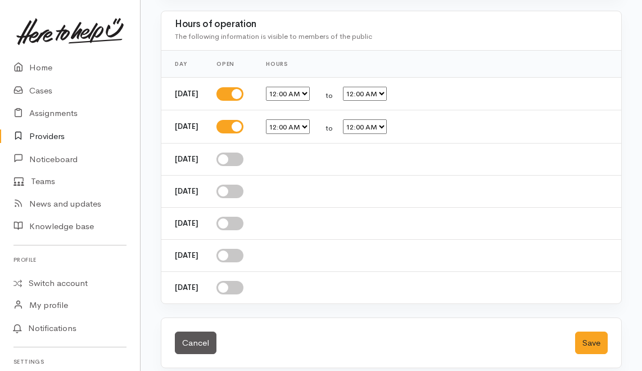
click at [244, 153] on input "checkbox" at bounding box center [230, 159] width 27 height 14
checkbox input "true"
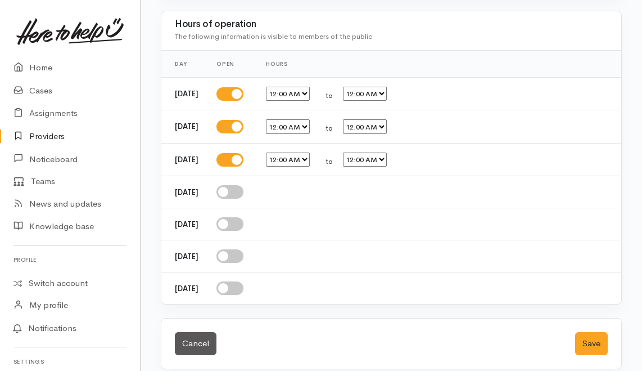
drag, startPoint x: 254, startPoint y: 187, endPoint x: 253, endPoint y: 193, distance: 6.3
click at [244, 188] on input "checkbox" at bounding box center [230, 192] width 27 height 14
checkbox input "true"
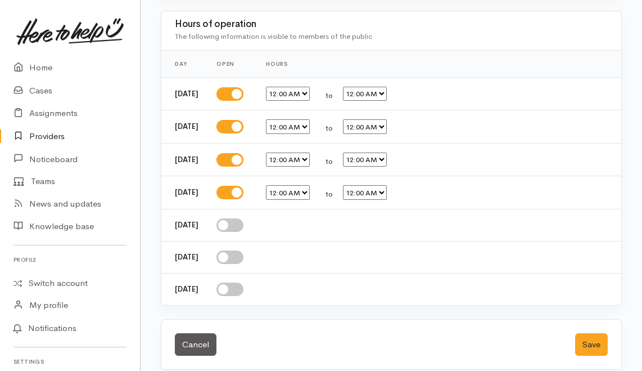
click at [244, 219] on input "checkbox" at bounding box center [230, 225] width 27 height 14
checkbox input "true"
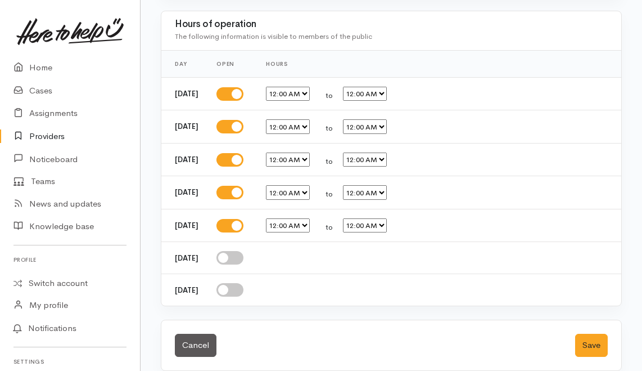
click at [310, 87] on select "12:00 AM 12:15 AM 12:30 AM 12:45 AM 1:00 AM 1:15 AM 1:30 AM 1:45 AM 2:00 AM 2:1…" at bounding box center [288, 94] width 44 height 15
select select "09:00"
click at [282, 87] on select "12:00 AM 12:15 AM 12:30 AM 12:45 AM 1:00 AM 1:15 AM 1:30 AM 1:45 AM 2:00 AM 2:1…" at bounding box center [288, 94] width 44 height 15
click at [387, 90] on select "12:00 AM 12:15 AM 12:30 AM 12:45 AM 1:00 AM 1:15 AM 1:30 AM 1:45 AM 2:00 AM 2:1…" at bounding box center [365, 94] width 44 height 15
select select "17:00"
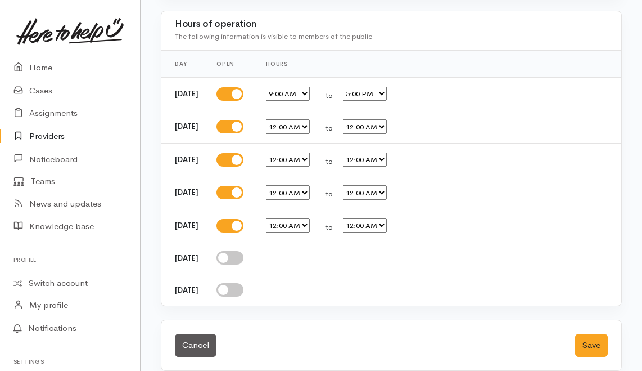
click at [359, 87] on select "12:00 AM 12:15 AM 12:30 AM 12:45 AM 1:00 AM 1:15 AM 1:30 AM 1:45 AM 2:00 AM 2:1…" at bounding box center [365, 94] width 44 height 15
click at [309, 123] on select "12:00 AM 12:15 AM 12:30 AM 12:45 AM 1:00 AM 1:15 AM 1:30 AM 1:45 AM 2:00 AM 2:1…" at bounding box center [288, 126] width 44 height 15
select select "09:00"
click at [282, 119] on select "12:00 AM 12:15 AM 12:30 AM 12:45 AM 1:00 AM 1:15 AM 1:30 AM 1:45 AM 2:00 AM 2:1…" at bounding box center [288, 126] width 44 height 15
click at [369, 119] on select "12:00 AM 12:15 AM 12:30 AM 12:45 AM 1:00 AM 1:15 AM 1:30 AM 1:45 AM 2:00 AM 2:1…" at bounding box center [365, 126] width 44 height 15
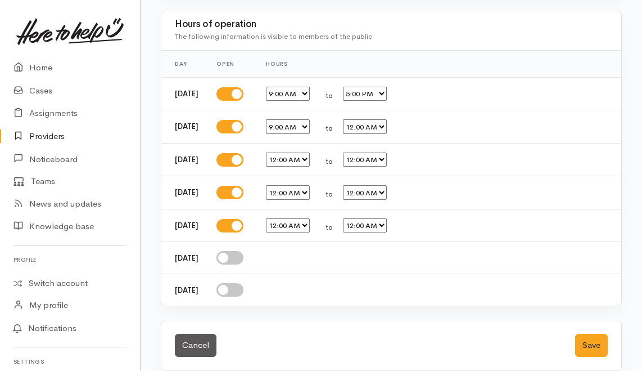
select select "17:00"
click at [359, 119] on select "12:00 AM 12:15 AM 12:30 AM 12:45 AM 1:00 AM 1:15 AM 1:30 AM 1:45 AM 2:00 AM 2:1…" at bounding box center [365, 126] width 44 height 15
click at [307, 143] on td "12:00 AM 12:15 AM 12:30 AM 12:45 AM 1:00 AM 1:15 AM 1:30 AM 1:45 AM 2:00 AM 2:1…" at bounding box center [439, 159] width 365 height 33
click at [306, 153] on select "12:00 AM 12:15 AM 12:30 AM 12:45 AM 1:00 AM 1:15 AM 1:30 AM 1:45 AM 2:00 AM 2:1…" at bounding box center [288, 159] width 44 height 15
select select "09:00"
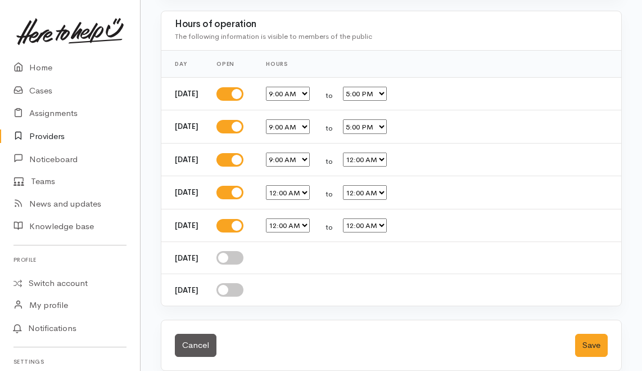
click at [282, 152] on select "12:00 AM 12:15 AM 12:30 AM 12:45 AM 1:00 AM 1:15 AM 1:30 AM 1:45 AM 2:00 AM 2:1…" at bounding box center [288, 159] width 44 height 15
click at [375, 152] on select "12:00 AM 12:15 AM 12:30 AM 12:45 AM 1:00 AM 1:15 AM 1:30 AM 1:45 AM 2:00 AM 2:1…" at bounding box center [365, 159] width 44 height 15
select select "17:00"
click at [359, 152] on select "12:00 AM 12:15 AM 12:30 AM 12:45 AM 1:00 AM 1:15 AM 1:30 AM 1:45 AM 2:00 AM 2:1…" at bounding box center [365, 159] width 44 height 15
click at [309, 185] on select "12:00 AM 12:15 AM 12:30 AM 12:45 AM 1:00 AM 1:15 AM 1:30 AM 1:45 AM 2:00 AM 2:1…" at bounding box center [288, 192] width 44 height 15
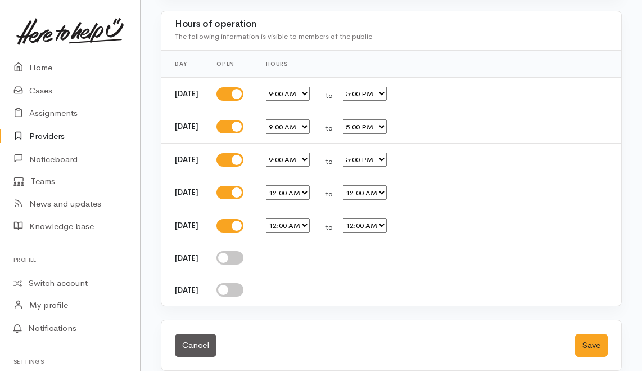
select select "09:00"
click at [282, 185] on select "12:00 AM 12:15 AM 12:30 AM 12:45 AM 1:00 AM 1:15 AM 1:30 AM 1:45 AM 2:00 AM 2:1…" at bounding box center [288, 192] width 44 height 15
click at [386, 185] on select "12:00 AM 12:15 AM 12:30 AM 12:45 AM 1:00 AM 1:15 AM 1:30 AM 1:45 AM 2:00 AM 2:1…" at bounding box center [365, 192] width 44 height 15
select select "17:00"
click at [359, 185] on select "12:00 AM 12:15 AM 12:30 AM 12:45 AM 1:00 AM 1:15 AM 1:30 AM 1:45 AM 2:00 AM 2:1…" at bounding box center [365, 192] width 44 height 15
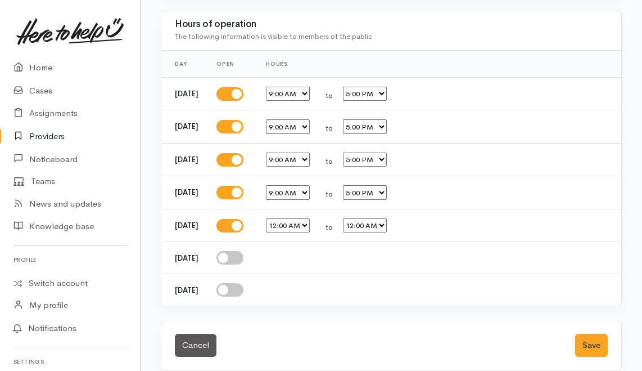
click at [308, 218] on select "12:00 AM 12:15 AM 12:30 AM 12:45 AM 1:00 AM 1:15 AM 1:30 AM 1:45 AM 2:00 AM 2:1…" at bounding box center [288, 225] width 44 height 15
select select "09:00"
click at [282, 218] on select "12:00 AM 12:15 AM 12:30 AM 12:45 AM 1:00 AM 1:15 AM 1:30 AM 1:45 AM 2:00 AM 2:1…" at bounding box center [288, 225] width 44 height 15
click at [385, 218] on select "12:00 AM 12:15 AM 12:30 AM 12:45 AM 1:00 AM 1:15 AM 1:30 AM 1:45 AM 2:00 AM 2:1…" at bounding box center [365, 225] width 44 height 15
select select "17:00"
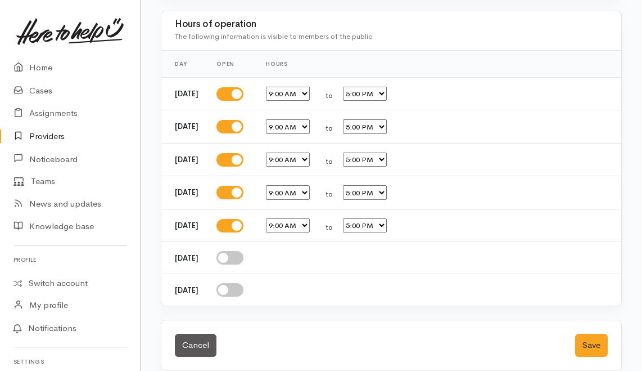
click at [359, 218] on select "12:00 AM 12:15 AM 12:30 AM 12:45 AM 1:00 AM 1:15 AM 1:30 AM 1:45 AM 2:00 AM 2:1…" at bounding box center [365, 225] width 44 height 15
click at [467, 218] on div "12:00 AM 12:15 AM 12:30 AM 12:45 AM 1:00 AM 1:15 AM 1:30 AM 1:45 AM 2:00 AM 2:1…" at bounding box center [437, 225] width 342 height 15
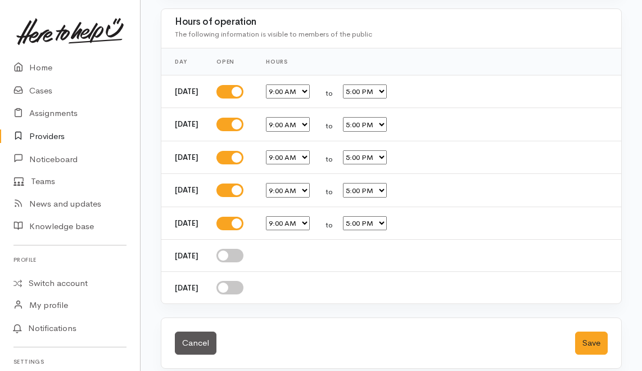
scroll to position [1987, 0]
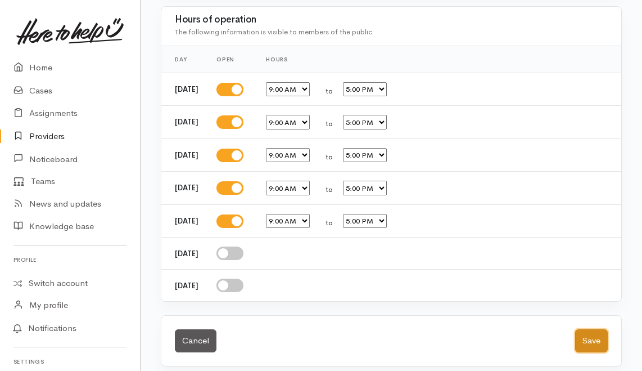
click at [593, 331] on button "Save" at bounding box center [592, 340] width 33 height 23
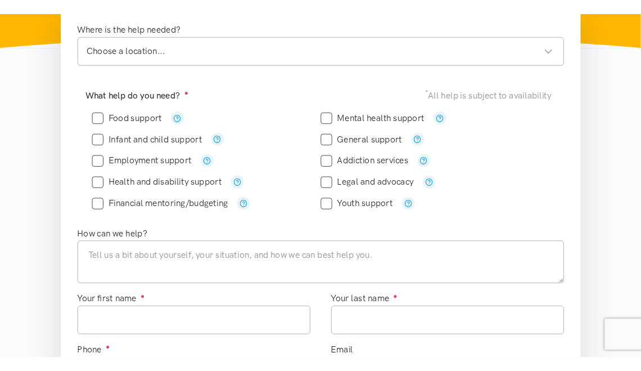
scroll to position [161, 0]
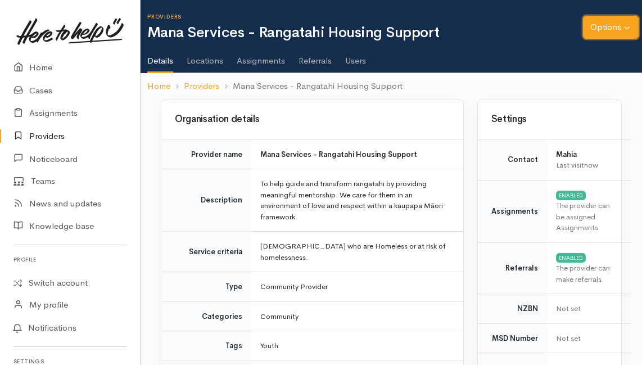
click at [608, 30] on button "Options" at bounding box center [611, 27] width 56 height 23
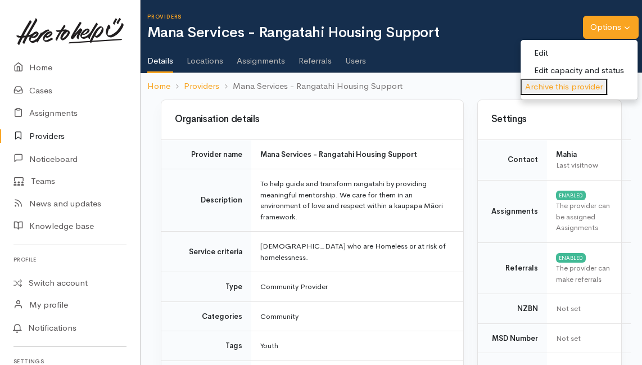
click at [473, 82] on ol "Home Providers Mana Services - Rangatahi Housing Support" at bounding box center [391, 86] width 488 height 26
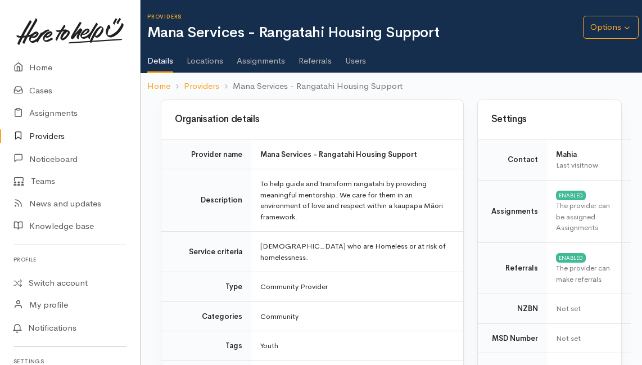
click at [207, 59] on link "Locations" at bounding box center [205, 57] width 37 height 32
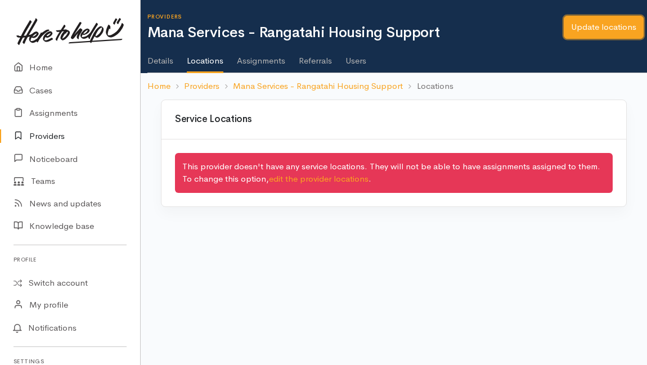
click at [599, 27] on link "Update locations" at bounding box center [604, 27] width 80 height 23
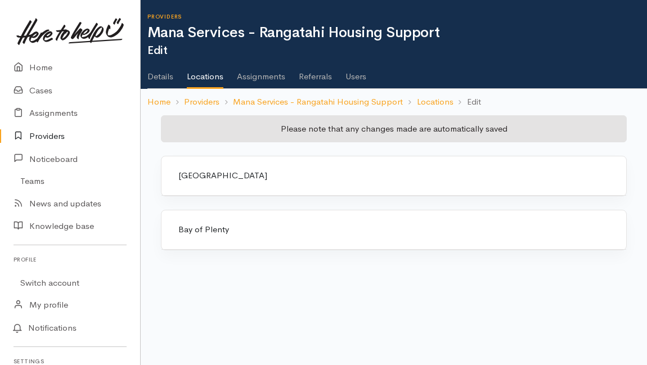
drag, startPoint x: 282, startPoint y: 172, endPoint x: 291, endPoint y: 194, distance: 23.7
click at [282, 172] on div "Waikato" at bounding box center [394, 175] width 438 height 13
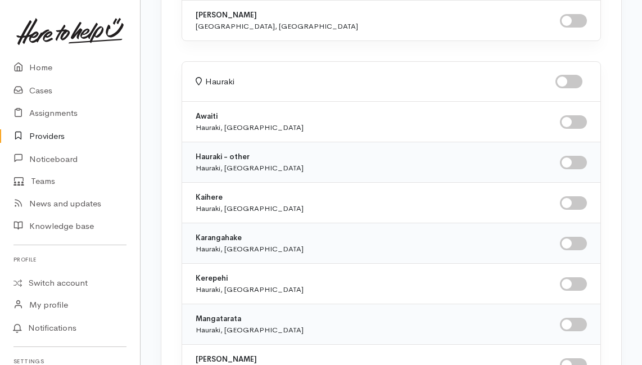
scroll to position [4136, 0]
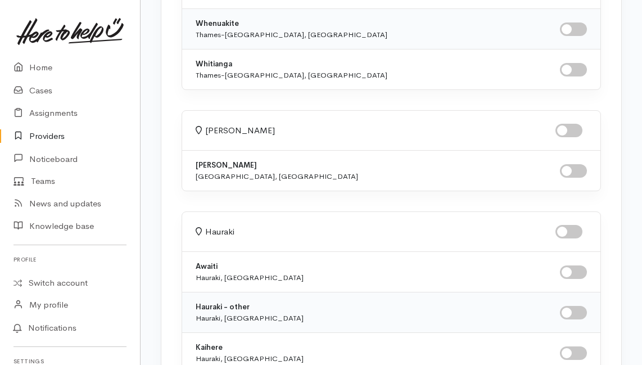
click at [573, 124] on input "checkbox" at bounding box center [569, 131] width 27 height 14
checkbox input "true"
click at [577, 225] on input "checkbox" at bounding box center [569, 232] width 27 height 14
checkbox input "true"
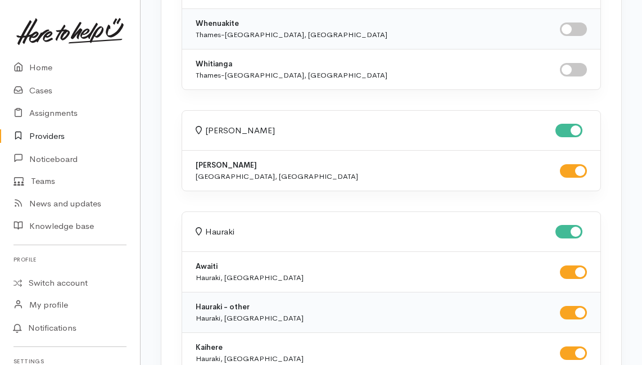
checkbox input "true"
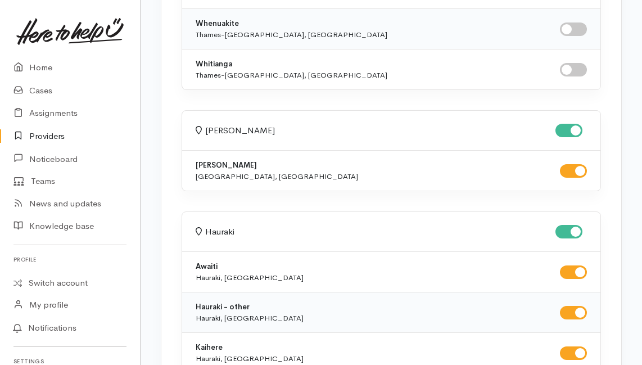
checkbox input "true"
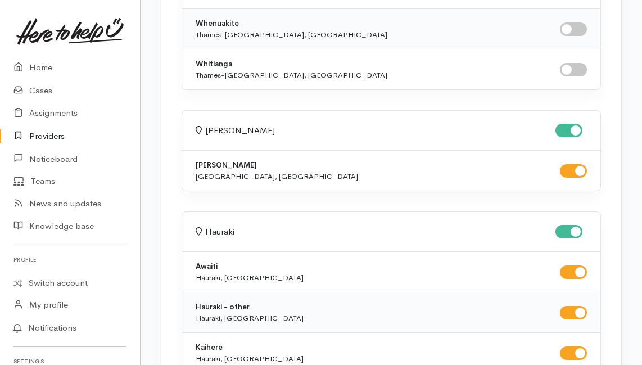
checkbox input "true"
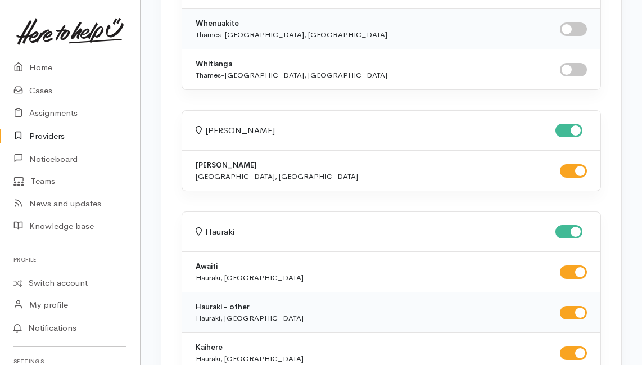
checkbox input "true"
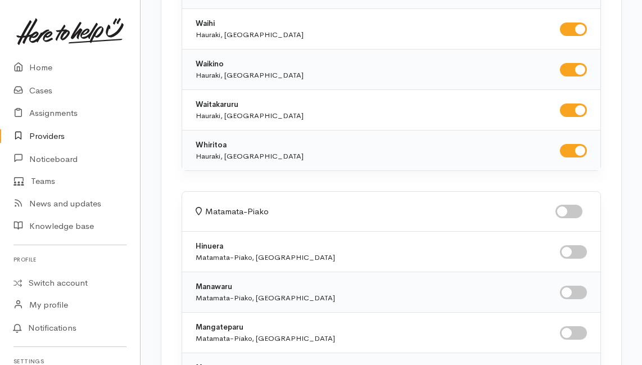
scroll to position [4848, 0]
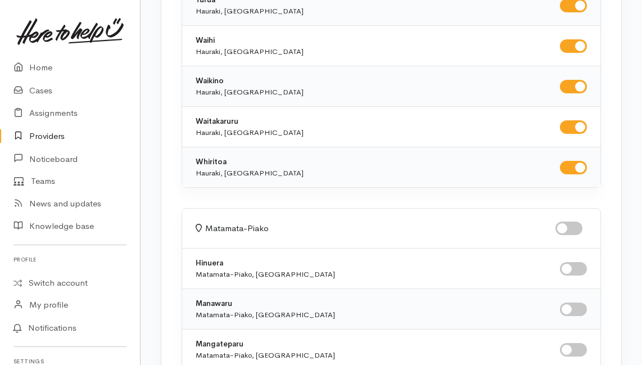
click at [576, 222] on input "checkbox" at bounding box center [569, 229] width 27 height 14
checkbox input "true"
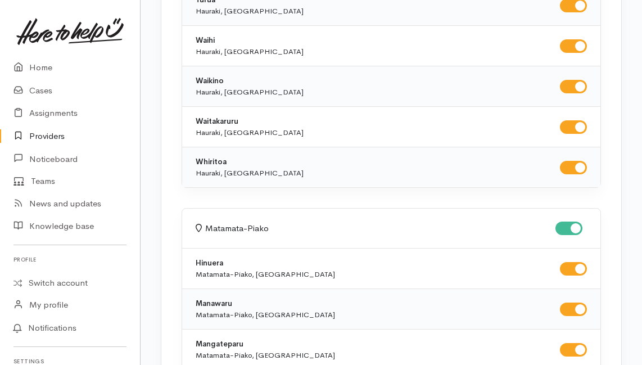
checkbox input "true"
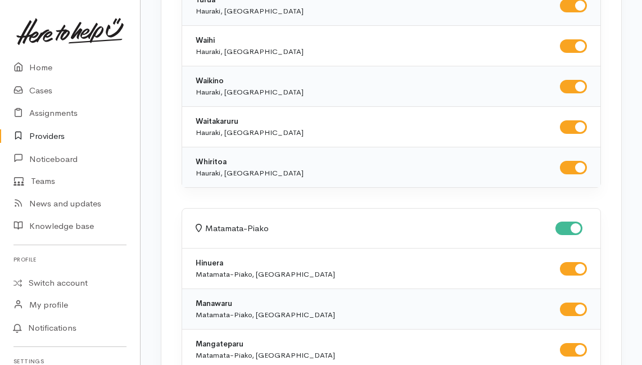
checkbox input "true"
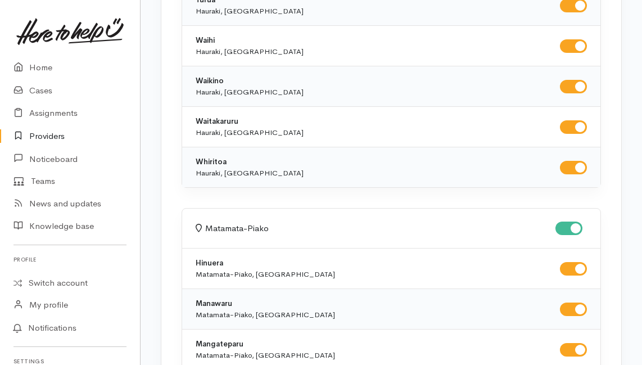
checkbox input "true"
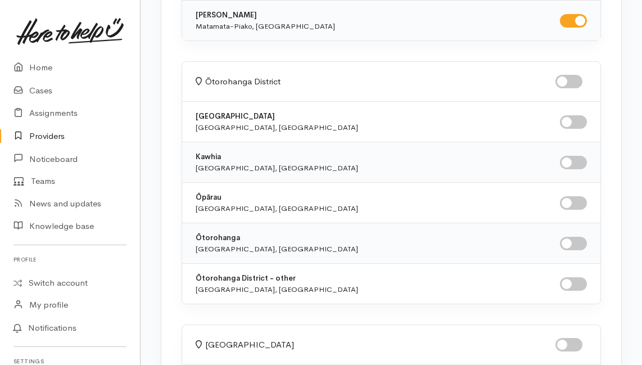
scroll to position [5561, 0]
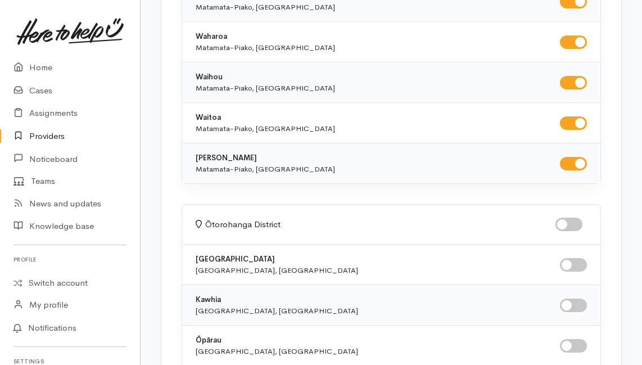
click at [577, 218] on input "checkbox" at bounding box center [569, 225] width 27 height 14
checkbox input "true"
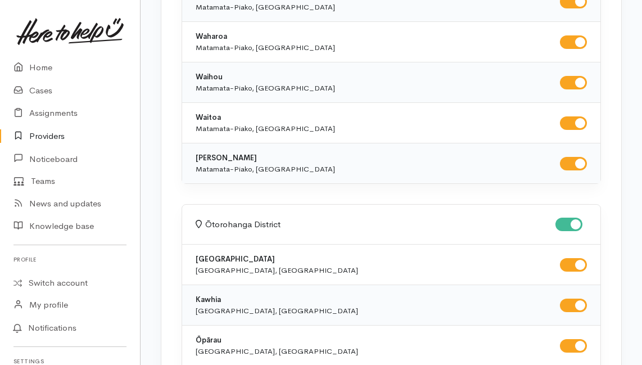
checkbox input "true"
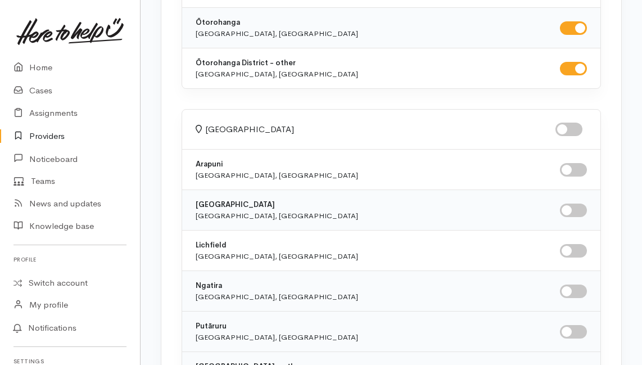
scroll to position [5861, 0]
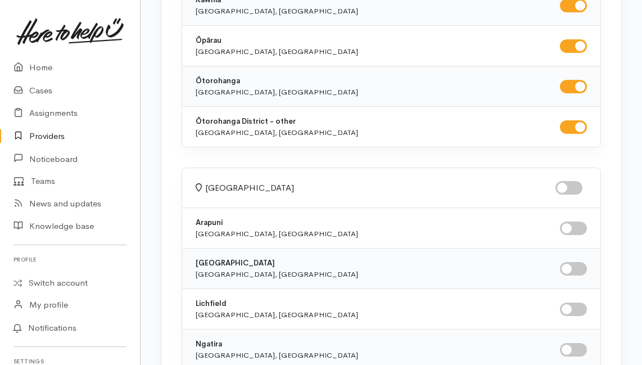
click at [575, 181] on input "checkbox" at bounding box center [569, 188] width 27 height 14
checkbox input "true"
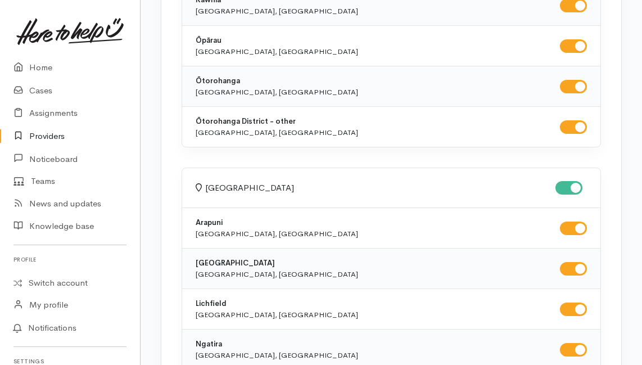
checkbox input "true"
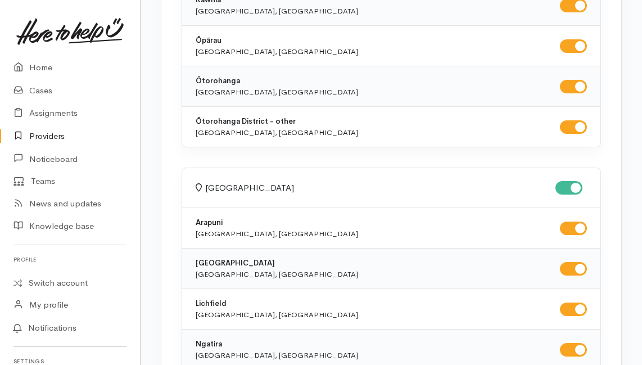
checkbox input "true"
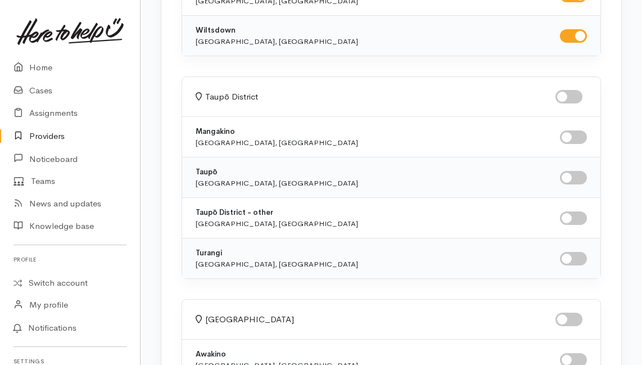
scroll to position [6311, 0]
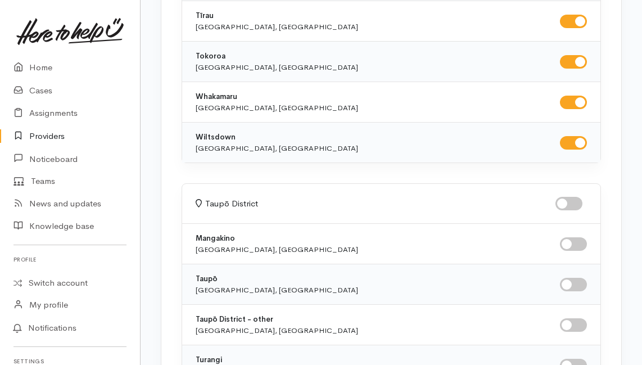
click at [578, 197] on input "checkbox" at bounding box center [569, 204] width 27 height 14
checkbox input "true"
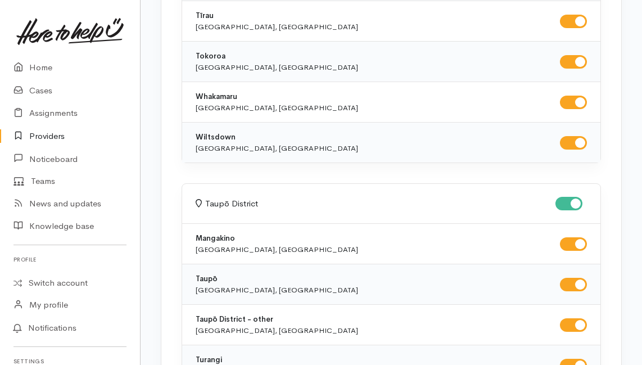
checkbox input "true"
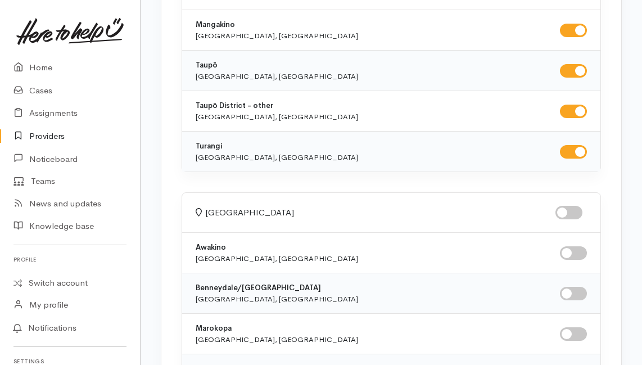
scroll to position [6574, 0]
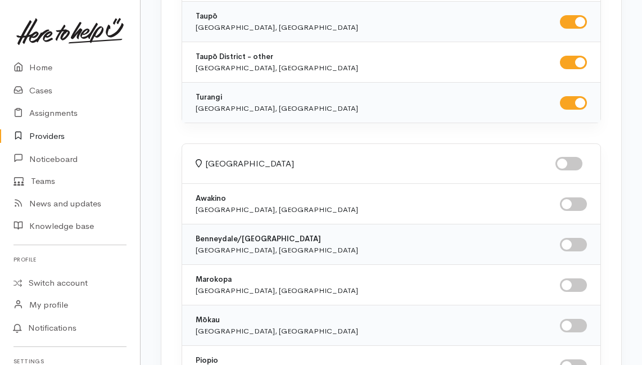
click at [578, 157] on input "checkbox" at bounding box center [569, 164] width 27 height 14
checkbox input "true"
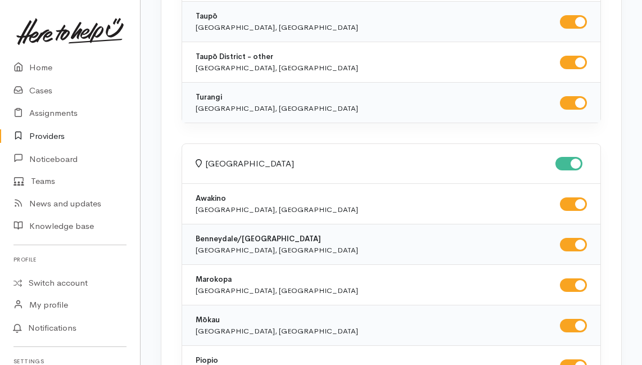
checkbox input "true"
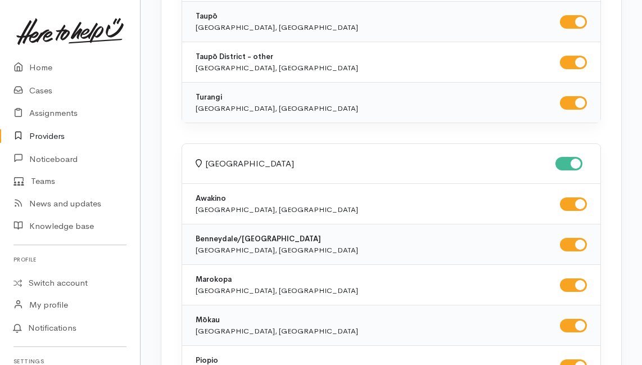
checkbox input "true"
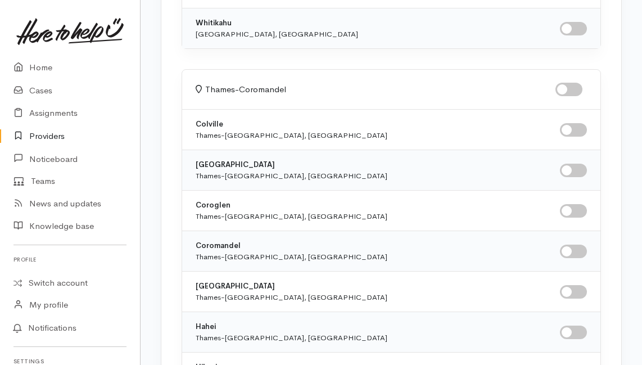
scroll to position [2710, 0]
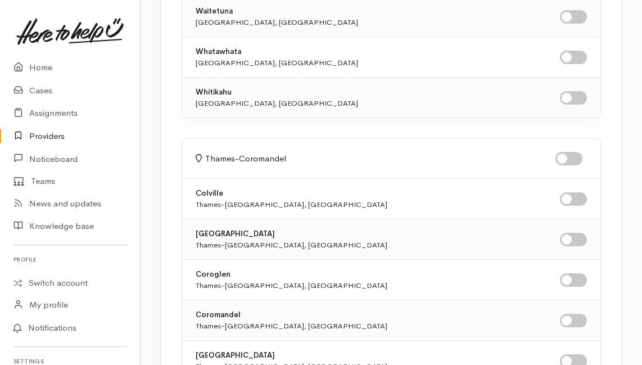
click at [573, 152] on input "checkbox" at bounding box center [569, 159] width 27 height 14
checkbox input "true"
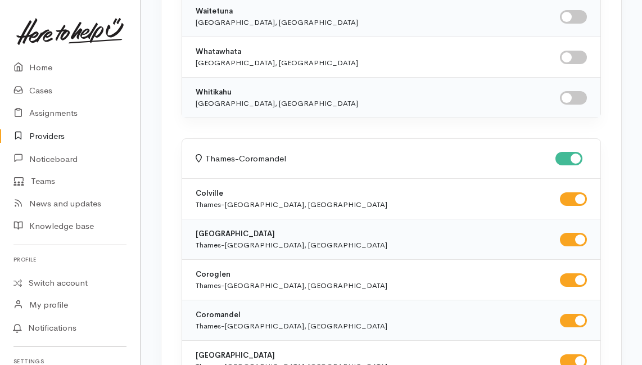
checkbox input "true"
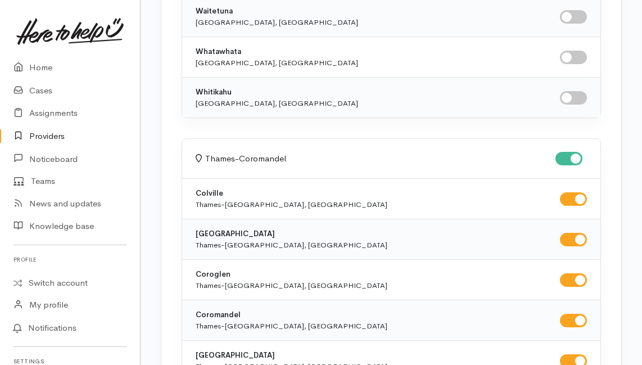
checkbox input "true"
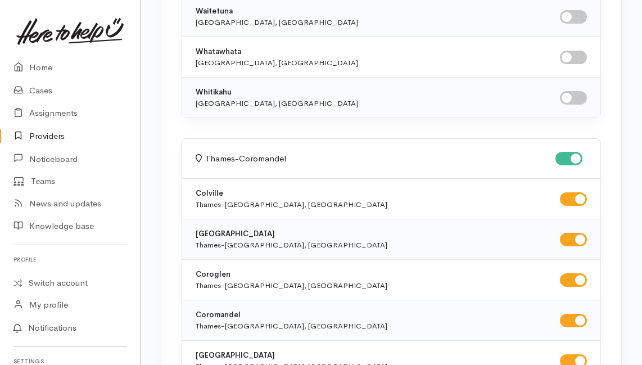
checkbox input "true"
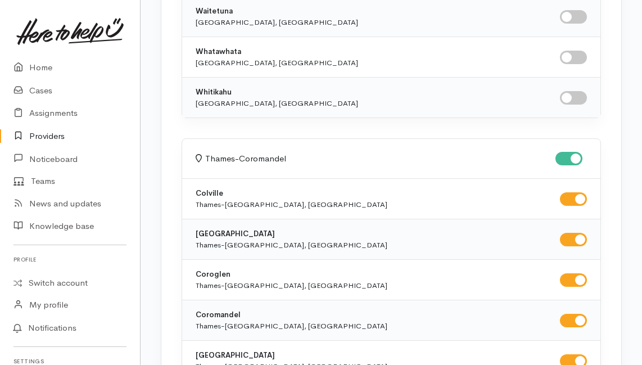
checkbox input "true"
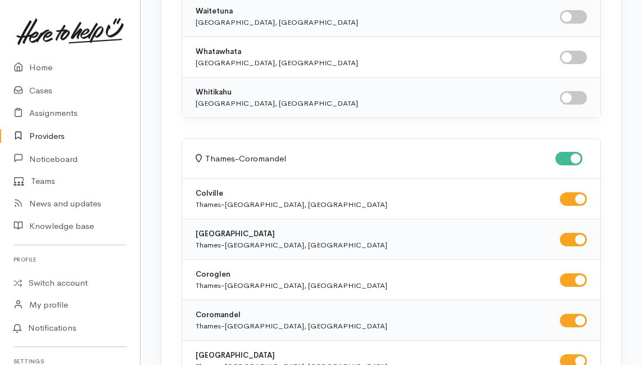
checkbox input "true"
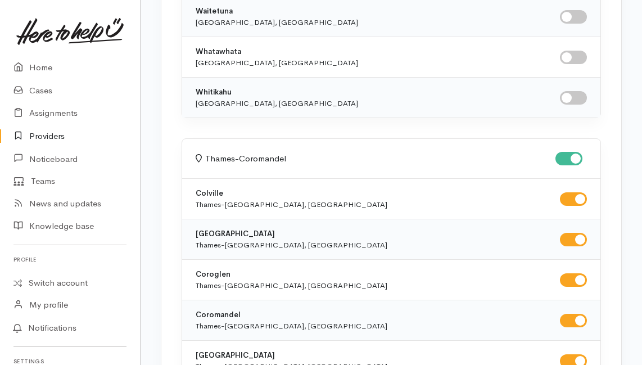
checkbox input "true"
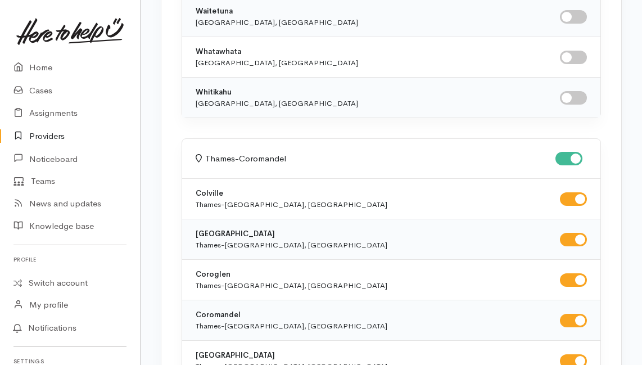
checkbox input "true"
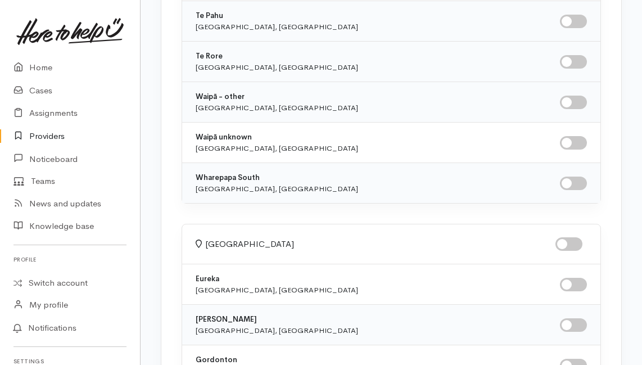
scroll to position [873, 0]
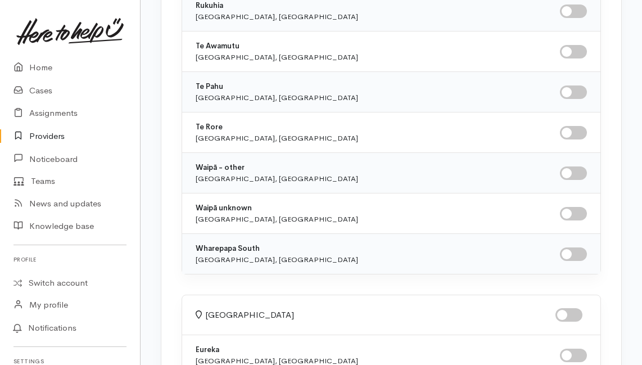
click at [574, 311] on input "checkbox" at bounding box center [569, 315] width 27 height 14
checkbox input "true"
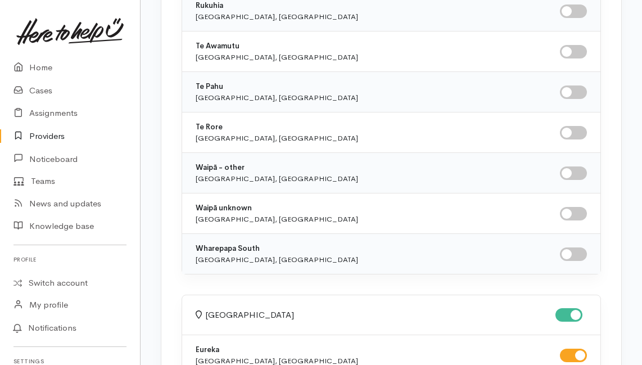
checkbox input "true"
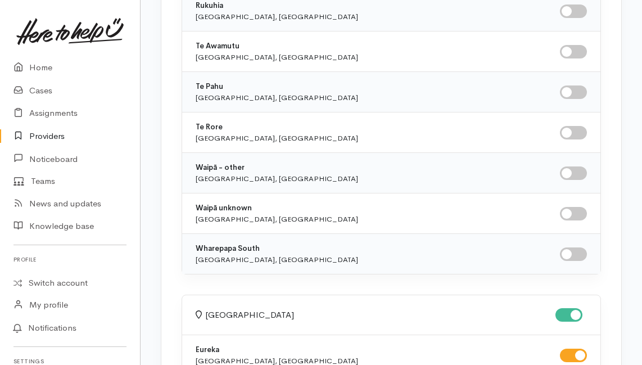
checkbox input "true"
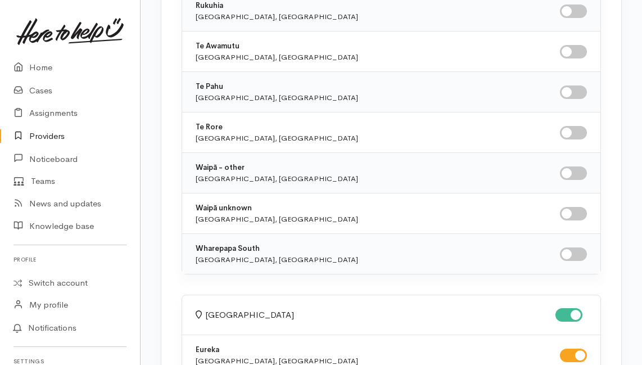
checkbox input "true"
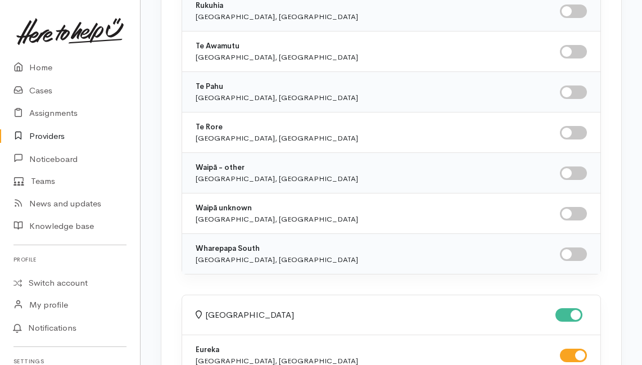
checkbox input "true"
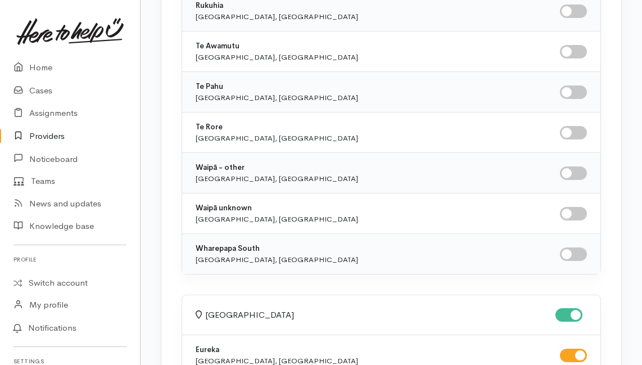
checkbox input "true"
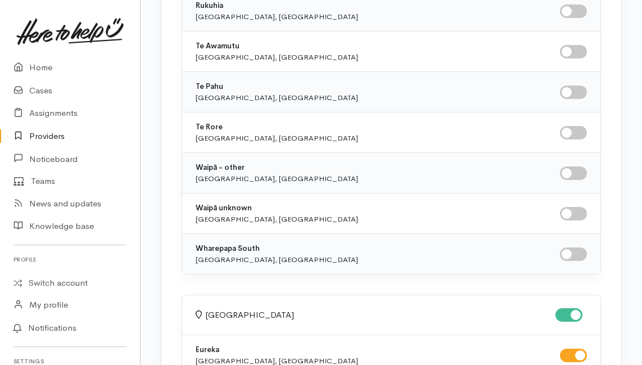
checkbox input "true"
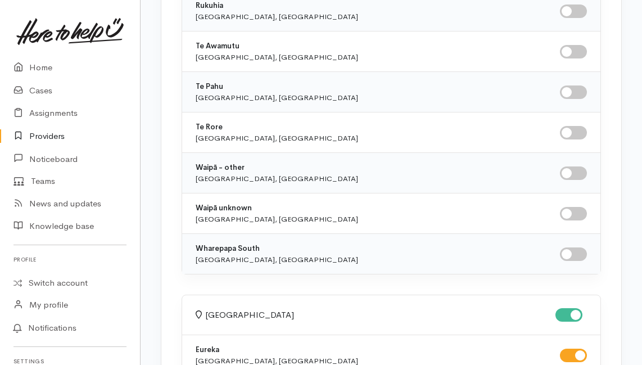
checkbox input "true"
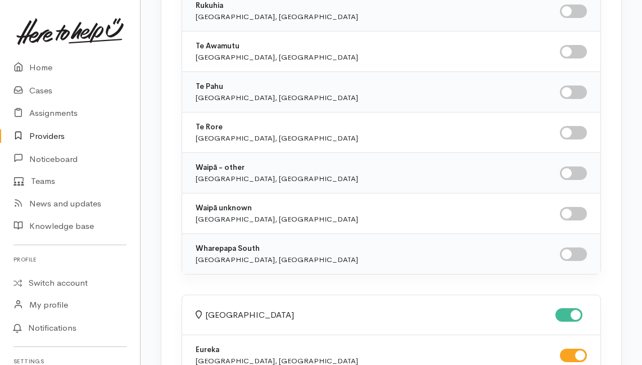
checkbox input "true"
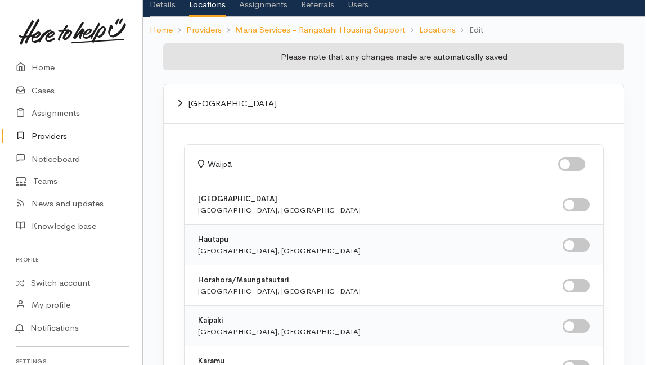
scroll to position [0, 0]
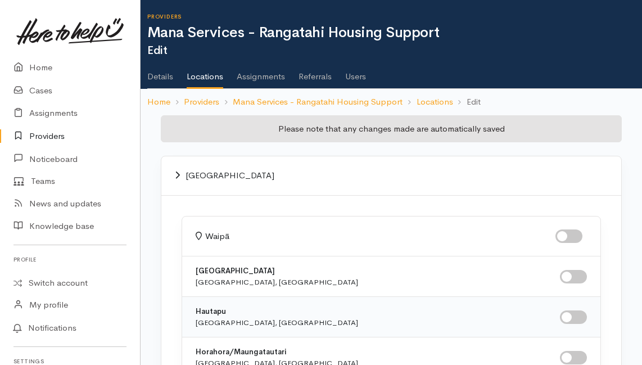
click at [574, 232] on input "checkbox" at bounding box center [569, 237] width 27 height 14
checkbox input "true"
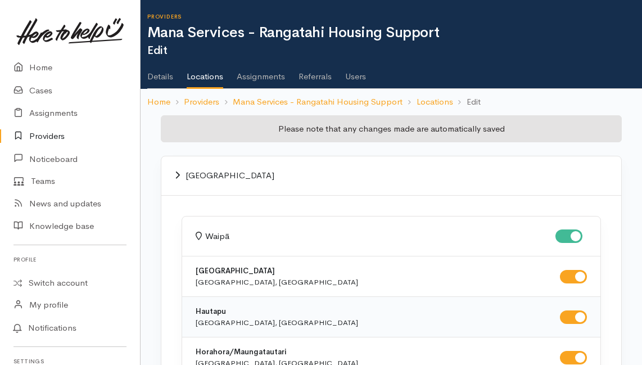
checkbox input "true"
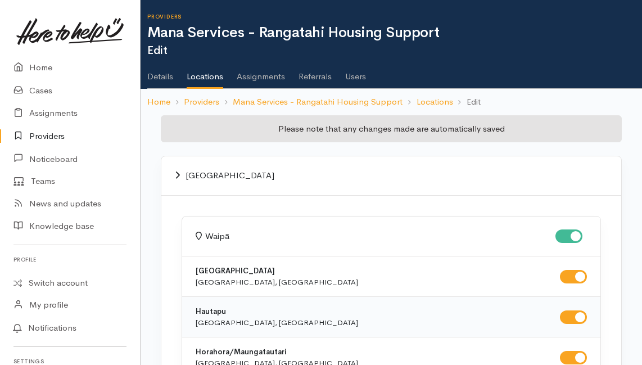
checkbox input "true"
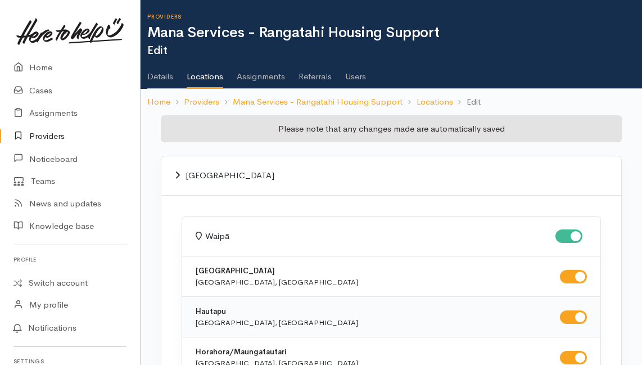
checkbox input "true"
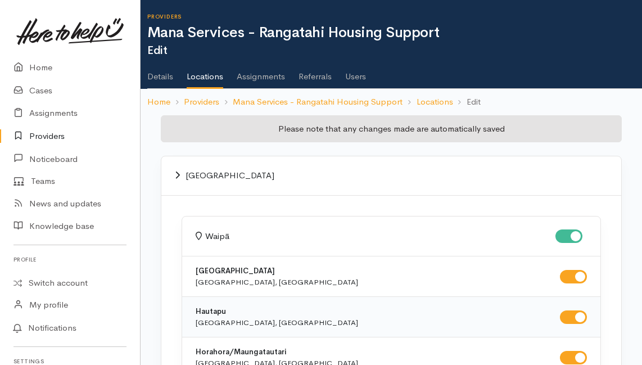
checkbox input "true"
click at [339, 170] on div "Waikato" at bounding box center [391, 175] width 433 height 13
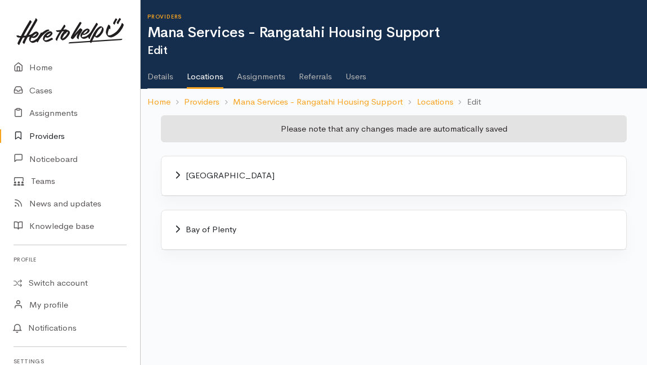
click at [165, 75] on link "Details" at bounding box center [160, 73] width 26 height 32
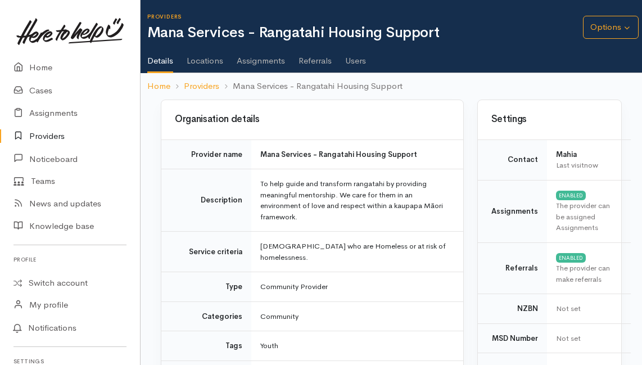
click at [358, 61] on link "Users" at bounding box center [355, 57] width 21 height 32
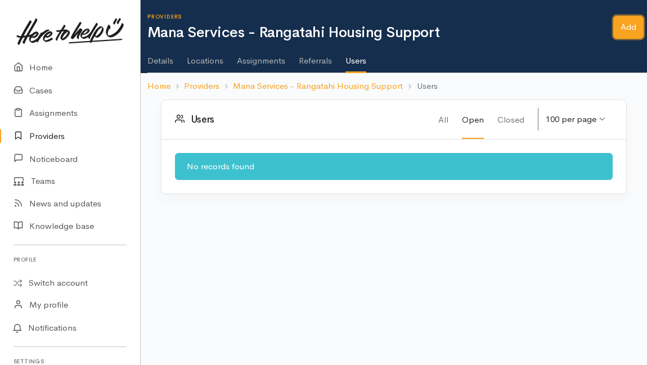
click at [631, 30] on link "Add" at bounding box center [628, 27] width 30 height 23
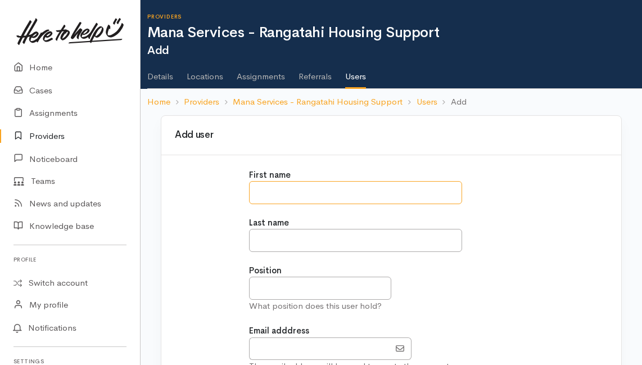
click at [291, 188] on input "text" at bounding box center [355, 192] width 213 height 23
type input "*****"
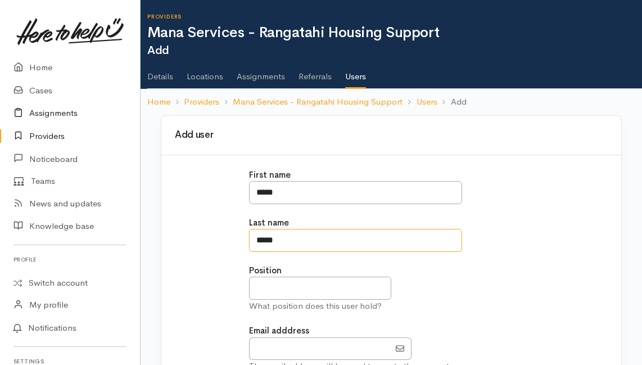
type input "*****"
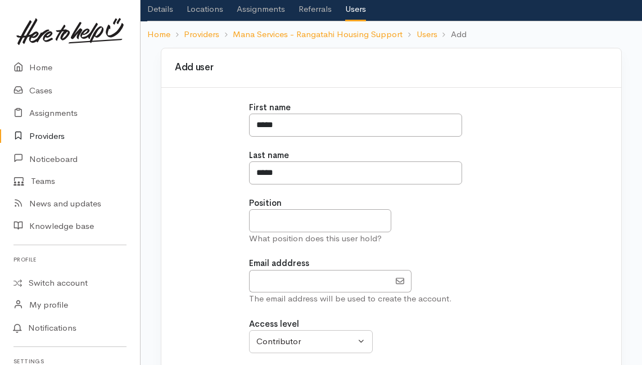
scroll to position [150, 0]
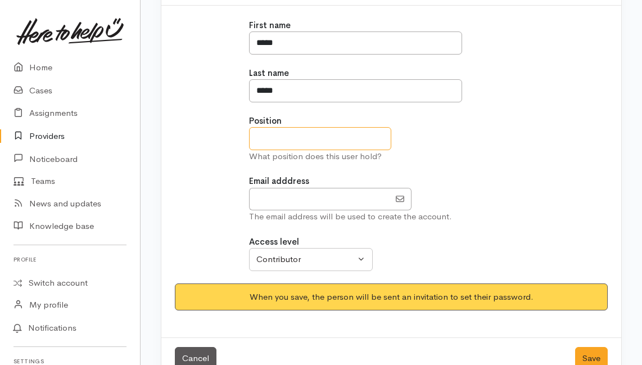
drag, startPoint x: 307, startPoint y: 126, endPoint x: 305, endPoint y: 132, distance: 6.4
click at [307, 127] on input "text" at bounding box center [320, 138] width 142 height 23
type input "**********"
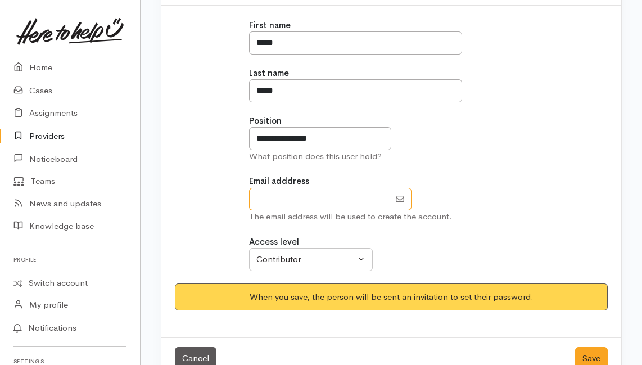
click at [316, 194] on input "EmailAddress" at bounding box center [319, 199] width 141 height 23
type input "[EMAIL_ADDRESS][DOMAIN_NAME]"
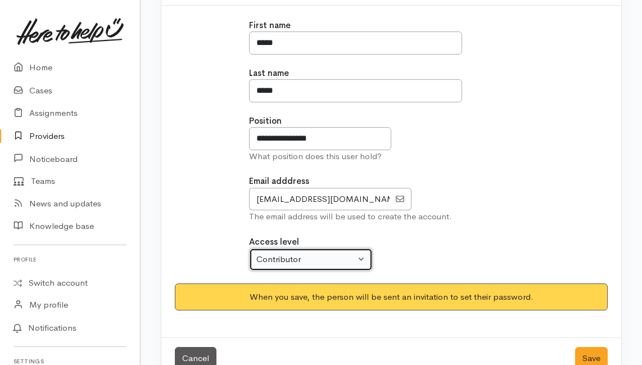
click at [302, 258] on div "Contributor" at bounding box center [306, 259] width 99 height 13
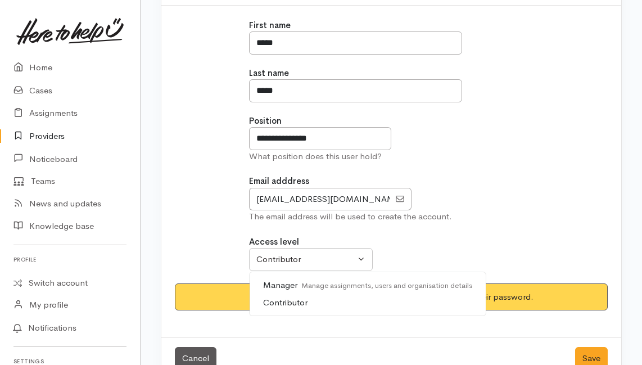
click at [295, 280] on span "Manager Manage assignments, users and organisation details" at bounding box center [367, 285] width 209 height 13
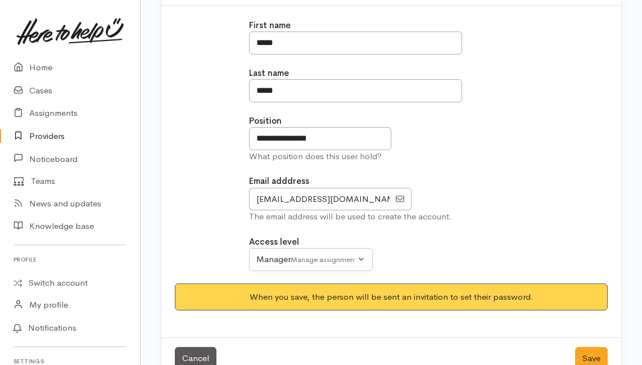
click at [489, 115] on div "**********" at bounding box center [391, 139] width 284 height 48
click at [349, 259] on small "Manage assignments, users and organisation details" at bounding box center [376, 260] width 171 height 10
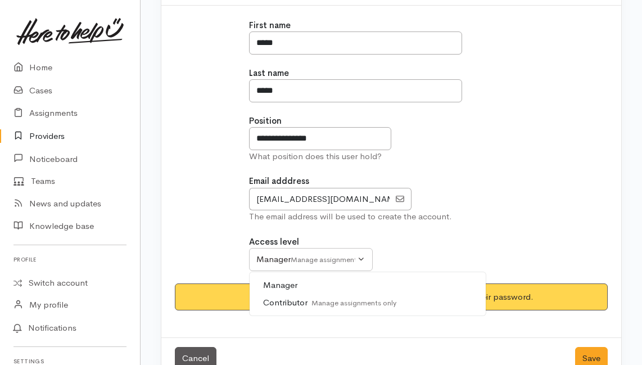
click at [378, 284] on small "Manage assignments, users and organisation details" at bounding box center [385, 286] width 175 height 10
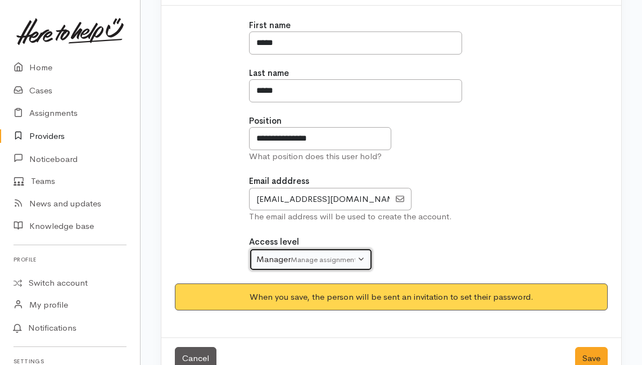
click at [348, 262] on div "Manager Manage assignments, users and organisation details" at bounding box center [306, 259] width 99 height 13
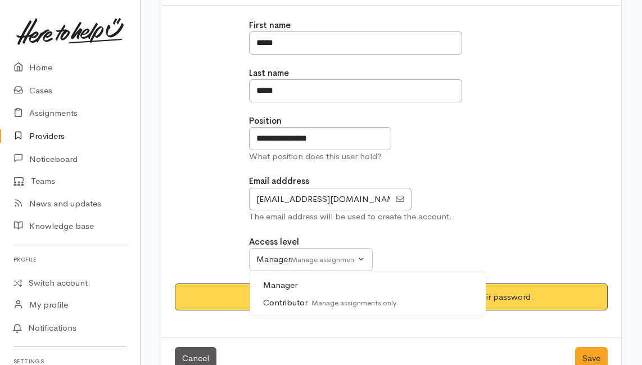
click at [285, 299] on span "Contributor Manage assignments only" at bounding box center [329, 302] width 133 height 13
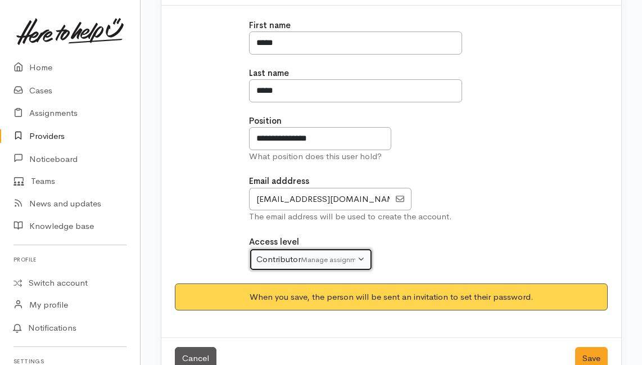
click at [351, 255] on small "Manage assignments only" at bounding box center [343, 260] width 85 height 10
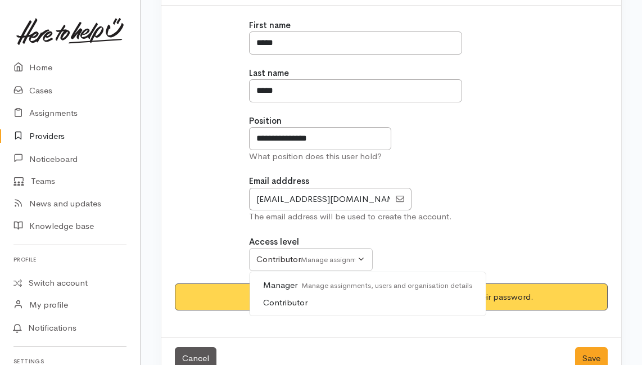
click at [340, 281] on small "Manage assignments, users and organisation details" at bounding box center [385, 286] width 175 height 10
select select "true"
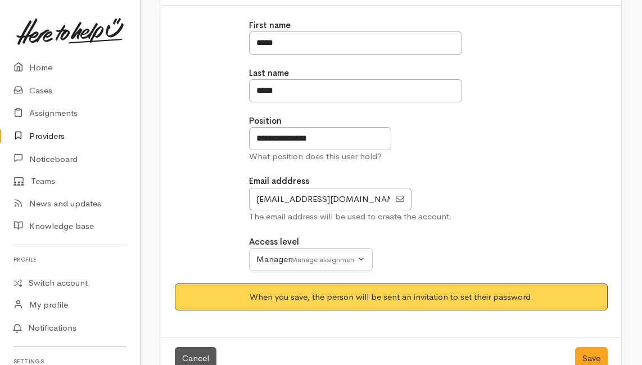
click at [530, 222] on div "**********" at bounding box center [391, 151] width 298 height 264
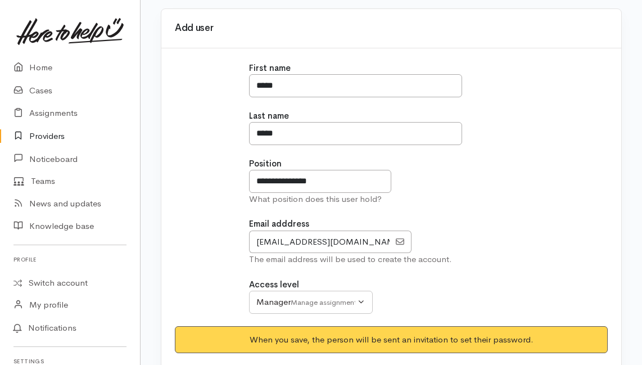
scroll to position [174, 0]
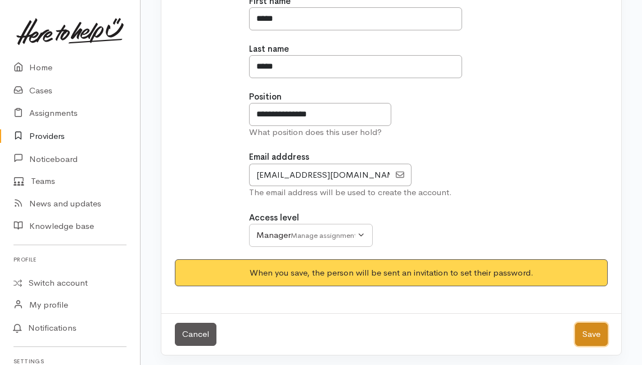
click at [589, 330] on button "Save" at bounding box center [592, 334] width 33 height 23
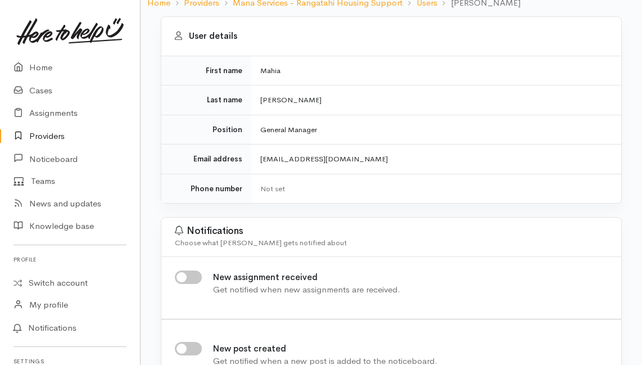
scroll to position [187, 0]
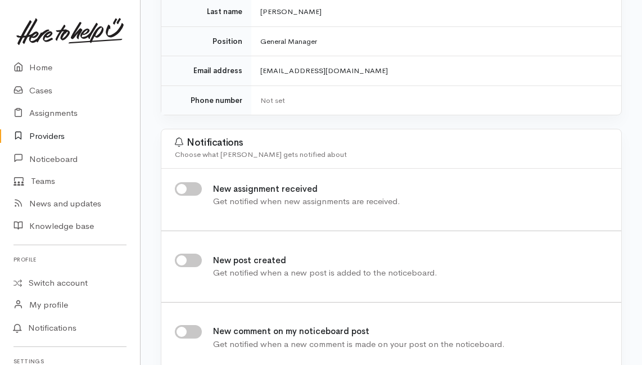
click at [186, 182] on input "New assignment received" at bounding box center [188, 189] width 27 height 14
checkbox input "true"
click at [191, 260] on input "New post created" at bounding box center [188, 261] width 27 height 14
checkbox input "true"
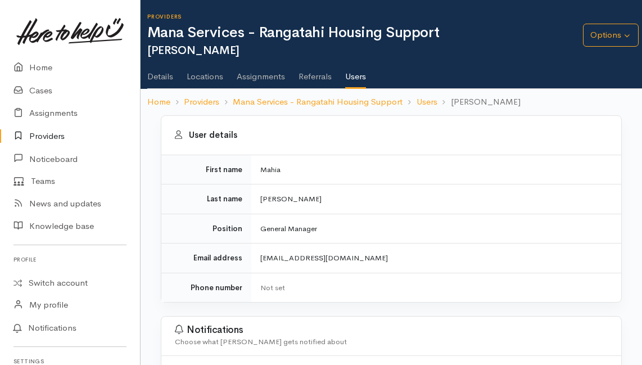
click at [355, 77] on link "Users" at bounding box center [355, 73] width 21 height 33
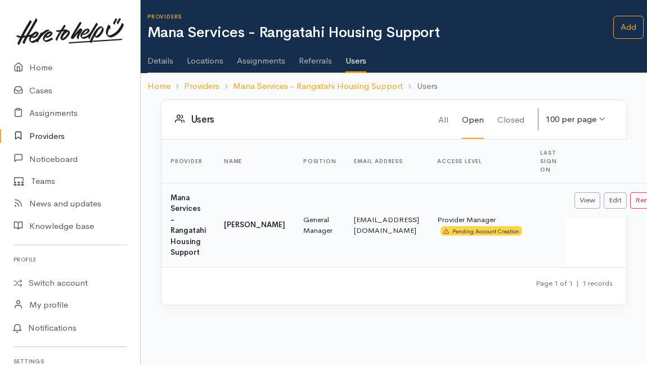
click at [531, 223] on td at bounding box center [548, 225] width 34 height 84
click at [345, 258] on td "[EMAIL_ADDRESS][DOMAIN_NAME]" at bounding box center [386, 225] width 83 height 84
click at [345, 199] on td "[EMAIL_ADDRESS][DOMAIN_NAME]" at bounding box center [386, 225] width 83 height 84
click at [631, 26] on link "Add" at bounding box center [628, 27] width 30 height 23
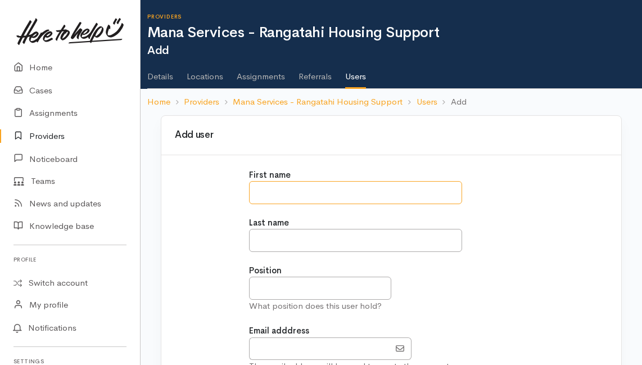
drag, startPoint x: 342, startPoint y: 188, endPoint x: 349, endPoint y: 187, distance: 7.4
click at [342, 188] on input "text" at bounding box center [355, 192] width 213 height 23
type input "*"
type input "********"
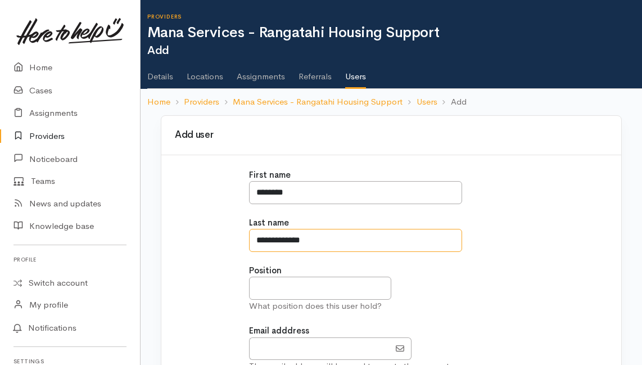
type input "**********"
click at [310, 284] on input "text" at bounding box center [320, 288] width 142 height 23
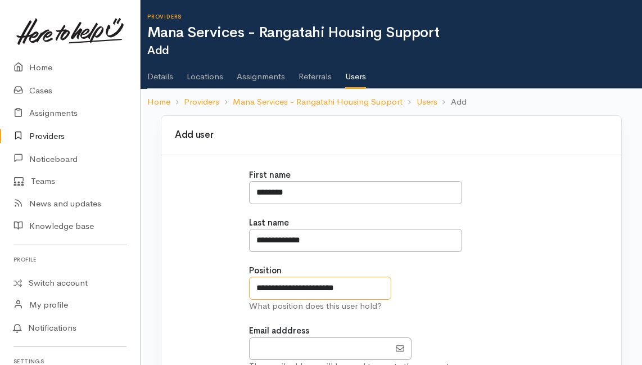
scroll to position [75, 0]
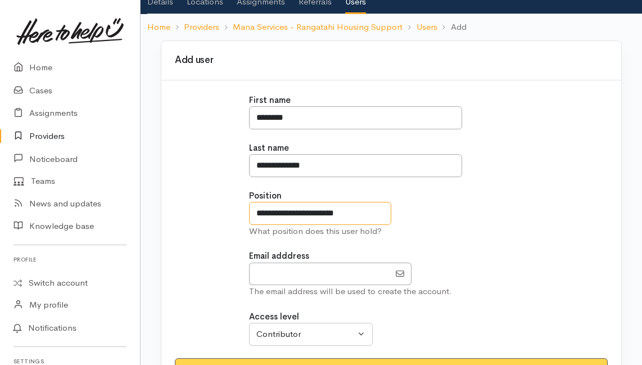
type input "**********"
click at [300, 273] on input "EmailAddress" at bounding box center [319, 274] width 141 height 23
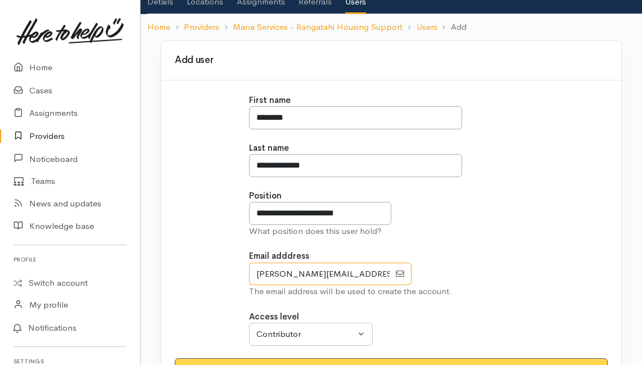
type input "[PERSON_NAME][EMAIL_ADDRESS][DOMAIN_NAME]"
click at [450, 246] on div "**********" at bounding box center [391, 226] width 298 height 264
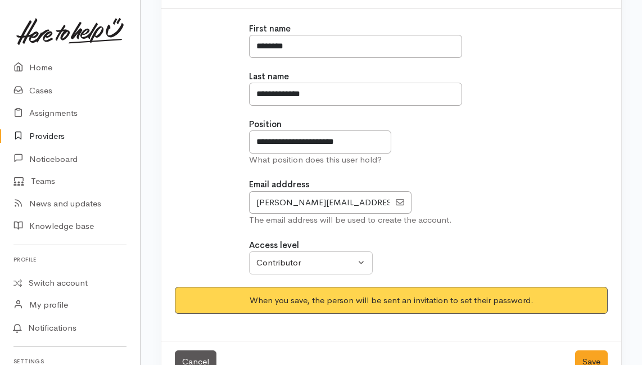
scroll to position [174, 0]
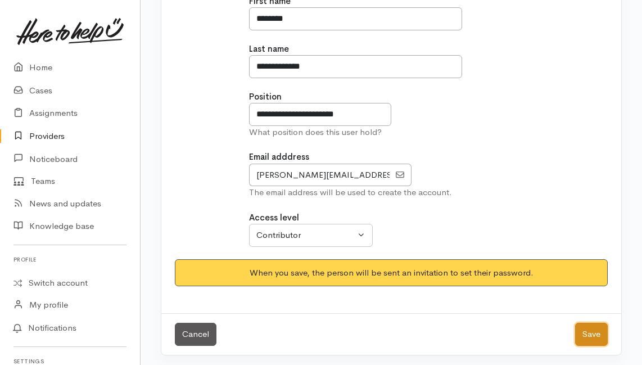
click at [590, 335] on button "Save" at bounding box center [592, 334] width 33 height 23
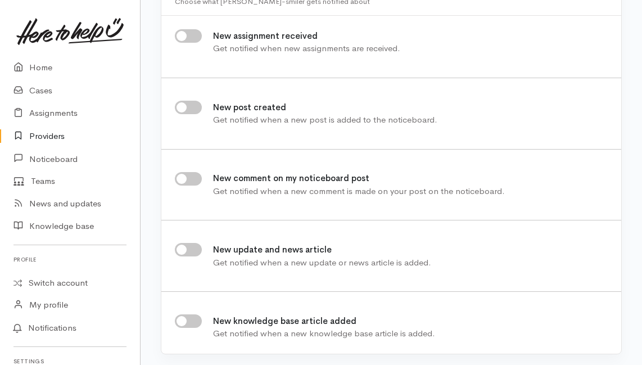
scroll to position [341, 0]
click at [192, 30] on input "New assignment received" at bounding box center [188, 36] width 27 height 14
checkbox input "true"
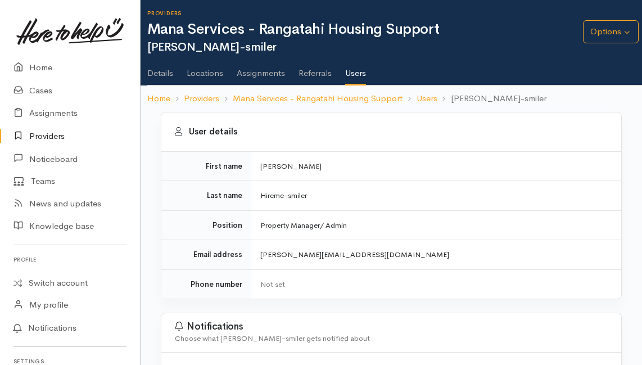
scroll to position [0, 0]
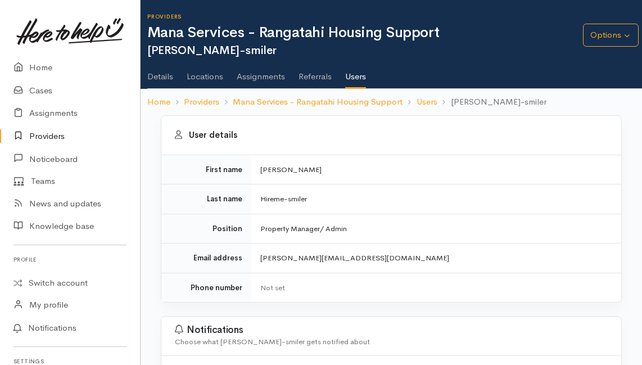
click at [357, 75] on link "Users" at bounding box center [355, 73] width 21 height 33
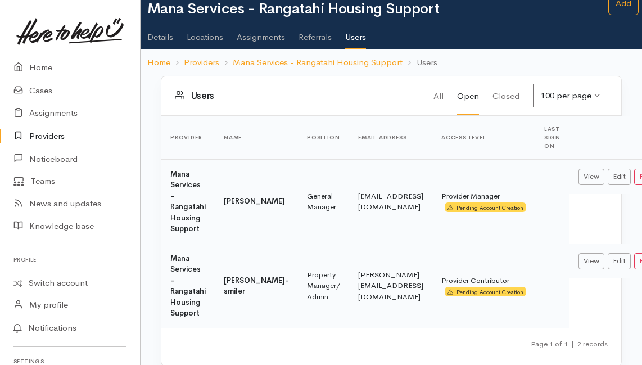
scroll to position [37, 0]
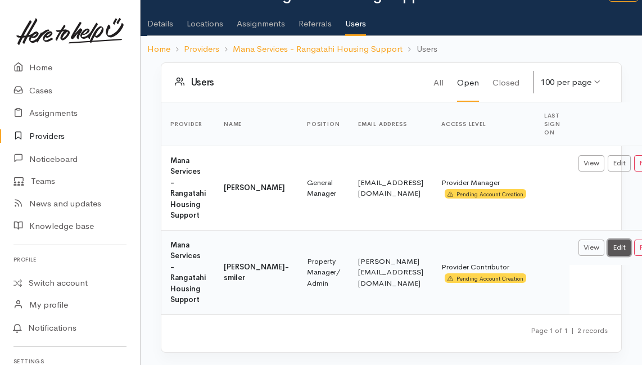
click at [608, 248] on link "Edit" at bounding box center [619, 248] width 23 height 16
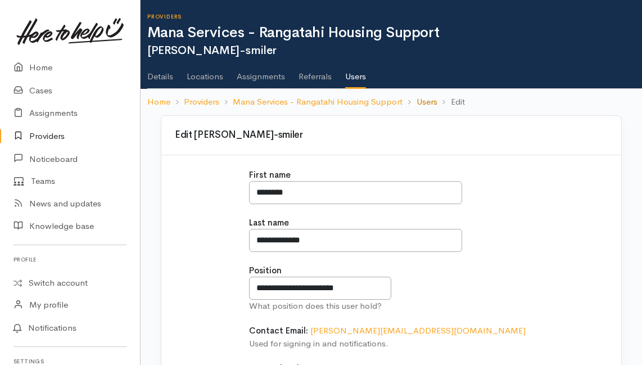
click at [428, 100] on link "Users" at bounding box center [427, 102] width 21 height 13
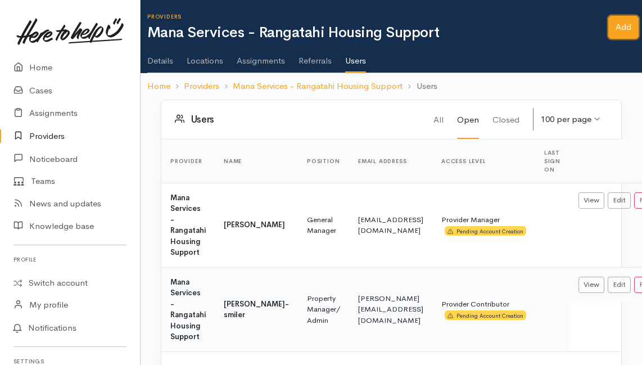
click at [628, 32] on link "Add" at bounding box center [624, 27] width 30 height 23
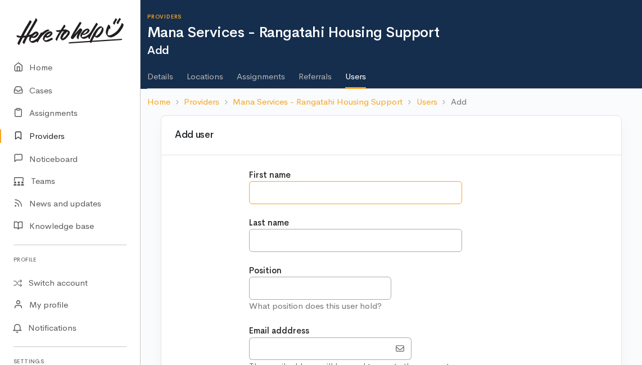
drag, startPoint x: 317, startPoint y: 194, endPoint x: 322, endPoint y: 188, distance: 7.6
click at [317, 194] on input "text" at bounding box center [355, 192] width 213 height 23
type input "********"
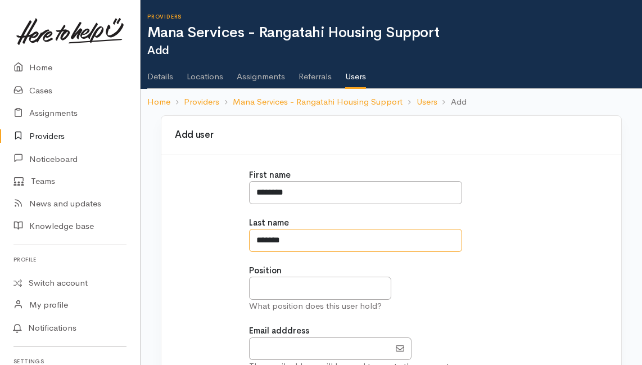
drag, startPoint x: 258, startPoint y: 235, endPoint x: 282, endPoint y: 237, distance: 24.9
click at [282, 237] on input "*******" at bounding box center [355, 240] width 213 height 23
type input "*******"
click at [381, 239] on input "*******" at bounding box center [355, 240] width 213 height 23
click at [375, 246] on input "*******" at bounding box center [355, 240] width 213 height 23
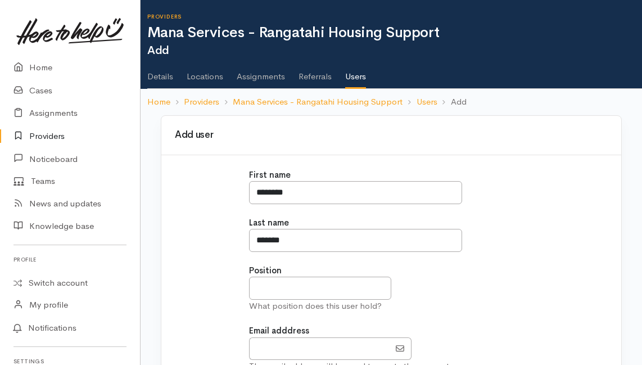
click at [437, 269] on div "Position What position does this user hold?" at bounding box center [391, 288] width 284 height 48
click at [278, 288] on input "text" at bounding box center [320, 288] width 142 height 23
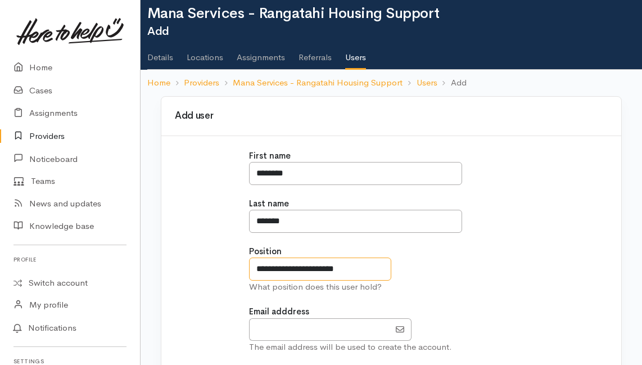
scroll to position [37, 0]
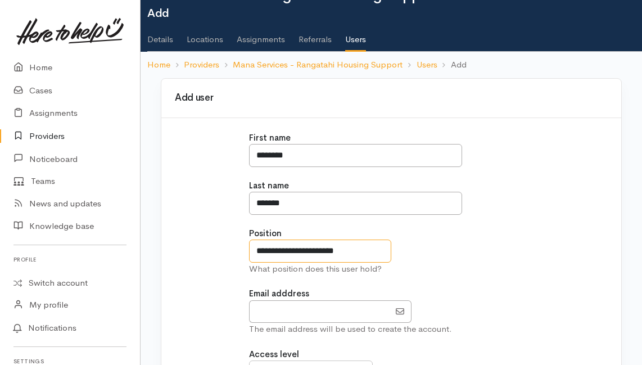
type input "**********"
click at [299, 312] on input "EmailAddress" at bounding box center [319, 311] width 141 height 23
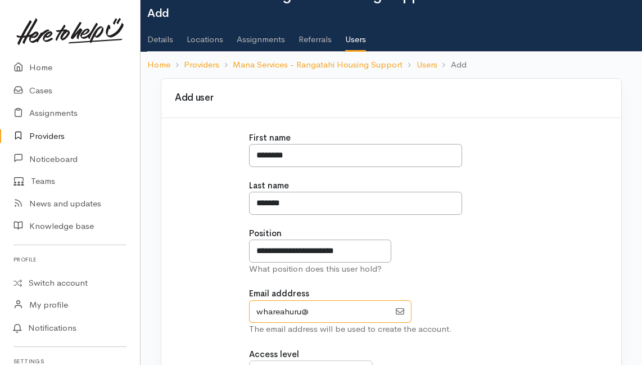
click at [378, 307] on input "EmailAddress" at bounding box center [319, 311] width 141 height 23
click at [369, 308] on input "EmailAddress" at bounding box center [319, 311] width 141 height 23
click at [379, 312] on input "EmailAddress" at bounding box center [319, 311] width 141 height 23
type input "[EMAIL_ADDRESS][DOMAIN_NAME]"
click at [480, 291] on div "Email adddress The email address will be used to create the account." at bounding box center [391, 311] width 284 height 48
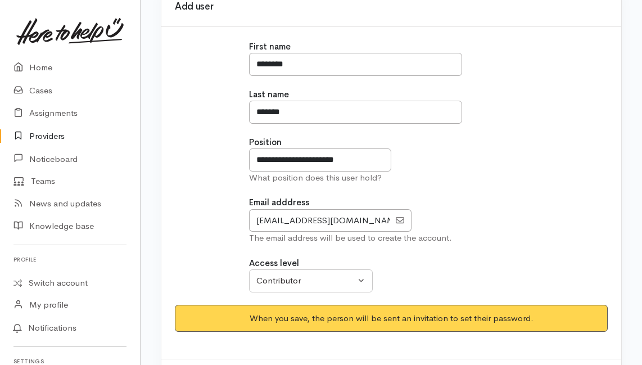
scroll to position [174, 0]
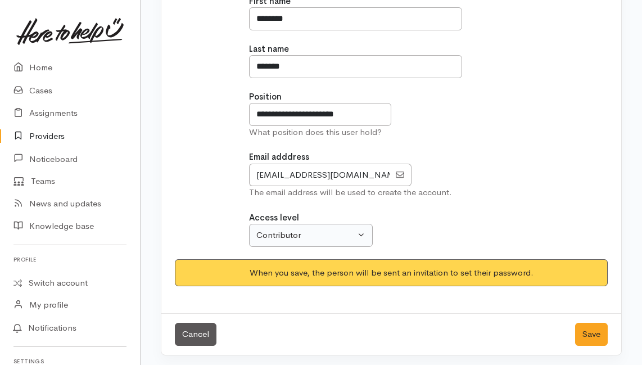
drag, startPoint x: 320, startPoint y: 248, endPoint x: 323, endPoint y: 242, distance: 6.8
click at [321, 246] on div "**********" at bounding box center [391, 127] width 298 height 264
click at [323, 236] on div "Contributor" at bounding box center [306, 235] width 99 height 13
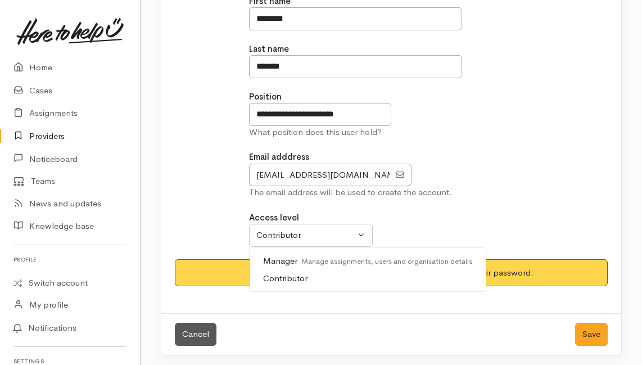
drag, startPoint x: 292, startPoint y: 259, endPoint x: 353, endPoint y: 281, distance: 65.3
click at [293, 259] on span "Manager Manage assignments, users and organisation details" at bounding box center [367, 261] width 209 height 13
select select "true"
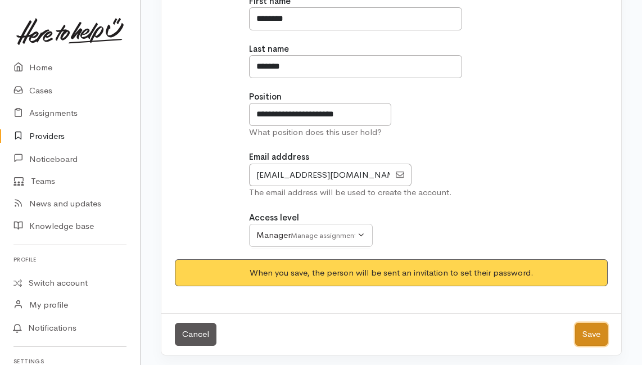
click at [601, 333] on button "Save" at bounding box center [592, 334] width 33 height 23
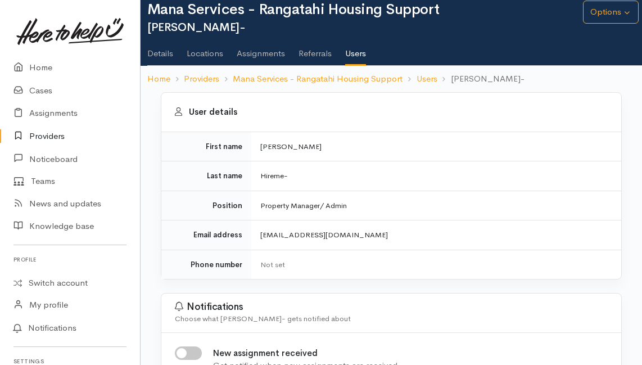
scroll to position [113, 0]
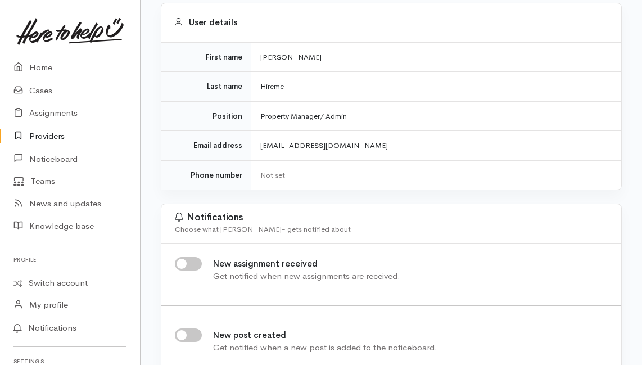
click at [201, 263] on div "New assignment received Get notified when new assignments are received ." at bounding box center [288, 270] width 226 height 26
click at [197, 262] on input "New assignment received" at bounding box center [188, 264] width 27 height 14
checkbox input "true"
click at [191, 336] on input "New post created" at bounding box center [188, 336] width 27 height 14
checkbox input "true"
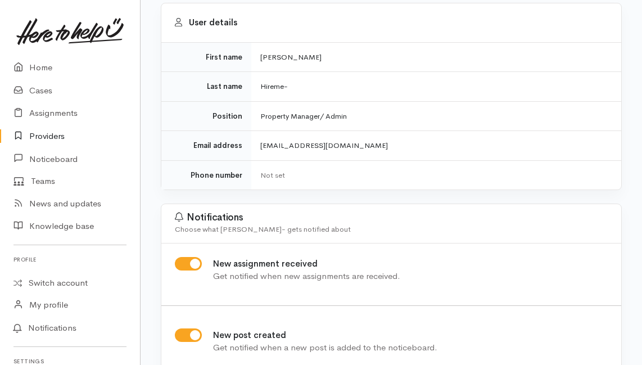
click at [312, 196] on div "User details First name [PERSON_NAME] Last name [PERSON_NAME]- Position Propert…" at bounding box center [391, 299] width 475 height 593
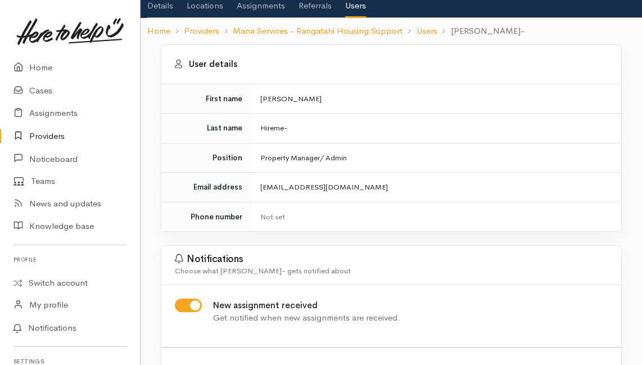
scroll to position [0, 0]
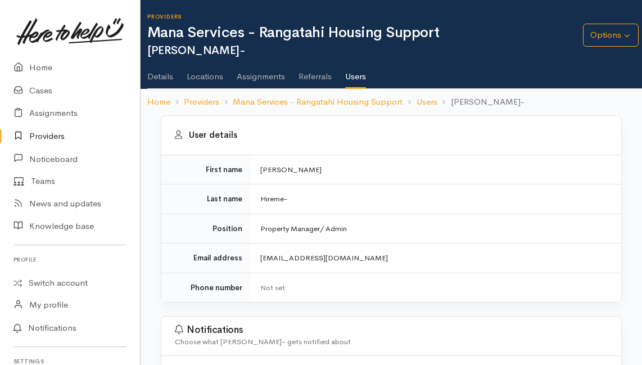
drag, startPoint x: 556, startPoint y: 100, endPoint x: 549, endPoint y: 100, distance: 6.8
click at [557, 100] on ol "Home Providers Mana Services - Rangatahi Housing Support Users [PERSON_NAME]-" at bounding box center [391, 102] width 488 height 26
click at [206, 101] on link "Providers" at bounding box center [201, 102] width 35 height 13
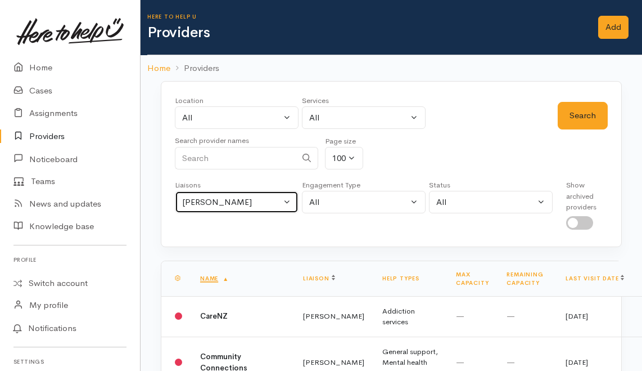
click at [257, 200] on div "[PERSON_NAME]" at bounding box center [231, 202] width 99 height 13
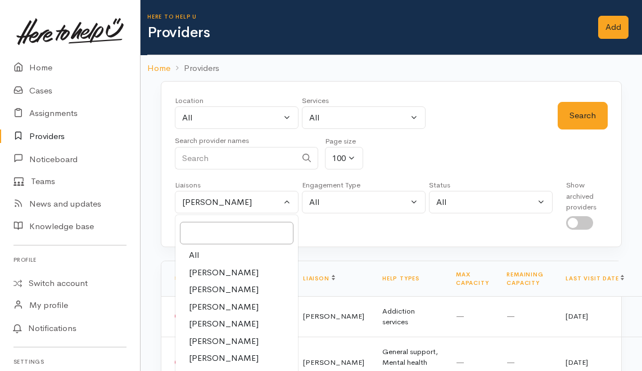
drag, startPoint x: 198, startPoint y: 249, endPoint x: 342, endPoint y: 180, distance: 159.8
click at [200, 246] on link "All" at bounding box center [237, 254] width 123 height 17
select select "null"
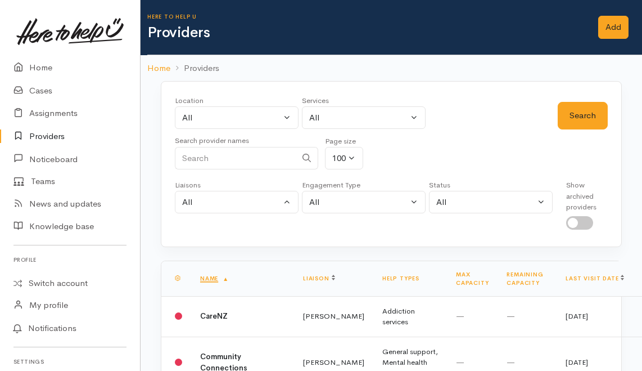
drag, startPoint x: 244, startPoint y: 158, endPoint x: 253, endPoint y: 155, distance: 8.9
click at [244, 158] on input "Search" at bounding box center [236, 158] width 122 height 23
type input "Mana"
click at [596, 120] on button "Search" at bounding box center [583, 116] width 50 height 28
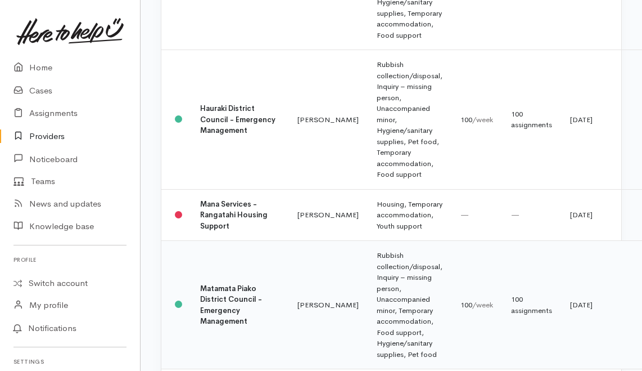
scroll to position [450, 0]
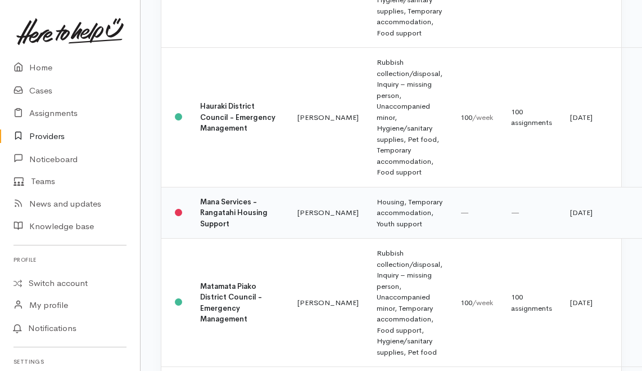
click at [223, 219] on b "Mana Services - Rangatahi Housing Support" at bounding box center [234, 213] width 68 height 32
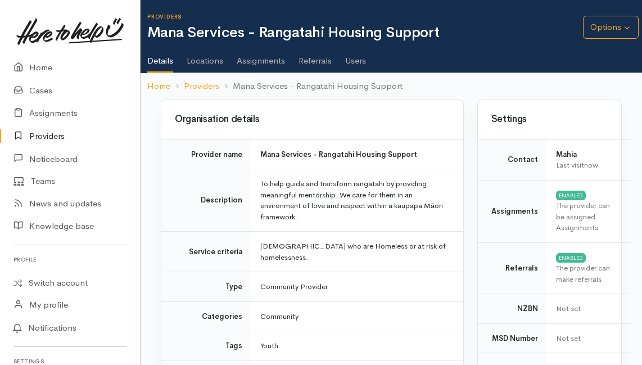
click at [353, 59] on link "Users" at bounding box center [355, 57] width 21 height 32
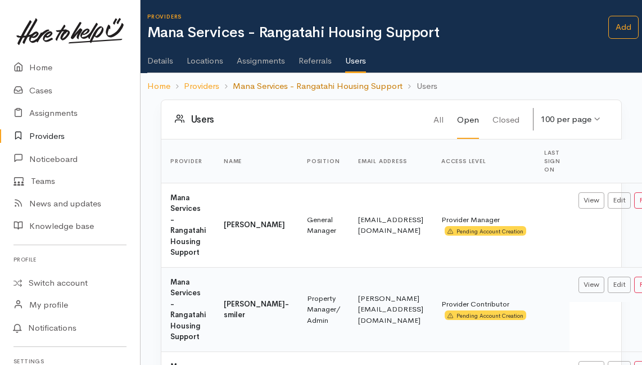
click at [266, 89] on link "Mana Services - Rangatahi Housing Support" at bounding box center [318, 86] width 170 height 13
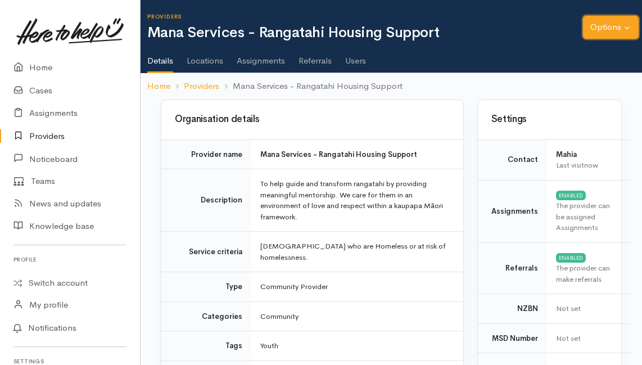
click at [619, 30] on button "Options" at bounding box center [611, 27] width 56 height 23
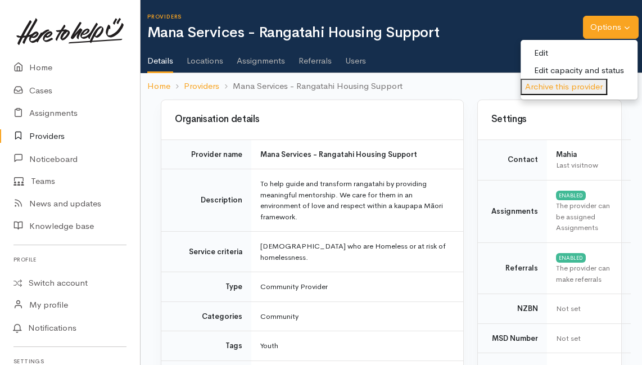
click at [468, 93] on ol "Home Providers Mana Services - Rangatahi Housing Support" at bounding box center [391, 86] width 488 height 26
